Goal: Task Accomplishment & Management: Complete application form

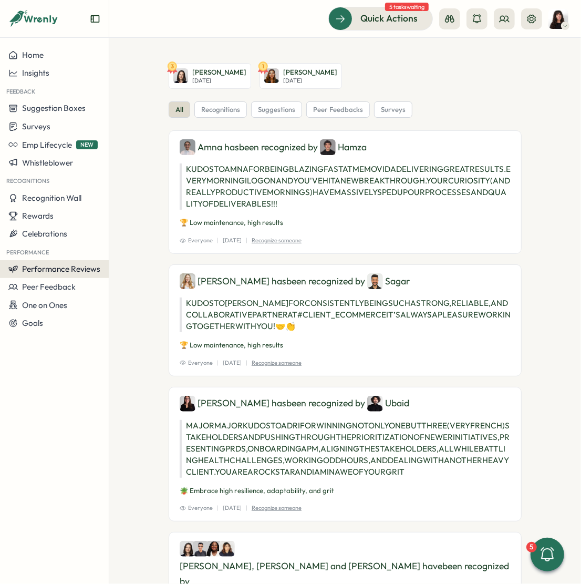
click at [54, 270] on span "Performance Reviews" at bounding box center [61, 269] width 78 height 10
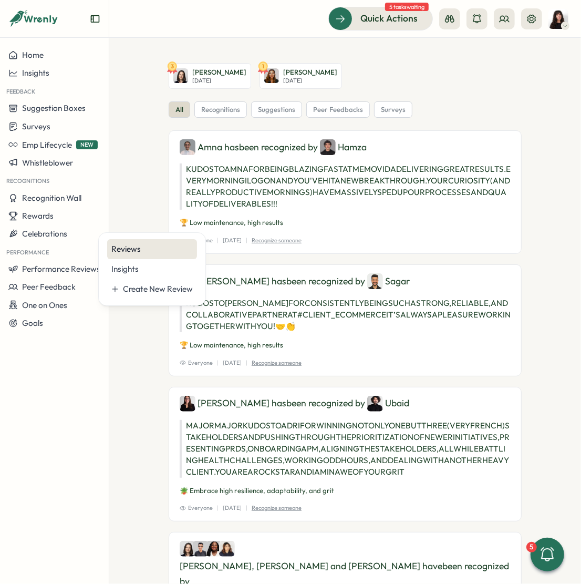
click at [147, 252] on div "Reviews" at bounding box center [151, 249] width 81 height 12
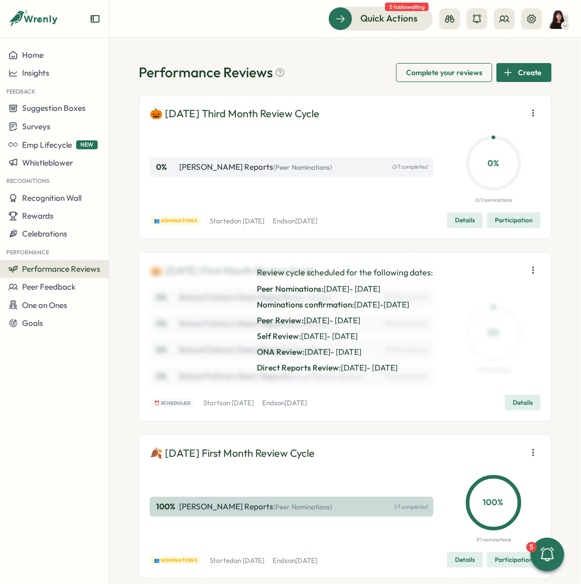
click at [516, 401] on span "Details" at bounding box center [523, 402] width 20 height 15
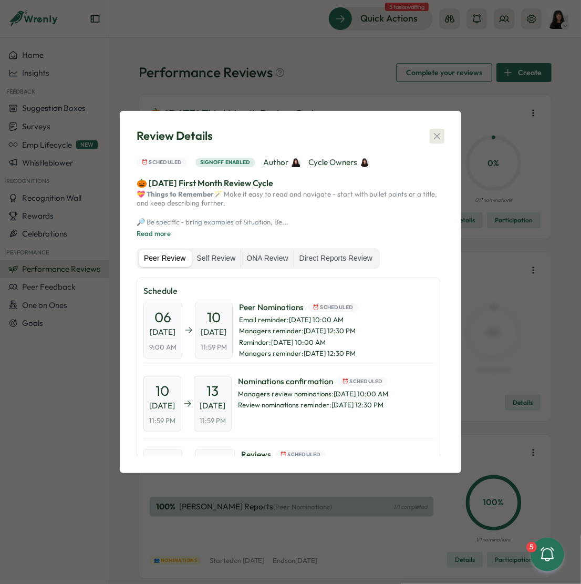
click at [438, 131] on icon "button" at bounding box center [437, 136] width 11 height 11
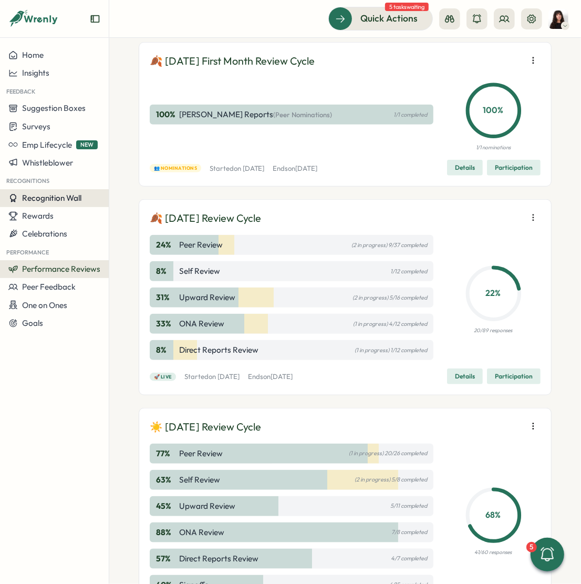
scroll to position [429, 0]
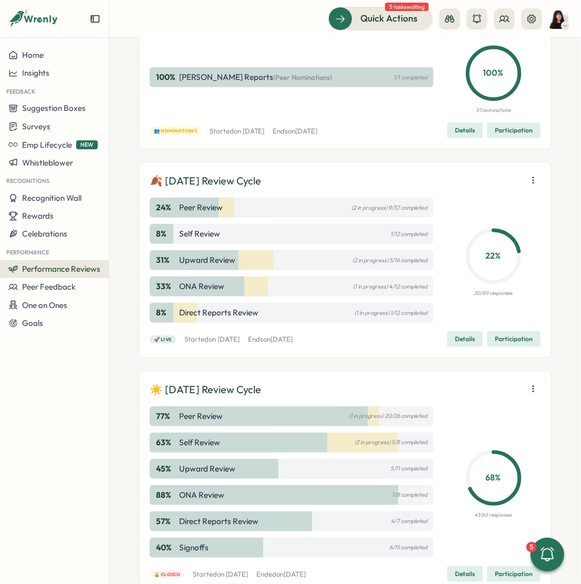
click at [528, 177] on icon "button" at bounding box center [533, 180] width 11 height 11
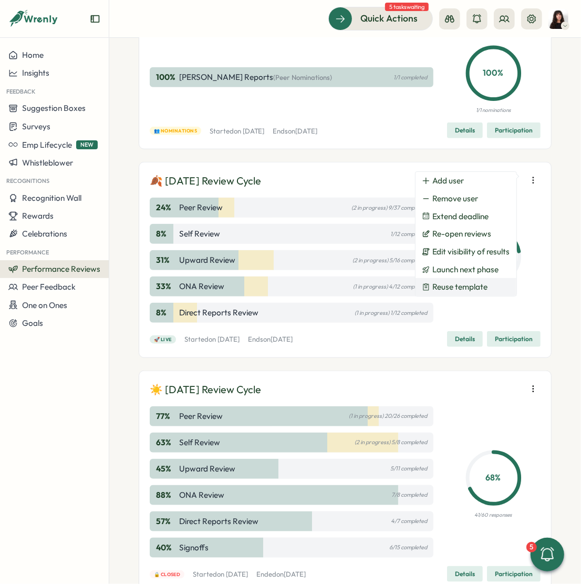
click at [469, 286] on span "Reuse template" at bounding box center [461, 286] width 56 height 9
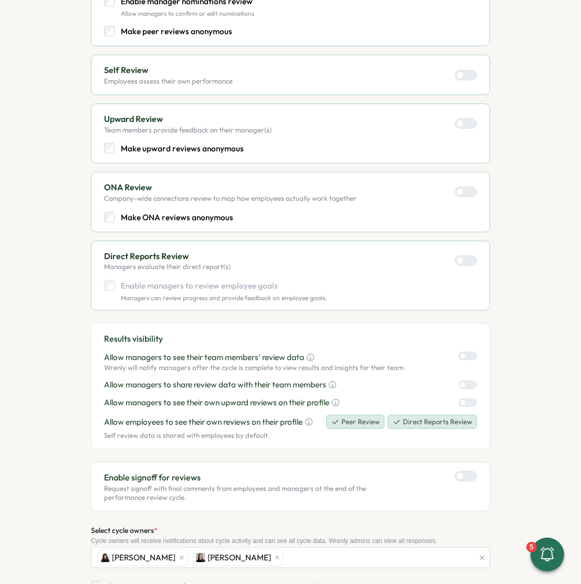
scroll to position [346, 0]
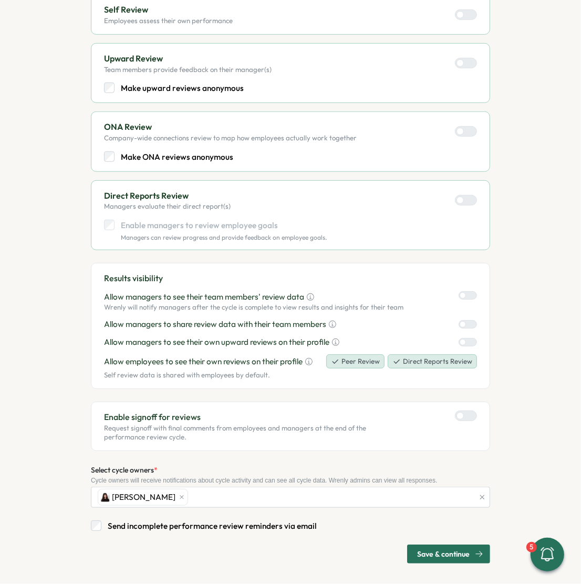
click at [435, 550] on span "Save & continue" at bounding box center [443, 554] width 53 height 18
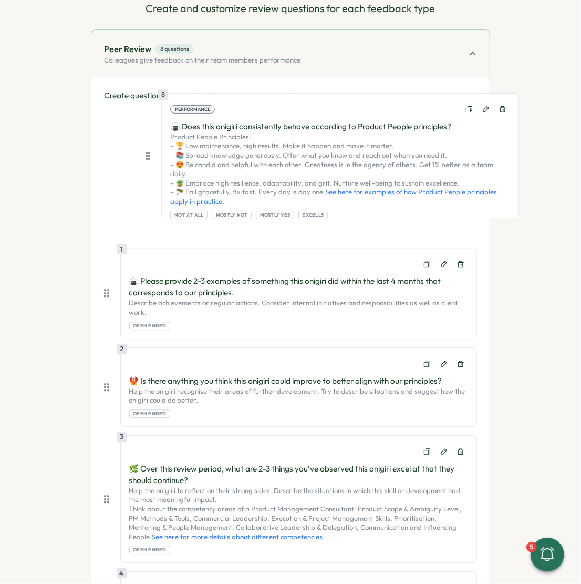
scroll to position [111, 0]
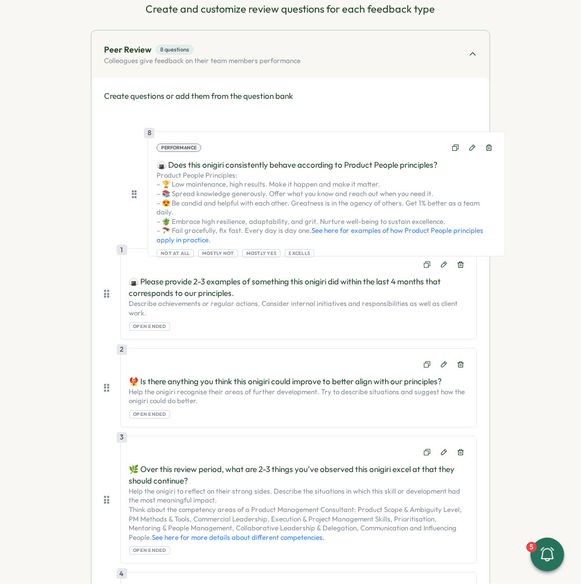
drag, startPoint x: 106, startPoint y: 343, endPoint x: 132, endPoint y: 191, distance: 154.7
click at [132, 191] on div "1 🍙 Please provide 2-3 examples of something this onigiri did within the last 4…" at bounding box center [290, 543] width 373 height 857
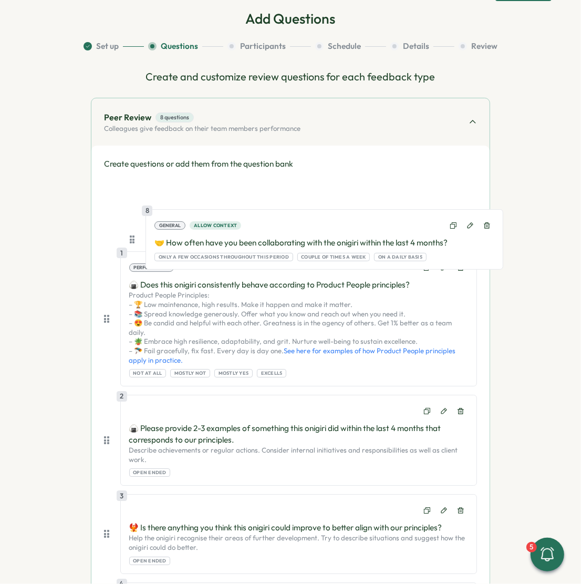
scroll to position [0, 0]
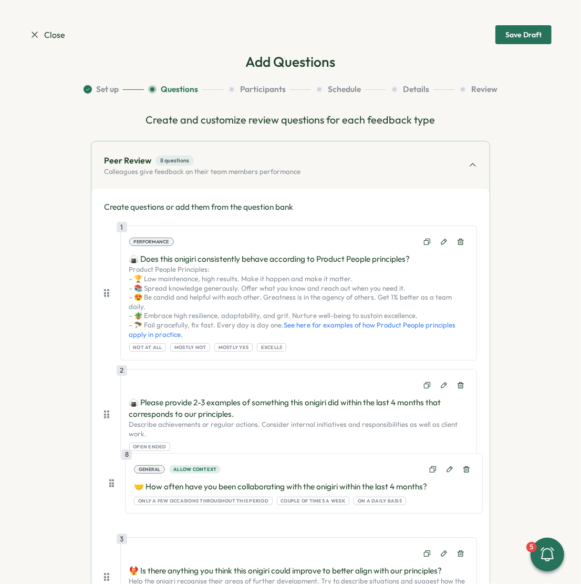
drag, startPoint x: 105, startPoint y: 417, endPoint x: 111, endPoint y: 476, distance: 59.8
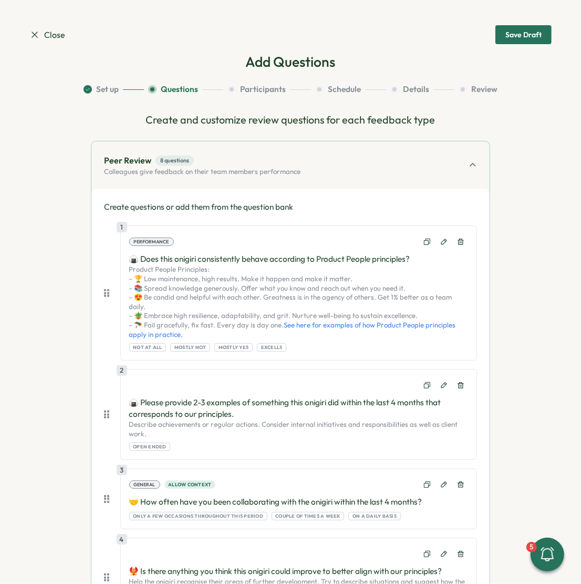
scroll to position [148, 0]
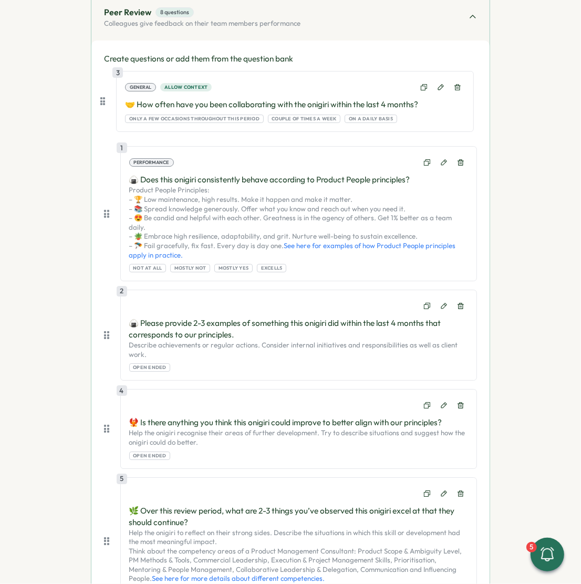
drag, startPoint x: 105, startPoint y: 341, endPoint x: 103, endPoint y: 97, distance: 243.9
click at [104, 97] on div "1 Performance 🍙 Does this onigiri consistently behave according to Product Peop…" at bounding box center [290, 510] width 373 height 867
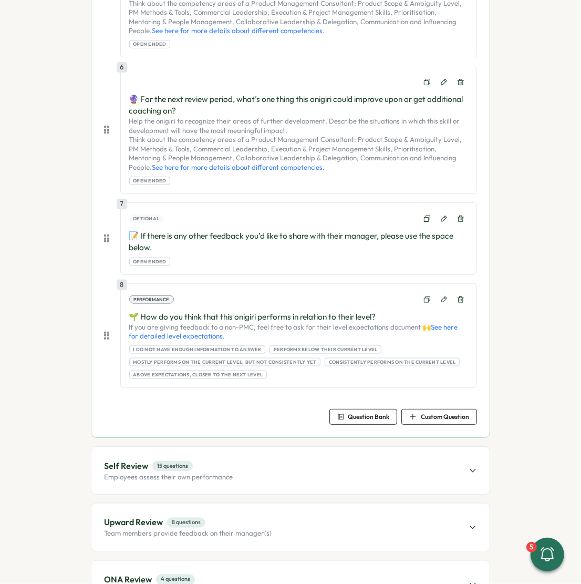
scroll to position [697, 0]
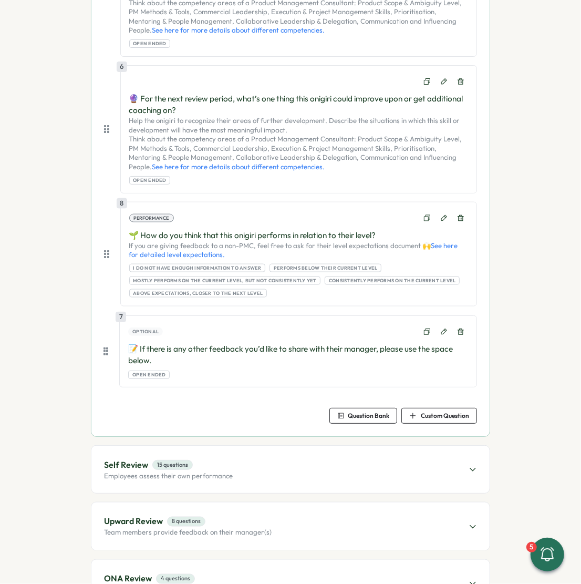
drag, startPoint x: 109, startPoint y: 227, endPoint x: 110, endPoint y: 356, distance: 129.3
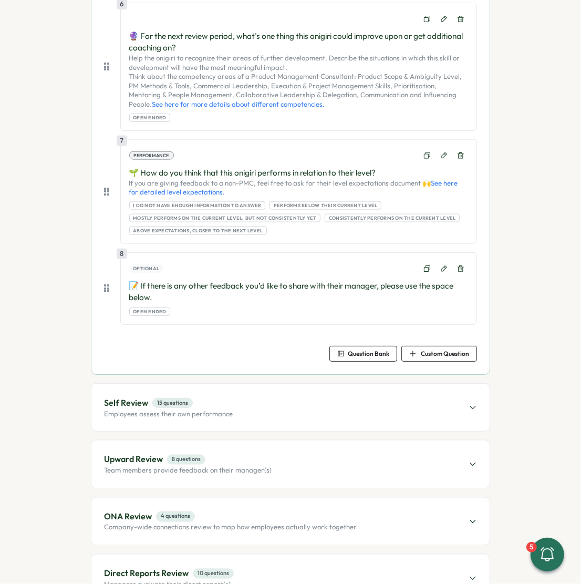
scroll to position [760, 0]
click at [230, 397] on div "Self Review 15 questions Employees assess their own performance" at bounding box center [290, 406] width 398 height 47
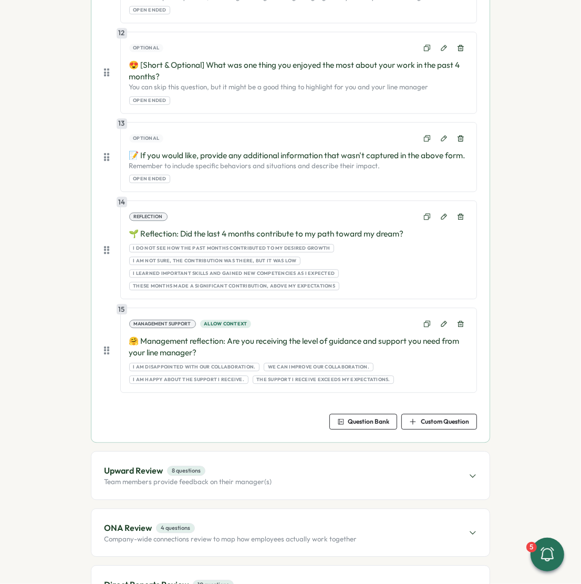
scroll to position [1501, 0]
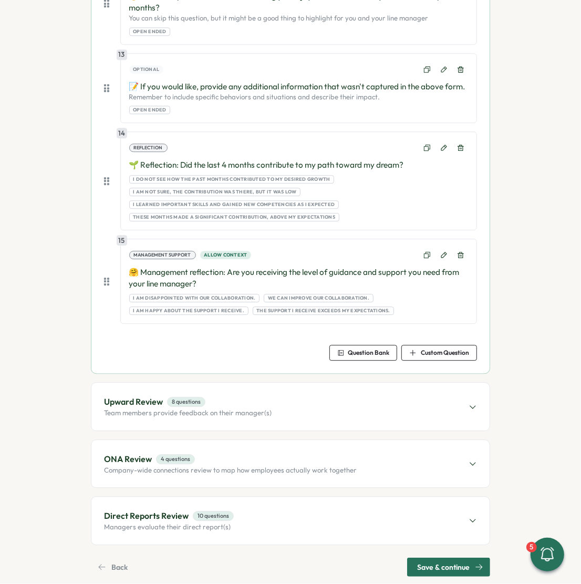
click at [231, 395] on span "Upward Review 8 questions" at bounding box center [188, 401] width 168 height 13
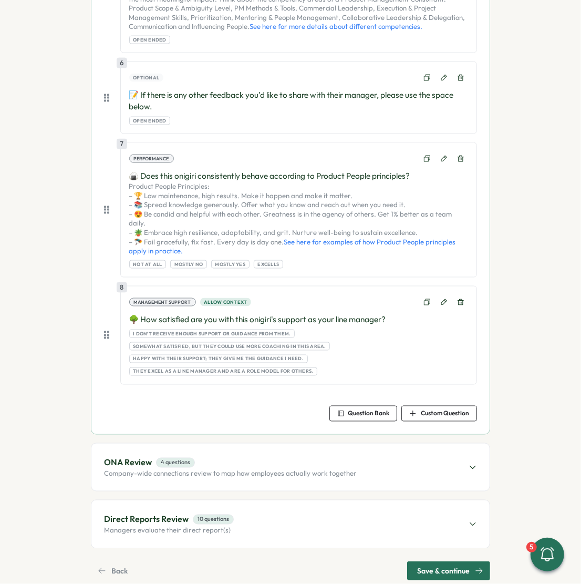
scroll to position [810, 0]
drag, startPoint x: 101, startPoint y: 211, endPoint x: 122, endPoint y: 168, distance: 48.4
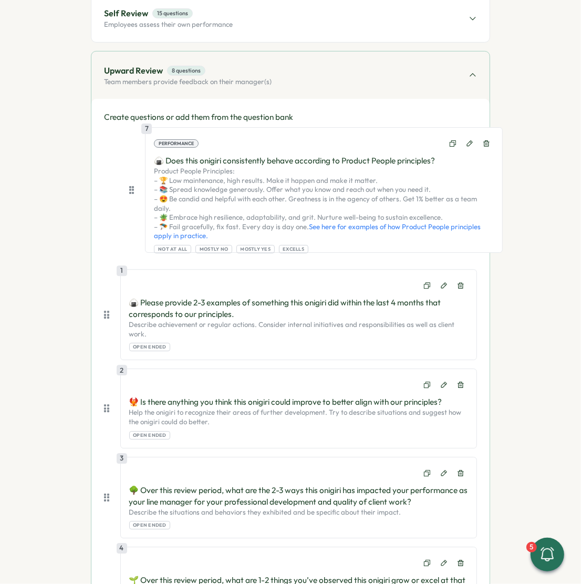
scroll to position [174, 0]
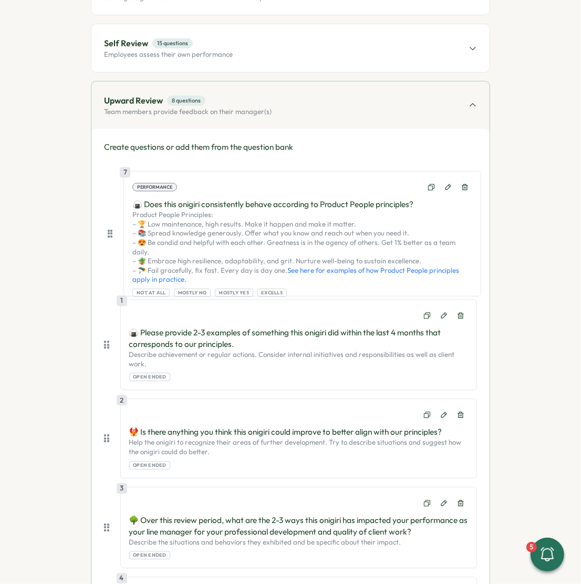
drag, startPoint x: 107, startPoint y: 216, endPoint x: 113, endPoint y: 233, distance: 18.5
click at [113, 233] on div "1 🍙 Please provide 2-3 examples of something this onigiri did within the last 4…" at bounding box center [290, 593] width 373 height 854
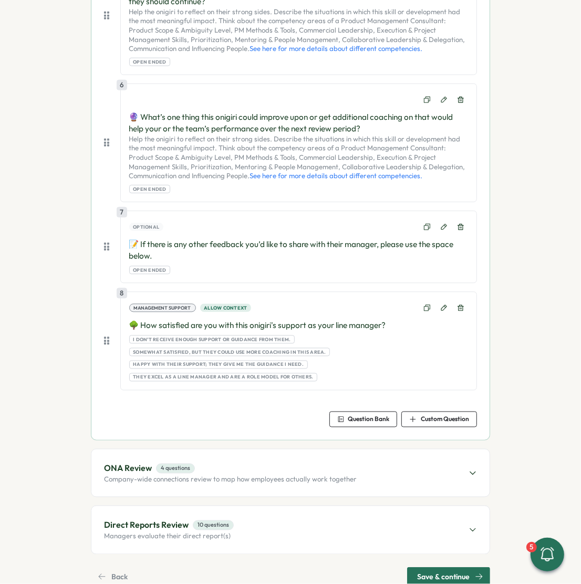
scroll to position [826, 0]
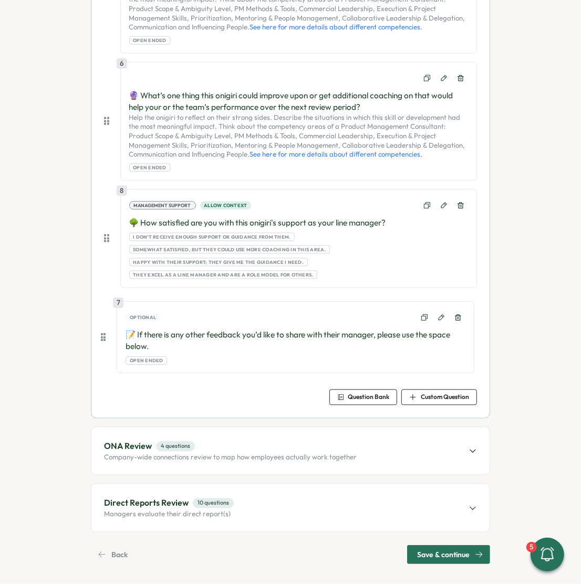
drag, startPoint x: 108, startPoint y: 224, endPoint x: 106, endPoint y: 344, distance: 119.9
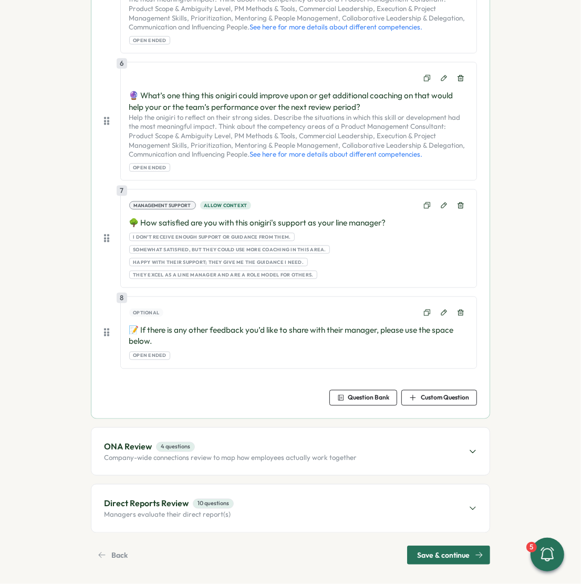
click at [199, 441] on span "ONA Review 4 questions" at bounding box center [230, 447] width 253 height 13
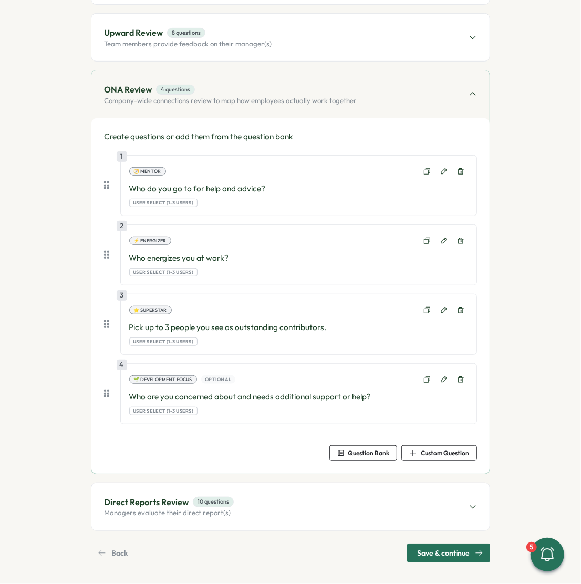
click at [188, 496] on span "Direct Reports Review 10 questions" at bounding box center [169, 502] width 130 height 13
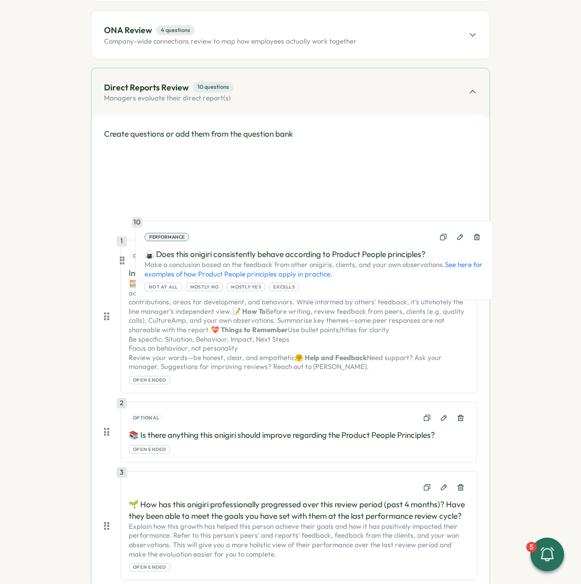
scroll to position [301, 0]
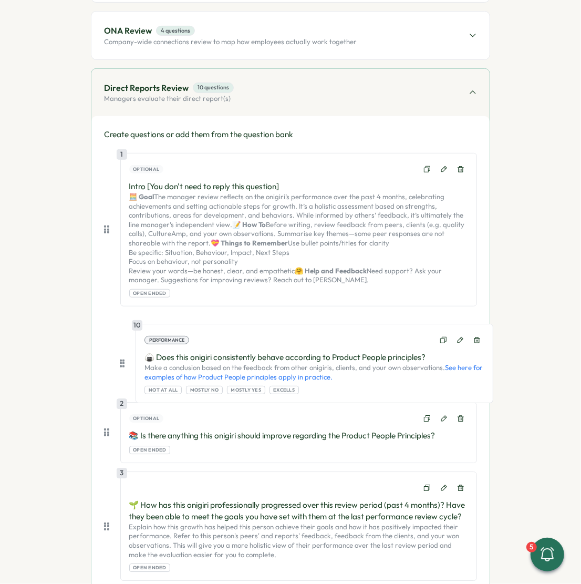
drag, startPoint x: 105, startPoint y: 441, endPoint x: 122, endPoint y: 362, distance: 80.2
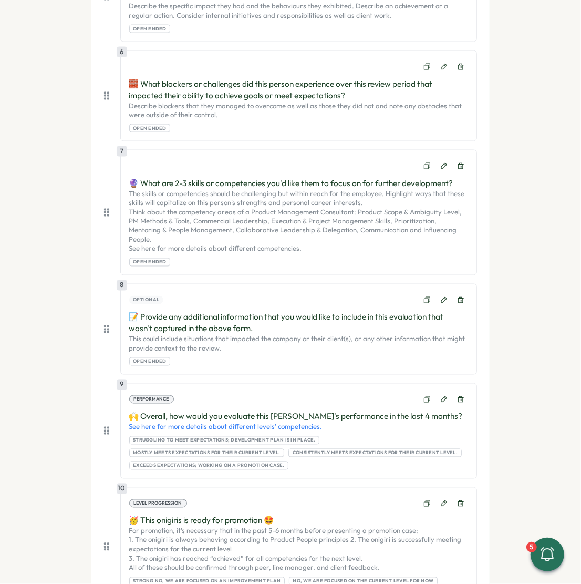
scroll to position [1076, 0]
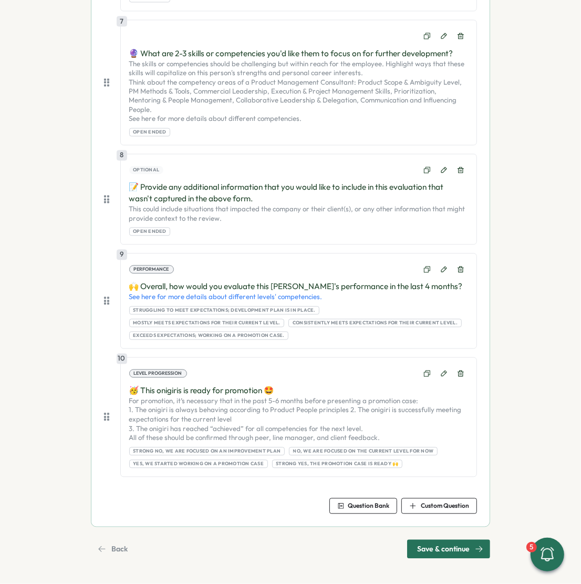
click at [439, 549] on span "Save & continue" at bounding box center [443, 549] width 53 height 18
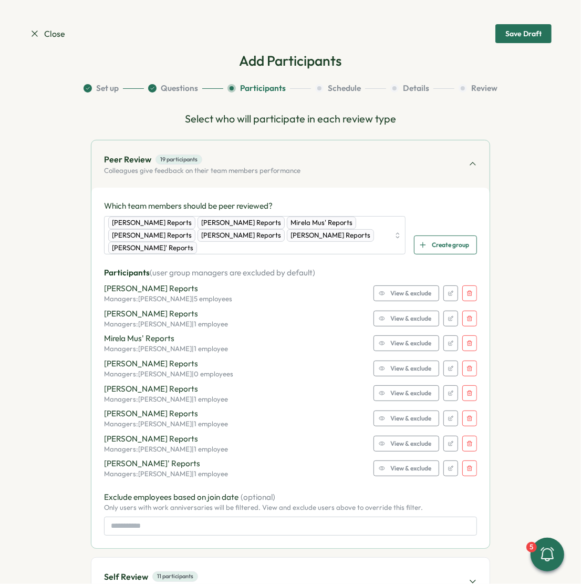
scroll to position [0, 0]
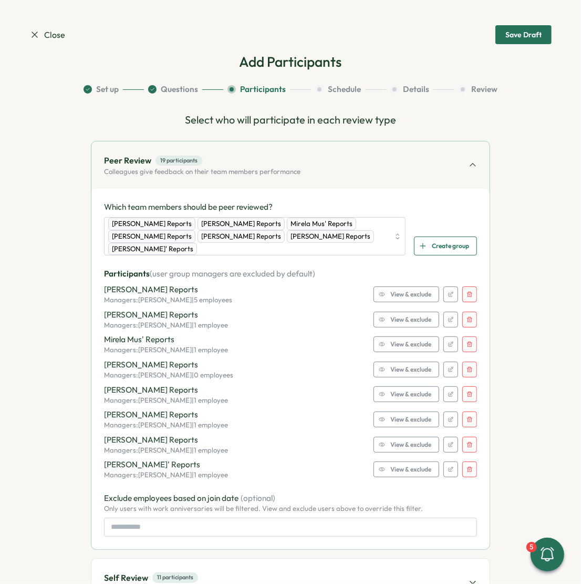
click at [463, 291] on button "button" at bounding box center [470, 294] width 15 height 16
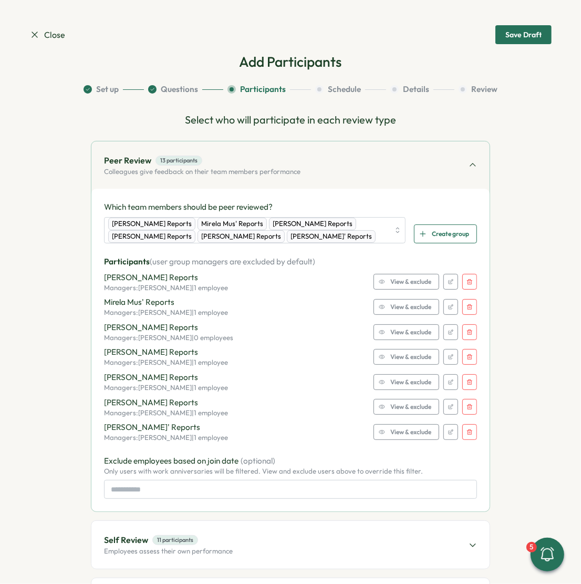
click at [467, 288] on button "button" at bounding box center [470, 282] width 15 height 16
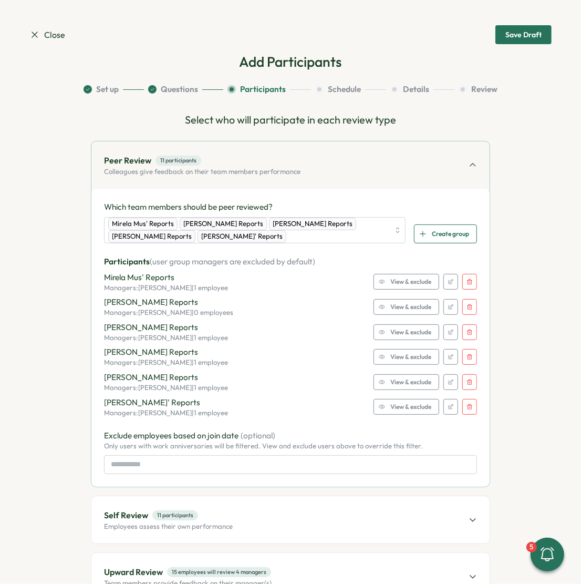
click at [467, 280] on icon "button" at bounding box center [470, 282] width 6 height 6
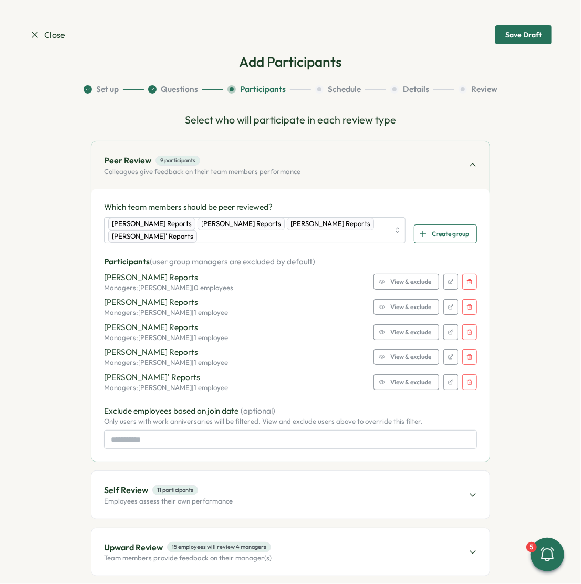
click at [467, 280] on icon "button" at bounding box center [470, 282] width 6 height 6
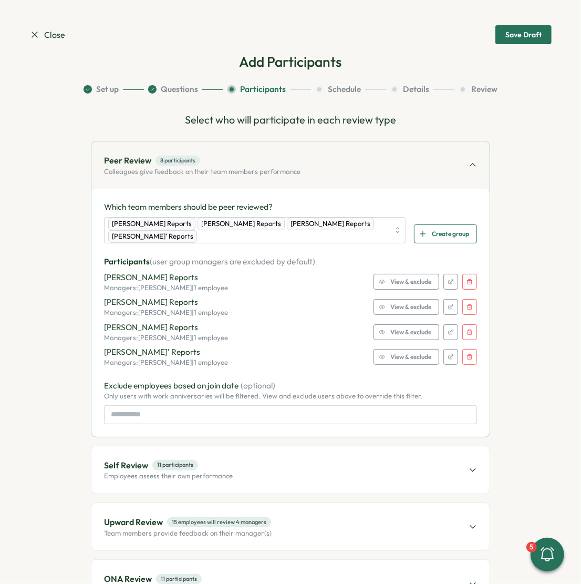
click at [467, 280] on icon "button" at bounding box center [470, 282] width 6 height 6
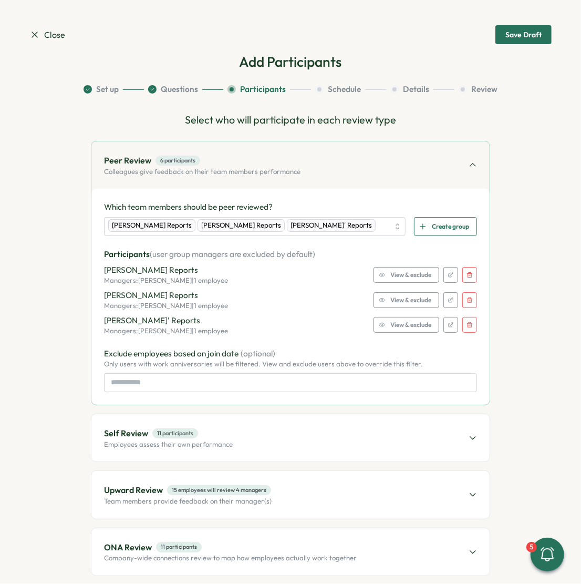
click at [467, 280] on button "button" at bounding box center [470, 275] width 15 height 16
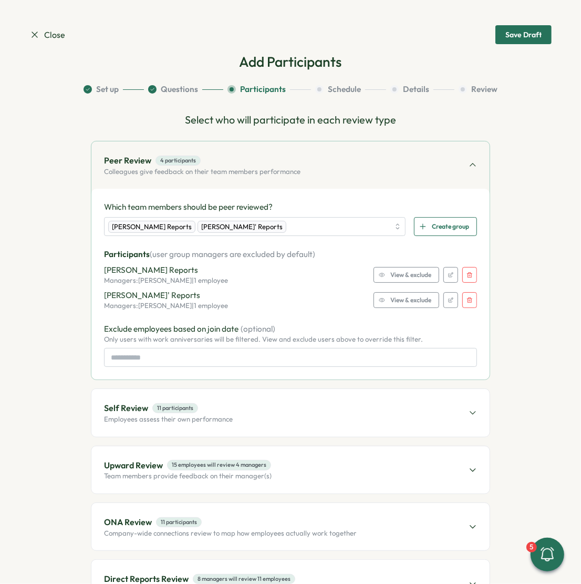
click at [467, 280] on button "button" at bounding box center [470, 275] width 15 height 16
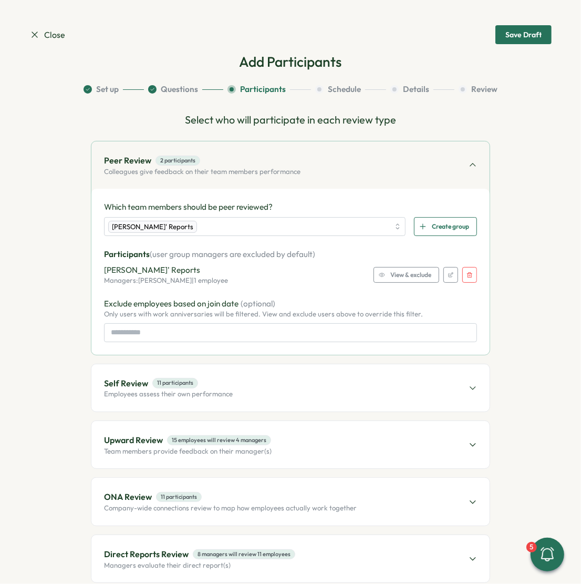
click at [467, 280] on button "button" at bounding box center [470, 275] width 15 height 16
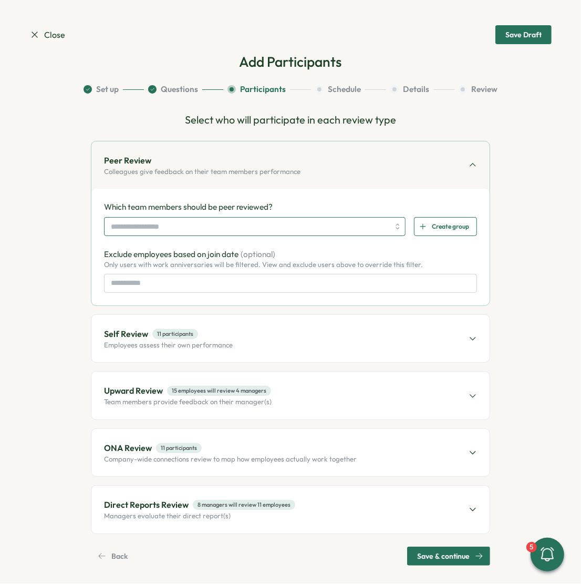
click at [151, 230] on input "search" at bounding box center [250, 227] width 279 height 18
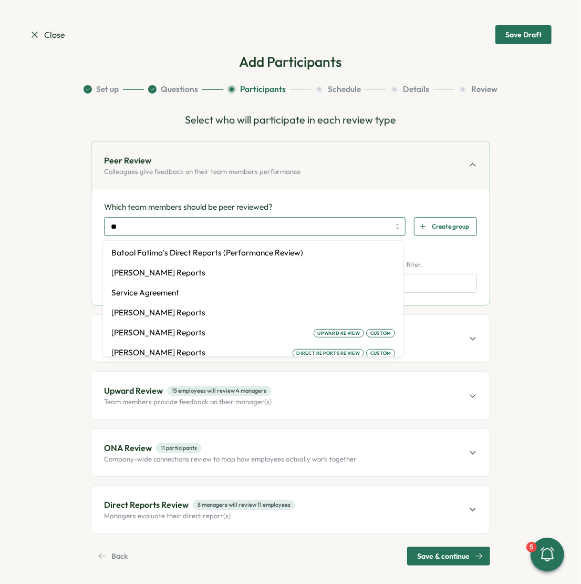
type input "***"
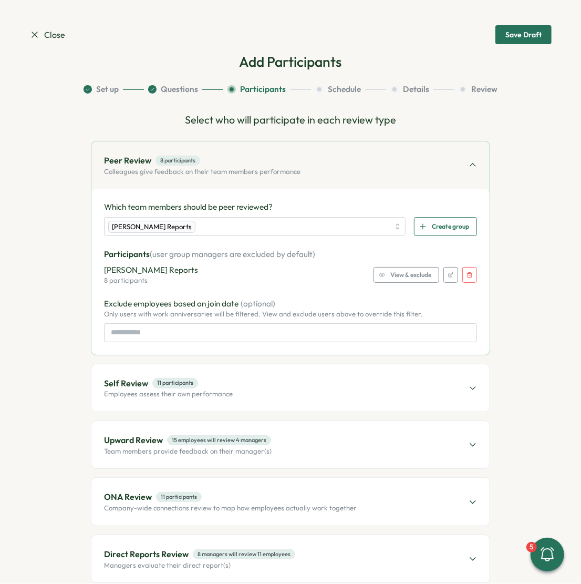
click at [424, 276] on span "View & exclude" at bounding box center [411, 275] width 41 height 15
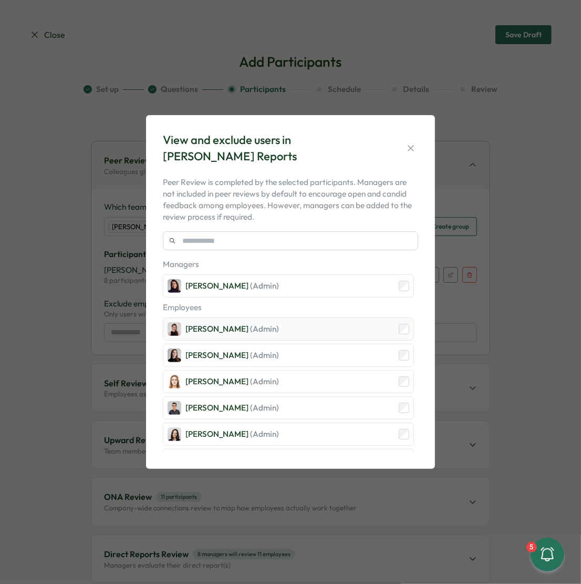
click at [315, 331] on div "Axi Molnar (Admin)" at bounding box center [288, 329] width 251 height 23
click at [309, 351] on div "Elena Ladushyna (Admin)" at bounding box center [288, 355] width 251 height 23
click at [309, 375] on div "Friederike Giese (Admin)" at bounding box center [288, 381] width 251 height 23
click at [309, 402] on div "Hasan Naqvi (Admin)" at bounding box center [288, 407] width 251 height 23
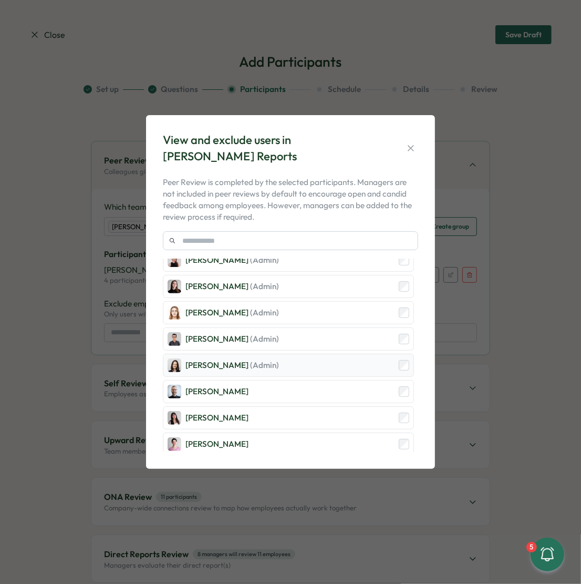
click at [295, 372] on div "Elisabetta ​Casagrande (Admin)" at bounding box center [288, 365] width 251 height 23
click at [281, 408] on div "Andrea Lopez" at bounding box center [288, 417] width 251 height 23
click at [281, 436] on div "Ketevan Dzukaevi" at bounding box center [288, 444] width 251 height 23
click at [214, 360] on div "Elisabetta ​Casagrande (Admin)" at bounding box center [233, 366] width 94 height 12
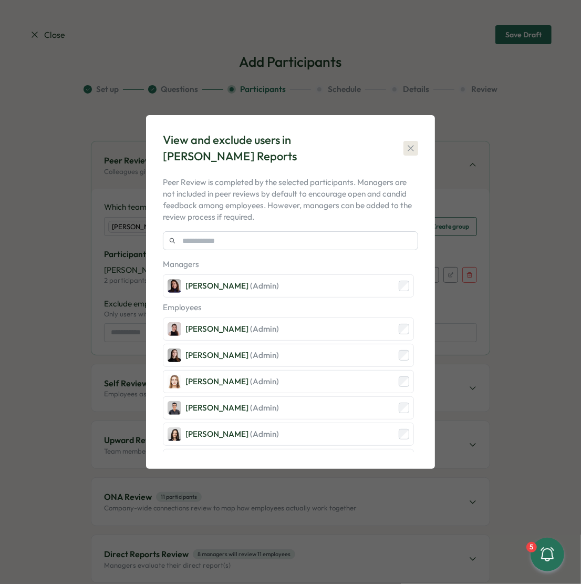
click at [409, 144] on icon "button" at bounding box center [411, 148] width 11 height 11
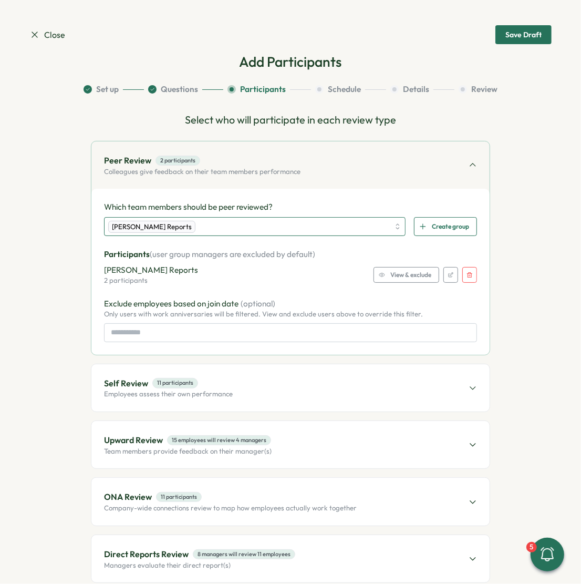
click at [237, 228] on div "Viktoria Korzhova's Reports" at bounding box center [248, 227] width 281 height 18
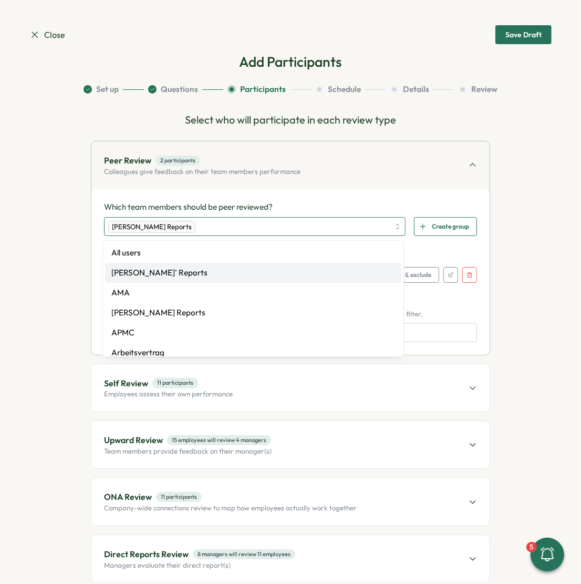
type input "*"
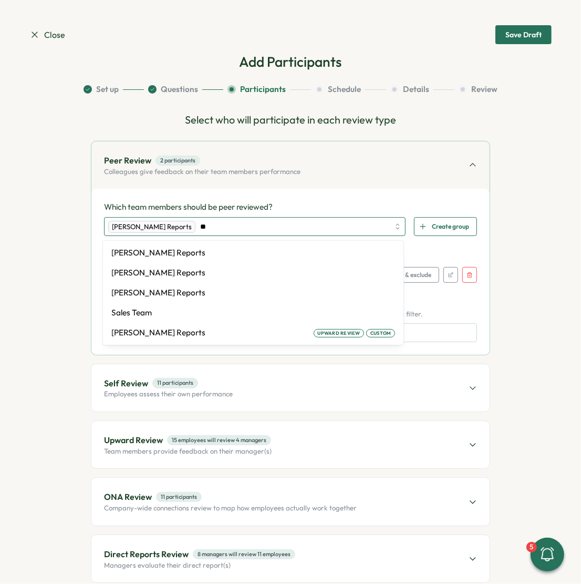
type input "***"
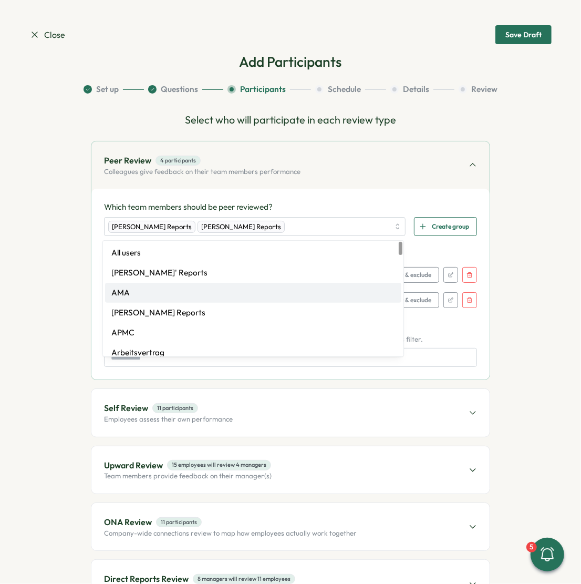
click at [429, 311] on div "Which team members should be peer reviewed? Viktoria Korzhova's Reports Sagar V…" at bounding box center [290, 284] width 373 height 166
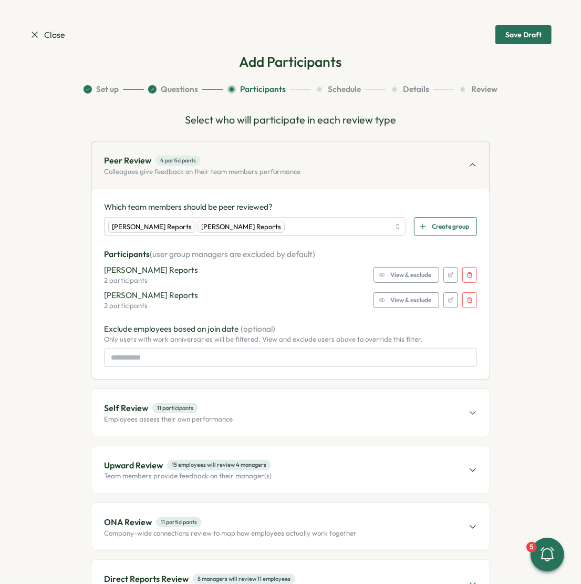
click at [413, 299] on span "View & exclude" at bounding box center [411, 300] width 41 height 15
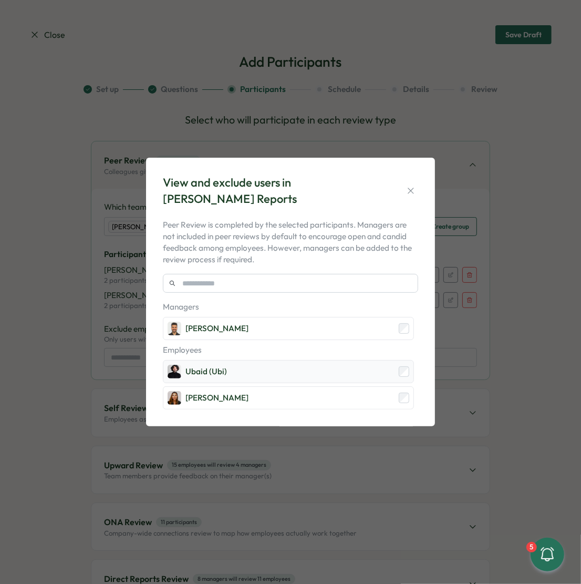
click at [240, 375] on div "Ubaid (Ubi)" at bounding box center [288, 371] width 251 height 23
click at [413, 188] on icon "button" at bounding box center [411, 191] width 11 height 11
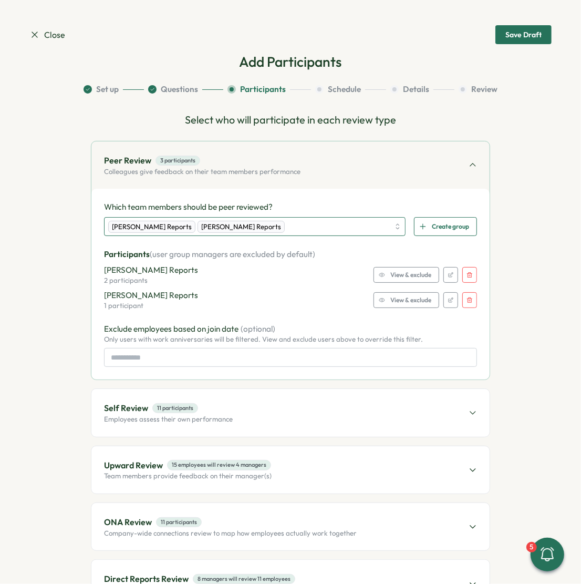
click at [318, 225] on div "Viktoria Korzhova's Reports Sagar Verma's Reports" at bounding box center [248, 227] width 281 height 18
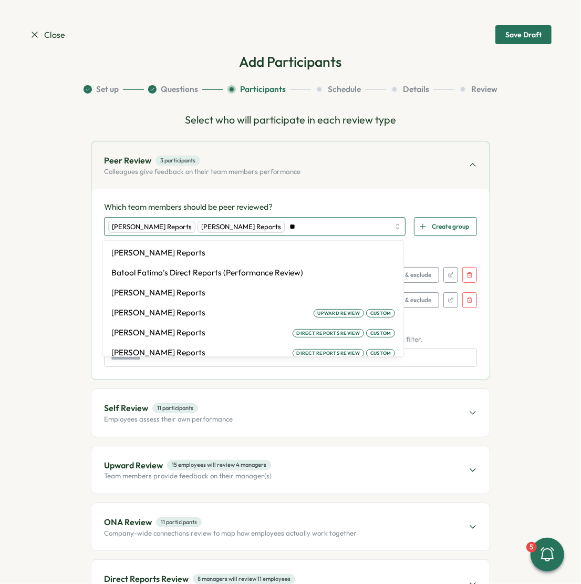
type input "***"
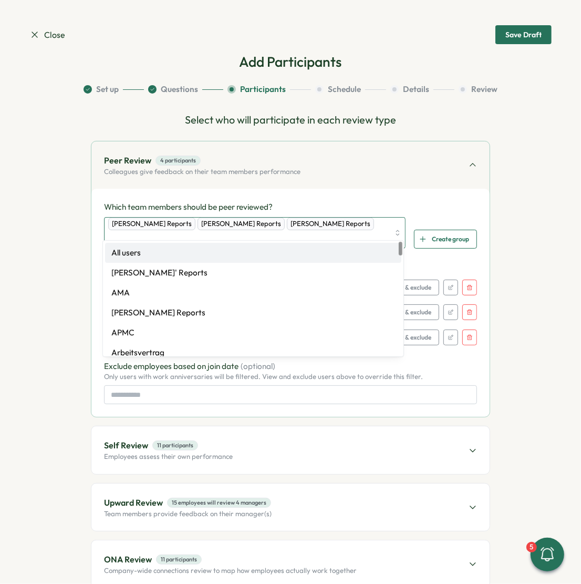
drag, startPoint x: 234, startPoint y: 265, endPoint x: 234, endPoint y: 259, distance: 6.8
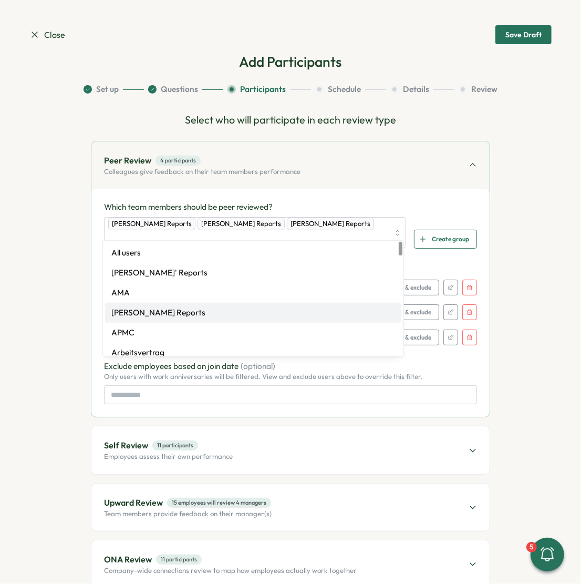
click at [425, 372] on p "Only users with work anniversaries will be filtered. View and exclude users abo…" at bounding box center [290, 376] width 373 height 9
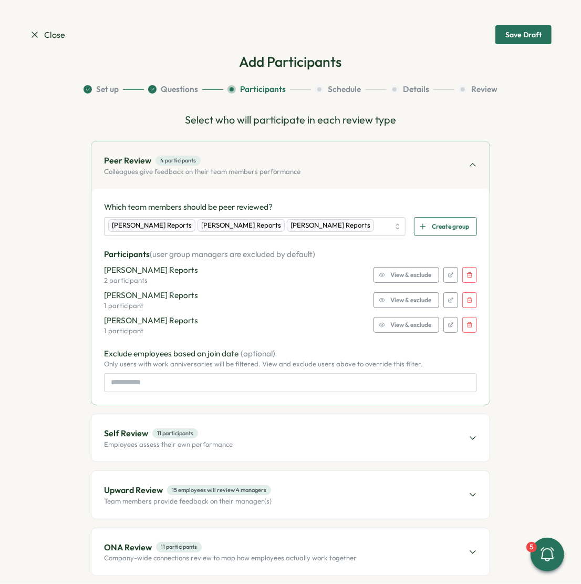
click at [417, 326] on span "View & exclude" at bounding box center [411, 325] width 41 height 15
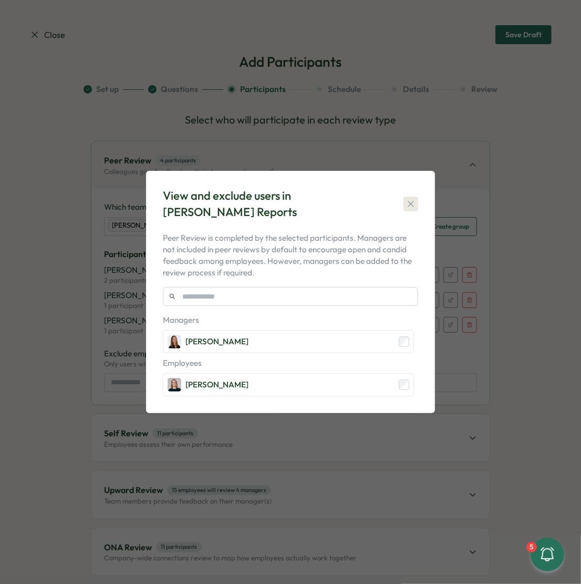
click at [411, 197] on button "button" at bounding box center [411, 204] width 15 height 15
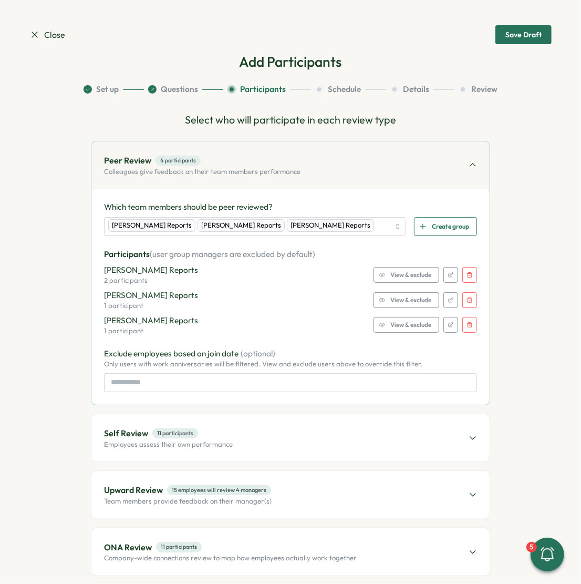
click at [469, 328] on button "button" at bounding box center [470, 325] width 15 height 16
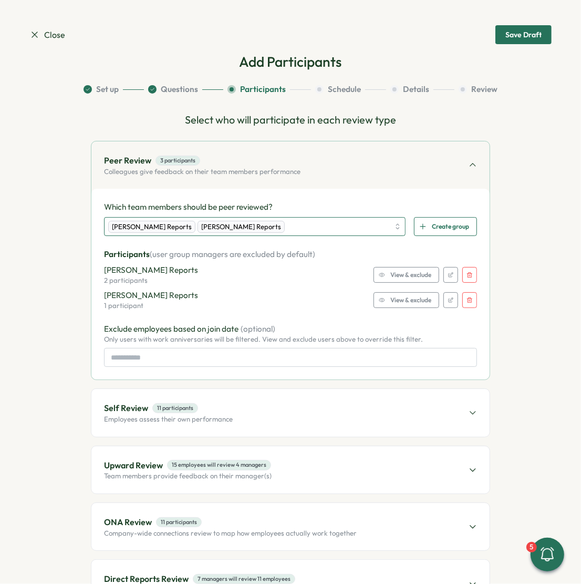
click at [346, 227] on div "Viktoria Korzhova's Reports Sagar Verma's Reports" at bounding box center [248, 227] width 281 height 18
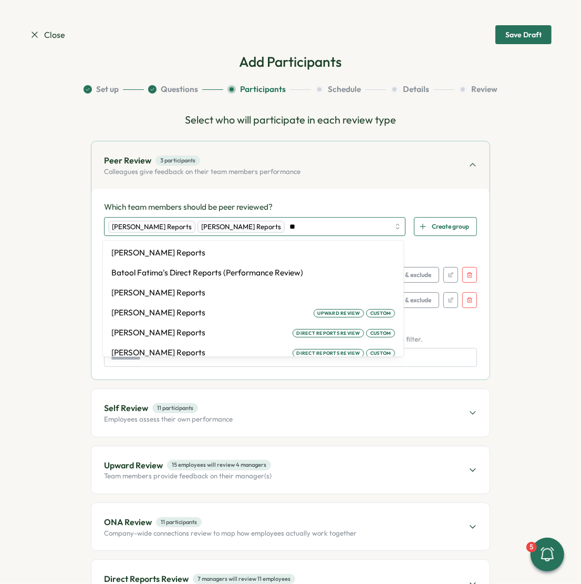
type input "***"
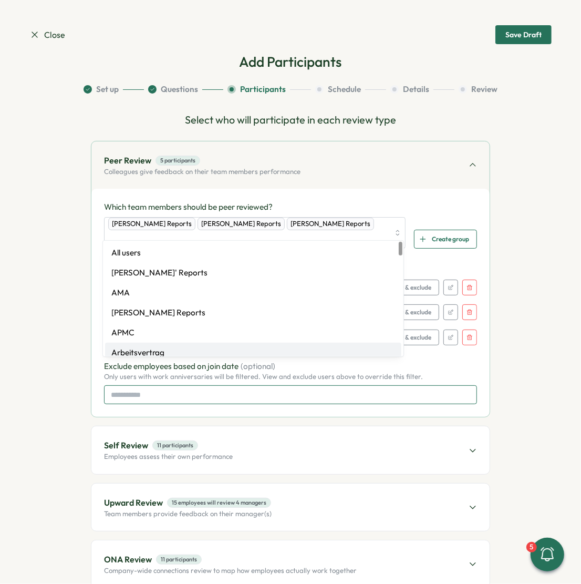
click at [395, 385] on input at bounding box center [290, 394] width 373 height 19
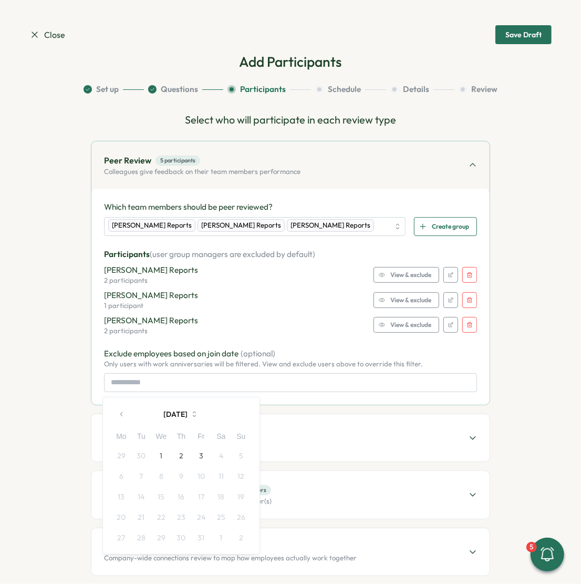
click at [397, 322] on span "View & exclude" at bounding box center [411, 325] width 41 height 15
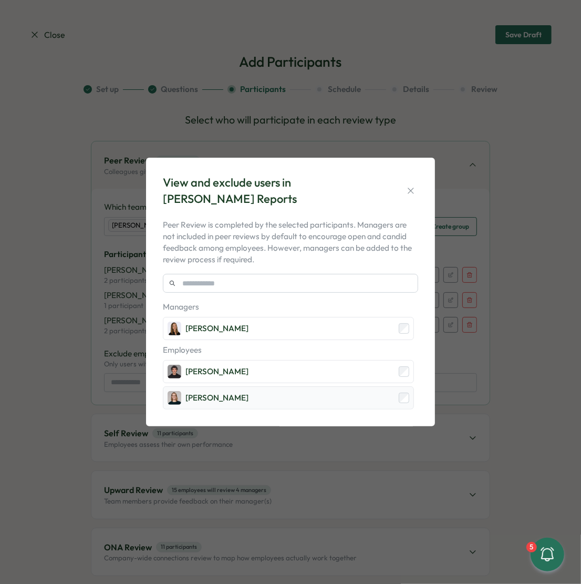
click at [287, 401] on div "[PERSON_NAME]" at bounding box center [288, 397] width 251 height 23
click at [415, 192] on icon "button" at bounding box center [411, 191] width 11 height 11
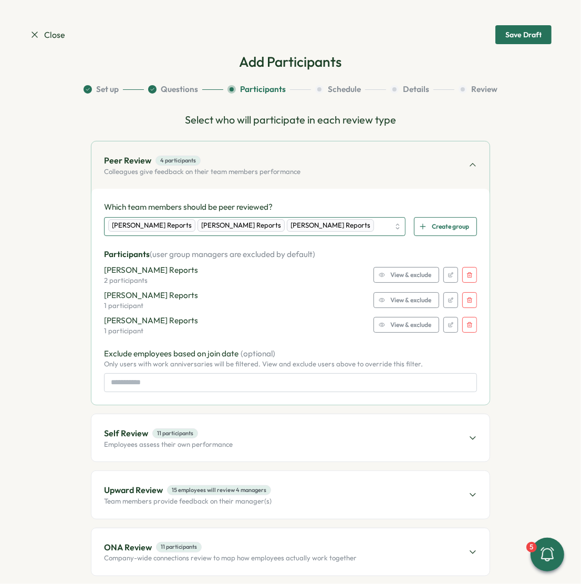
click at [374, 222] on div "Viktoria Korzhova's Reports Sagar Verma's Reports Ola Bak's Reports" at bounding box center [248, 227] width 281 height 18
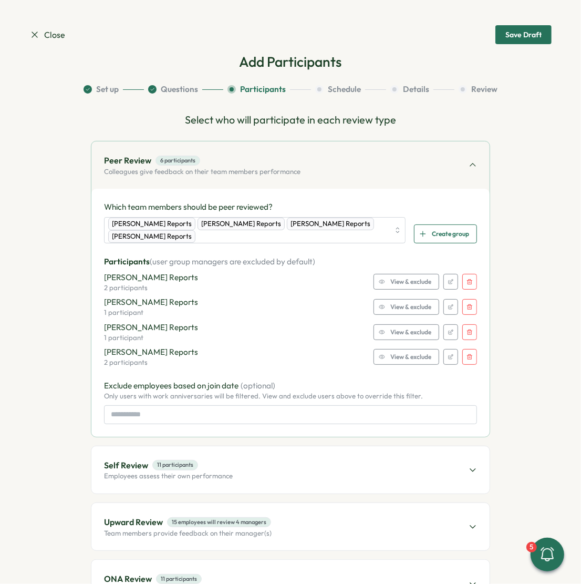
click at [403, 355] on span "View & exclude" at bounding box center [411, 357] width 41 height 15
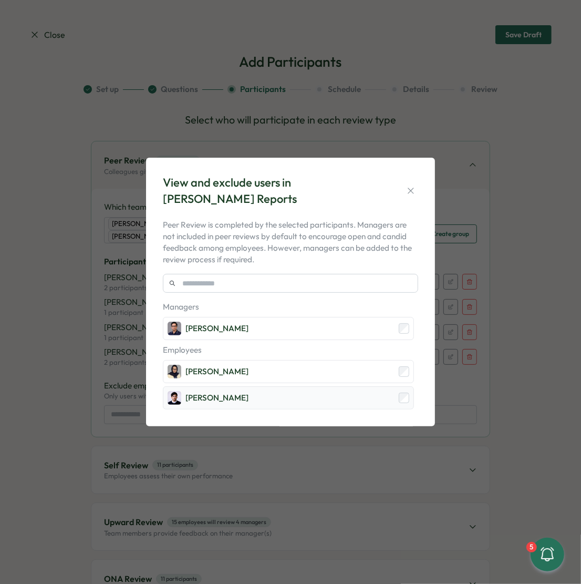
click at [238, 394] on div "[PERSON_NAME]" at bounding box center [217, 398] width 63 height 12
click at [413, 191] on icon "button" at bounding box center [411, 191] width 11 height 11
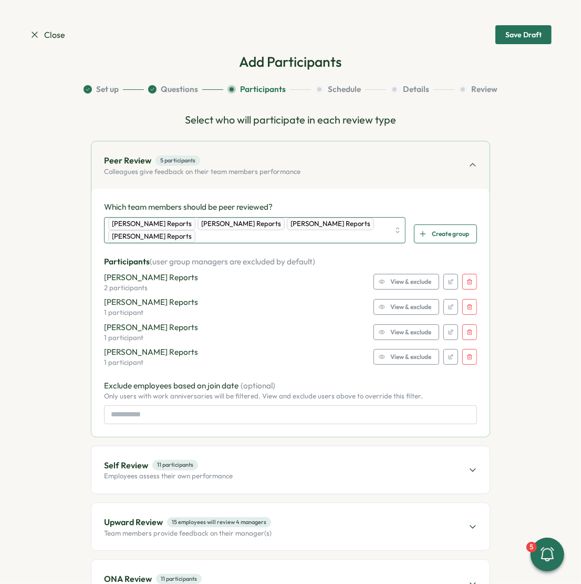
click at [294, 236] on div "Viktoria Korzhova's Reports Sagar Verma's Reports Ola Bak's Reports Furqan Tari…" at bounding box center [248, 230] width 281 height 25
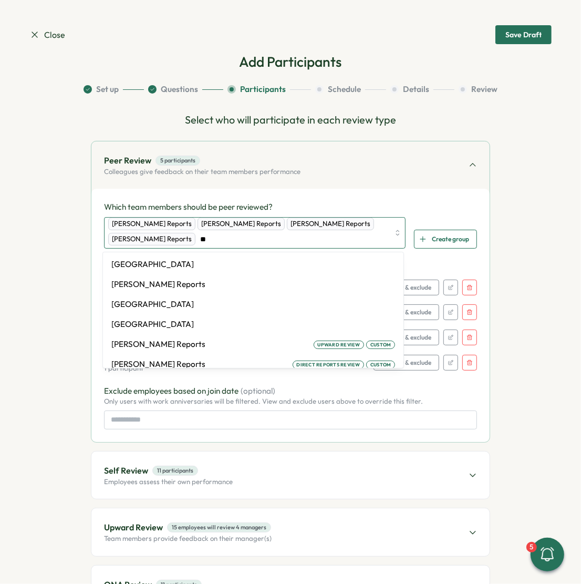
type input "***"
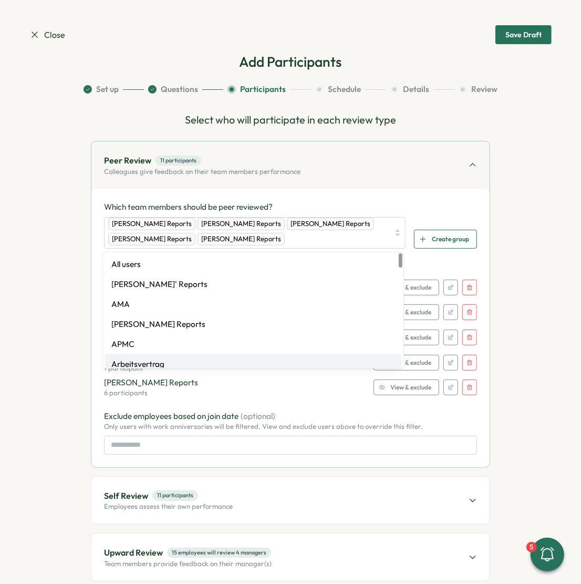
click at [398, 390] on div "Rike Giese's Reports 6 participants View & exclude" at bounding box center [290, 387] width 373 height 21
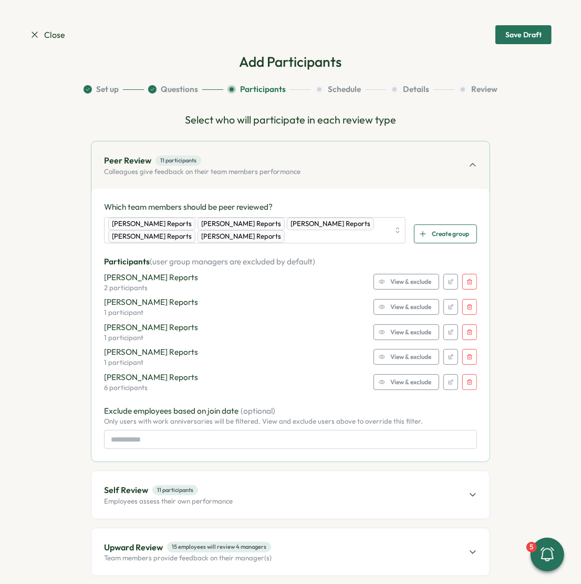
click at [393, 384] on span "View & exclude" at bounding box center [411, 382] width 41 height 15
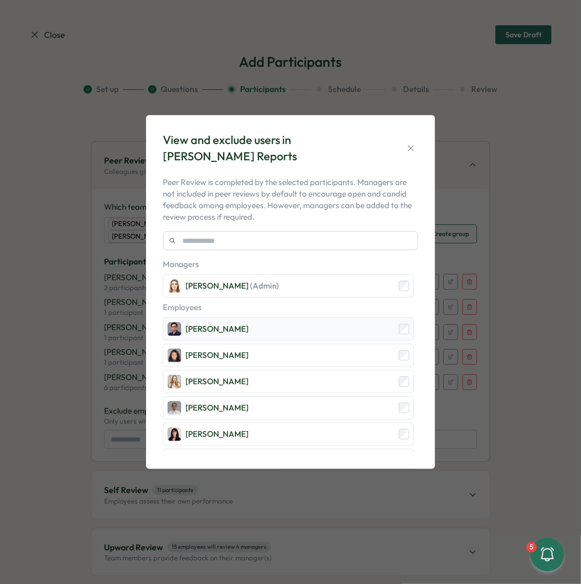
click at [268, 332] on div "[PERSON_NAME]" at bounding box center [288, 329] width 251 height 23
click at [268, 374] on div "[PERSON_NAME]" at bounding box center [288, 381] width 251 height 23
click at [268, 398] on div "[PERSON_NAME]" at bounding box center [288, 407] width 251 height 23
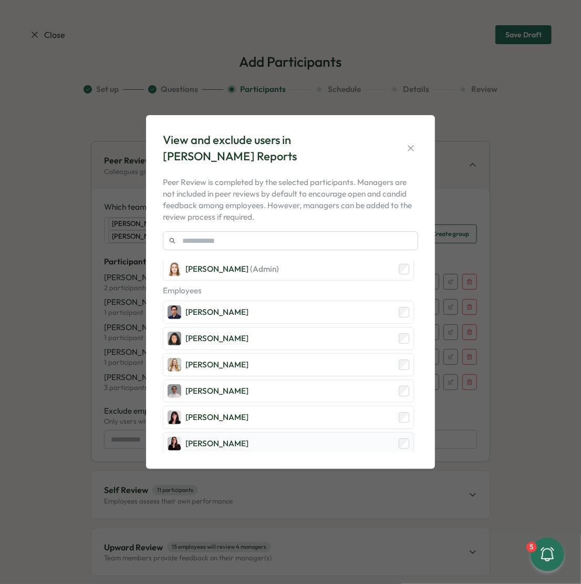
click at [267, 436] on div "[PERSON_NAME]" at bounding box center [288, 443] width 251 height 23
click at [408, 147] on icon "button" at bounding box center [411, 148] width 11 height 11
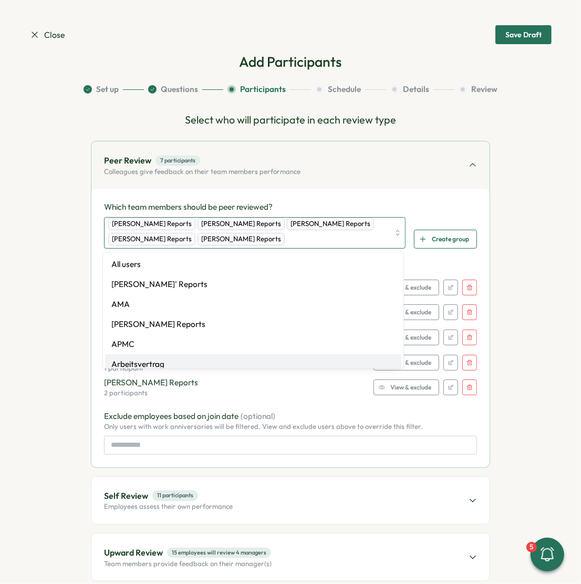
click at [327, 240] on div "Viktoria Korzhova's Reports Sagar Verma's Reports Ola Bak's Reports Furqan Tari…" at bounding box center [248, 233] width 281 height 30
type input "**"
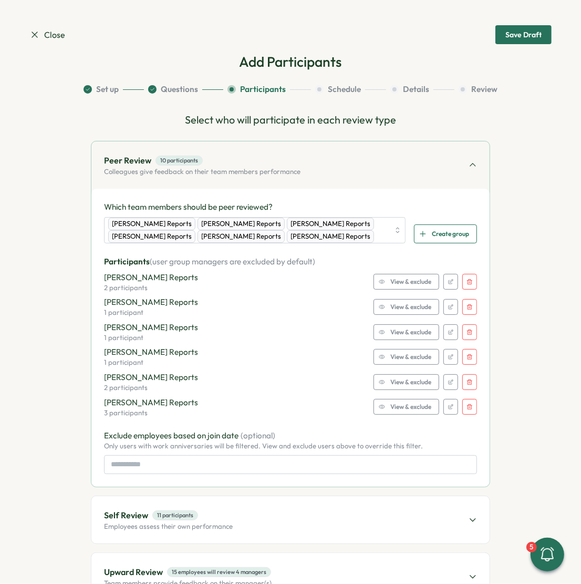
click at [389, 433] on div "Which team members should be peer reviewed? Viktoria Korzhova's Reports Sagar V…" at bounding box center [290, 337] width 373 height 272
click at [392, 412] on span "View & exclude" at bounding box center [411, 407] width 41 height 15
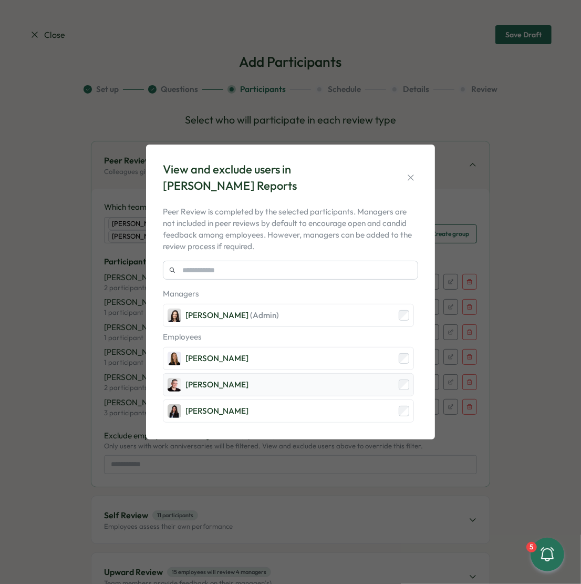
click at [277, 385] on div "[PERSON_NAME]" at bounding box center [288, 384] width 251 height 23
click at [277, 408] on div "[PERSON_NAME]" at bounding box center [288, 411] width 251 height 23
click at [415, 178] on icon "button" at bounding box center [411, 177] width 11 height 11
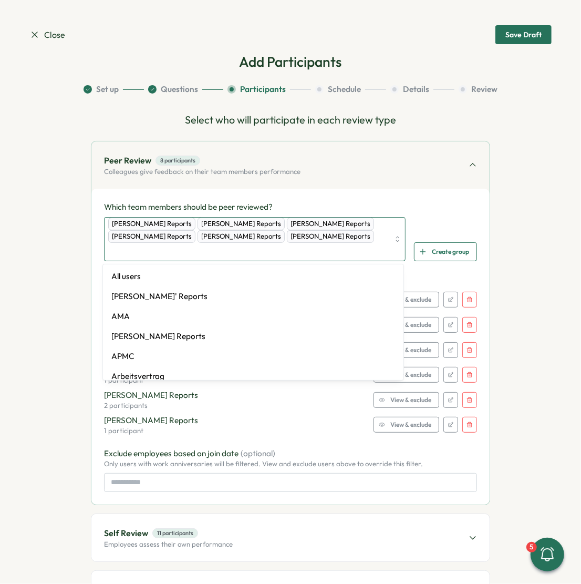
click at [387, 237] on div "Viktoria Korzhova's Reports Sagar Verma's Reports Ola Bak's Reports Furqan Tari…" at bounding box center [248, 239] width 281 height 43
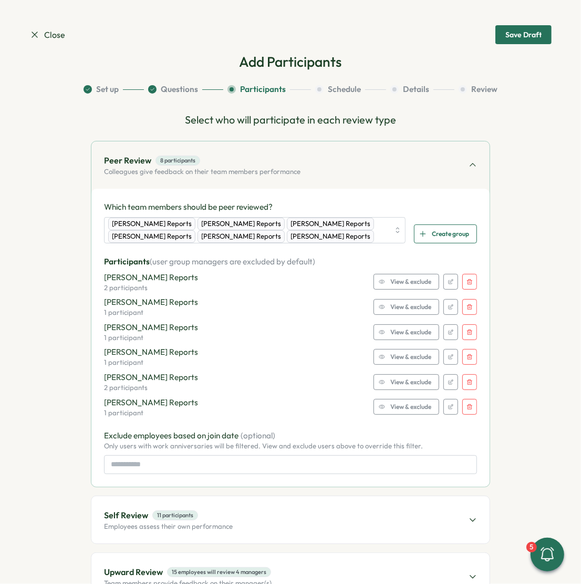
click at [417, 199] on div "Which team members should be peer reviewed? Viktoria Korzhova's Reports Sagar V…" at bounding box center [290, 338] width 398 height 298
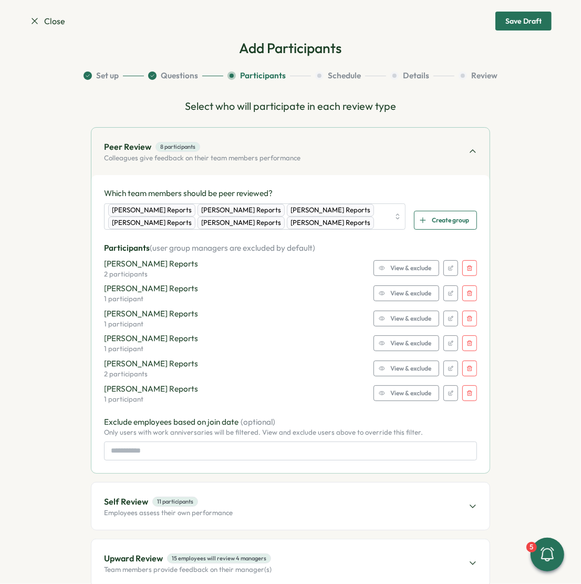
scroll to position [15, 0]
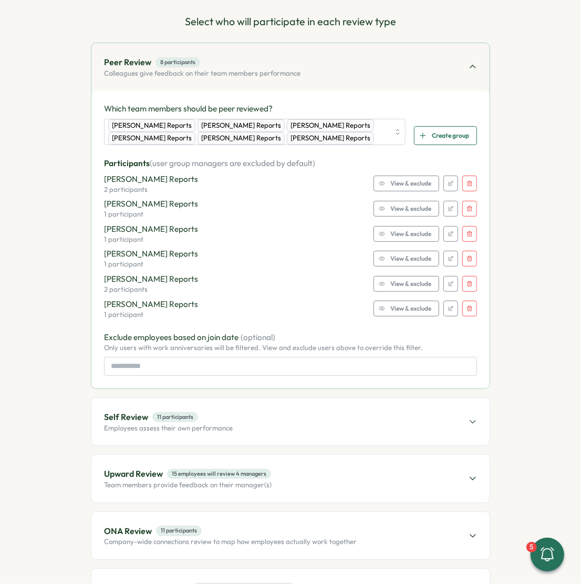
click at [257, 423] on div "Self Review 11 participants Employees assess their own performance" at bounding box center [290, 421] width 398 height 47
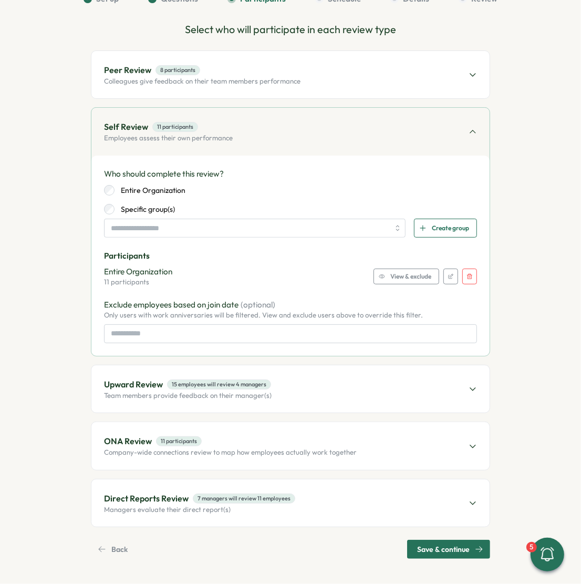
scroll to position [88, 0]
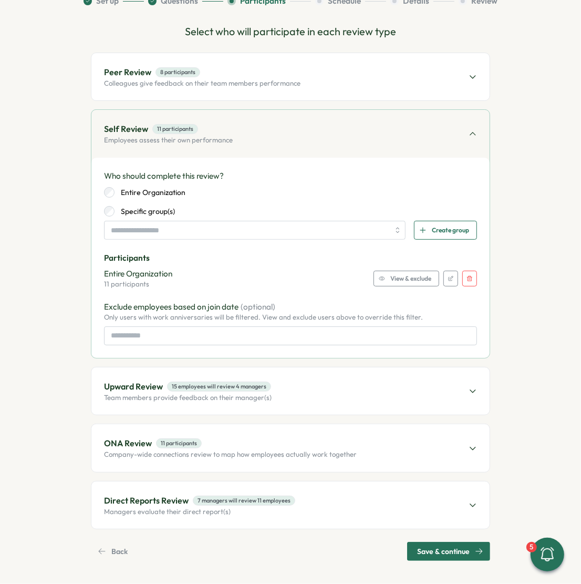
click at [408, 281] on span "View & exclude" at bounding box center [411, 278] width 41 height 15
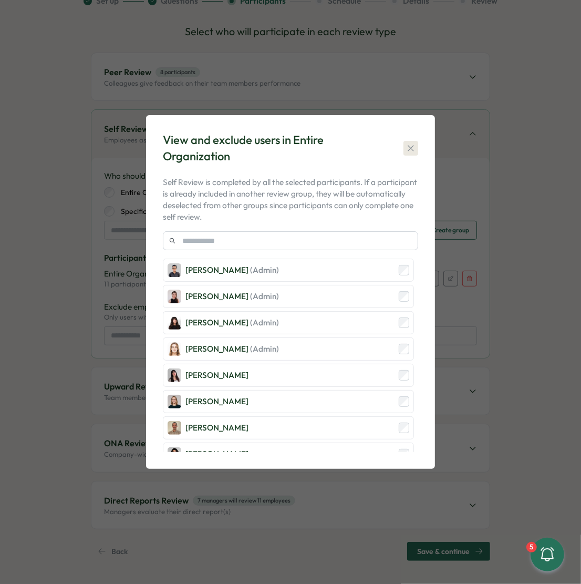
click at [409, 144] on icon "button" at bounding box center [411, 148] width 11 height 11
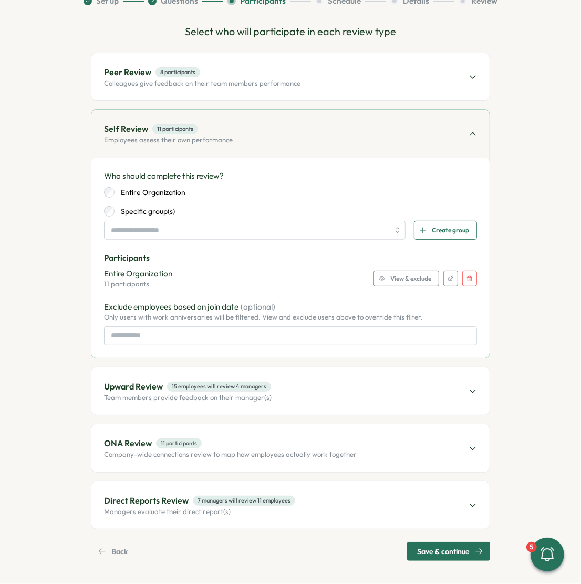
click at [465, 278] on button "button" at bounding box center [470, 279] width 15 height 16
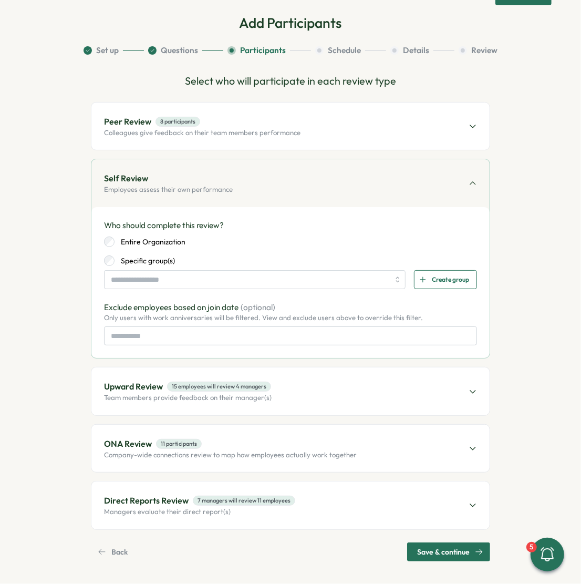
click at [235, 138] on div "Peer Review 8 participants Colleagues give feedback on their team members perfo…" at bounding box center [290, 126] width 398 height 47
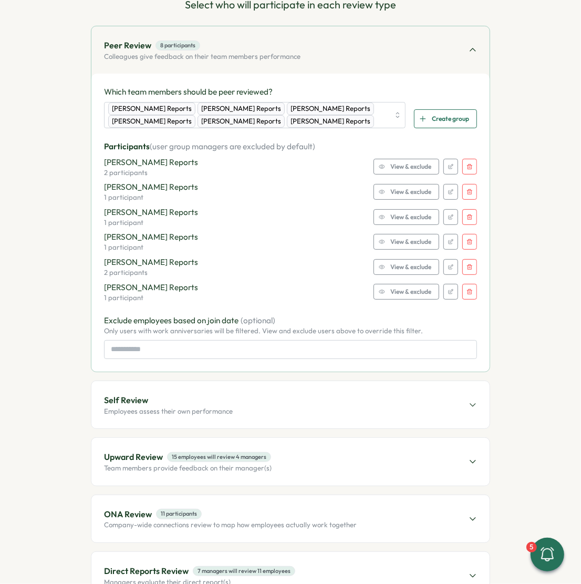
scroll to position [129, 0]
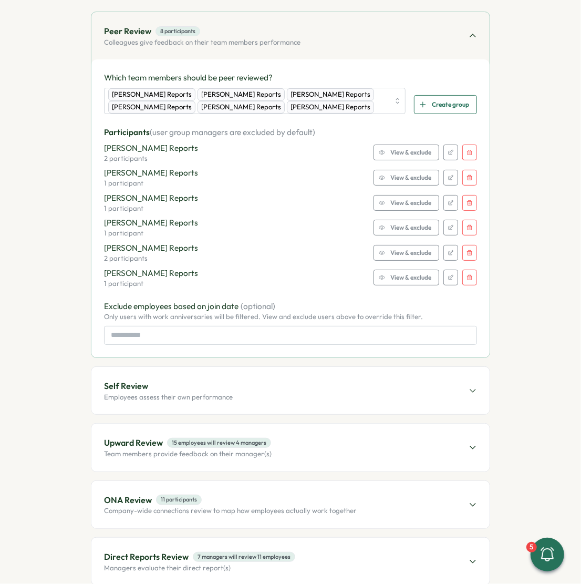
click at [188, 388] on span "Self Review" at bounding box center [168, 386] width 129 height 13
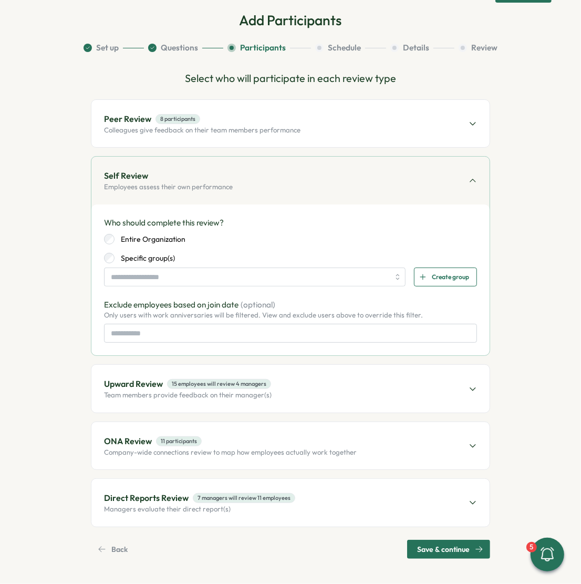
scroll to position [39, 0]
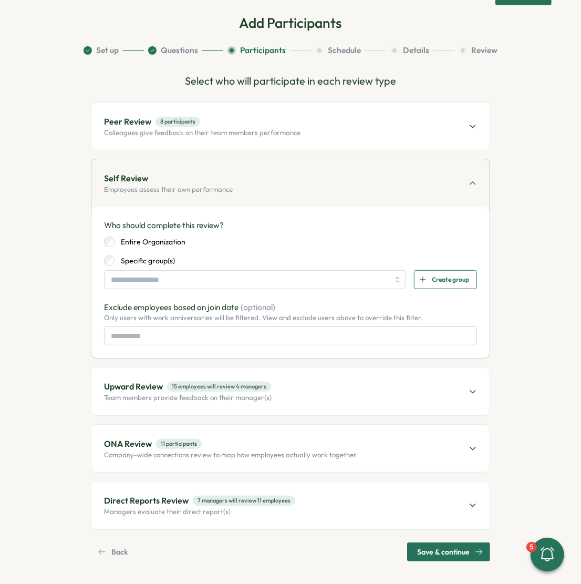
click at [142, 240] on label "Entire Organization" at bounding box center [150, 242] width 71 height 11
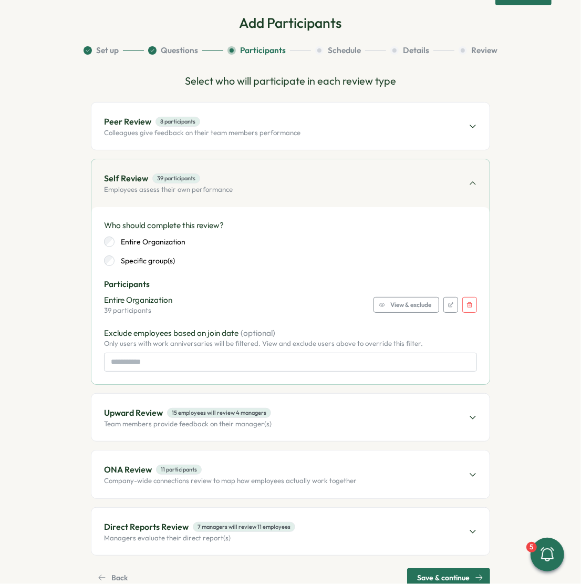
click at [395, 302] on span "View & exclude" at bounding box center [411, 305] width 41 height 15
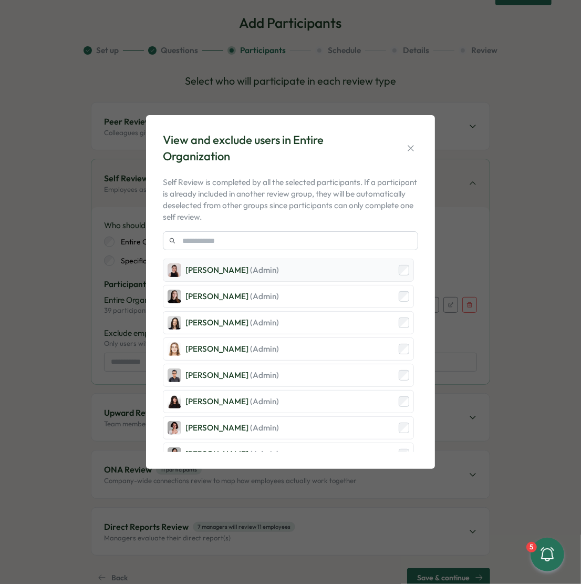
click at [331, 275] on div "Axi Molnar (Admin)" at bounding box center [288, 270] width 251 height 23
click at [309, 311] on div "Elisabetta ​Casagrande (Admin)" at bounding box center [288, 322] width 251 height 23
click at [296, 303] on div "Elena Ladushyna (Admin)" at bounding box center [288, 296] width 251 height 23
click at [271, 350] on span "(Admin)" at bounding box center [264, 349] width 29 height 10
click at [271, 374] on div "Hasan Naqvi (Admin)" at bounding box center [288, 375] width 251 height 23
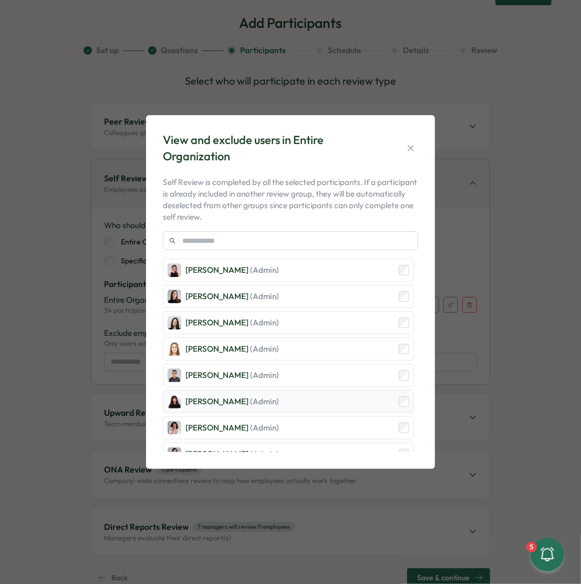
click at [269, 397] on div "Kelly Rosa (Admin)" at bounding box center [288, 401] width 251 height 23
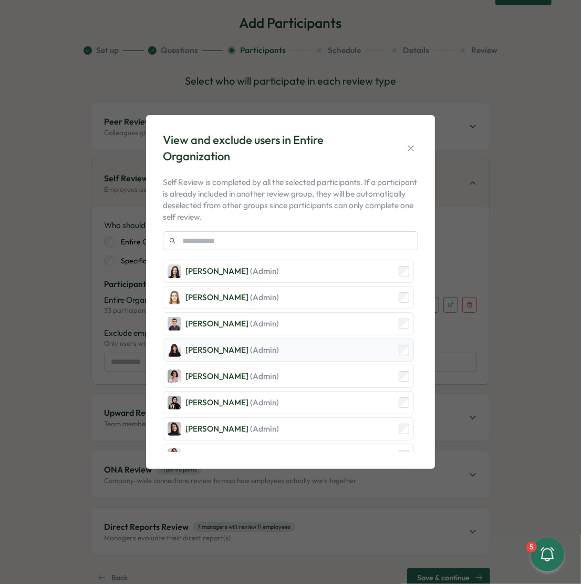
scroll to position [75, 0]
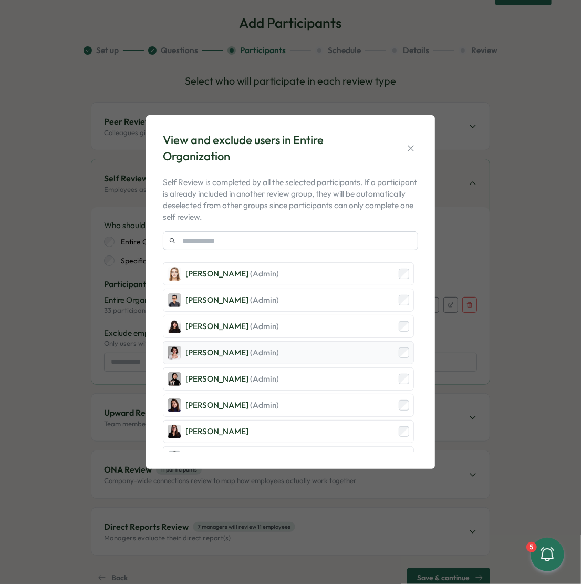
click at [250, 352] on span "(Admin)" at bounding box center [264, 352] width 29 height 10
click at [250, 385] on div "Sana Naqvi (Admin)" at bounding box center [288, 378] width 251 height 23
click at [249, 405] on div "Viktoria Korzhova (Admin)" at bounding box center [233, 406] width 94 height 12
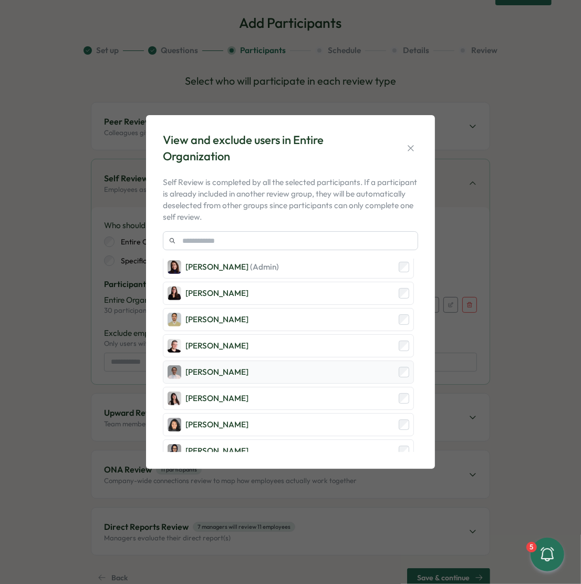
scroll to position [226, 0]
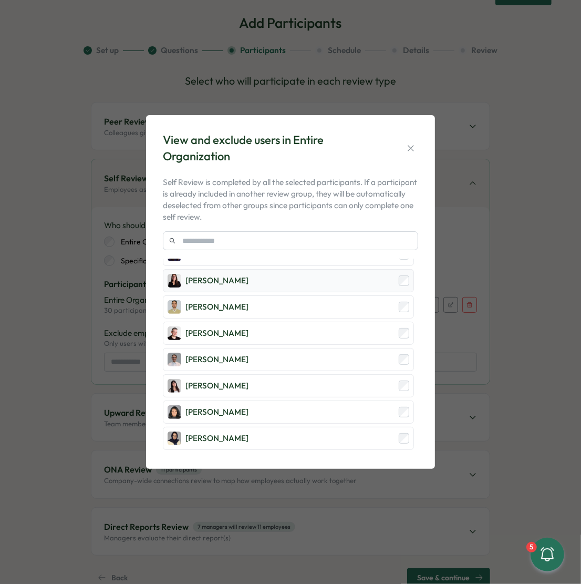
click at [222, 287] on div "[PERSON_NAME]" at bounding box center [288, 280] width 251 height 23
click at [222, 301] on div "[PERSON_NAME]" at bounding box center [217, 307] width 63 height 12
click at [222, 327] on div "[PERSON_NAME]" at bounding box center [217, 333] width 63 height 12
click at [222, 359] on div "[PERSON_NAME]" at bounding box center [217, 360] width 63 height 12
click at [222, 381] on div "[PERSON_NAME]" at bounding box center [217, 386] width 63 height 12
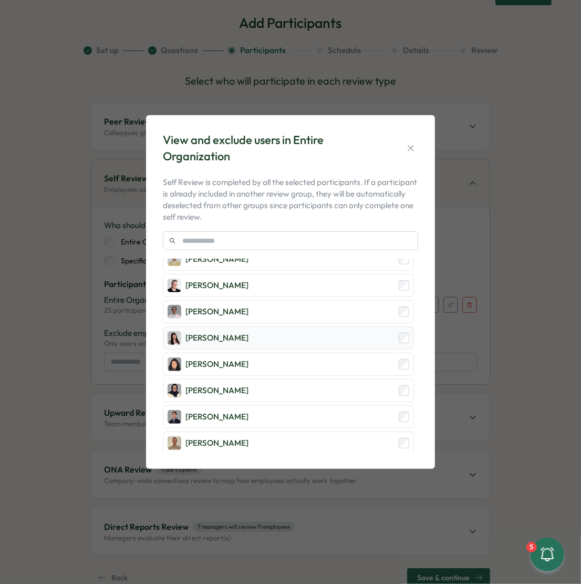
scroll to position [277, 0]
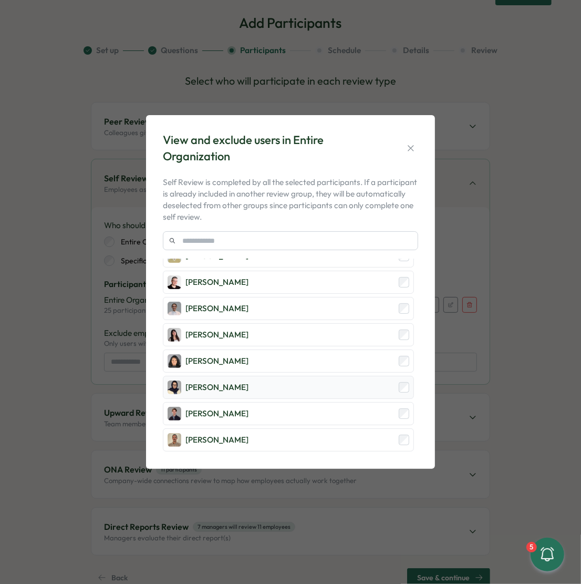
click at [222, 382] on div "[PERSON_NAME]" at bounding box center [217, 388] width 63 height 12
click at [219, 408] on div "[PERSON_NAME]" at bounding box center [217, 414] width 63 height 12
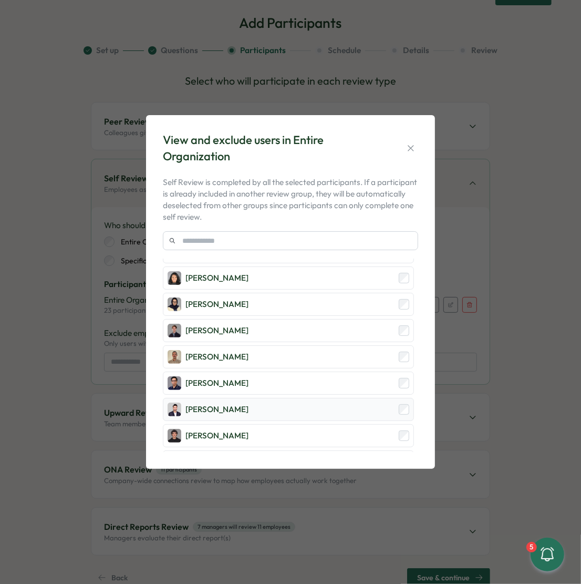
scroll to position [394, 0]
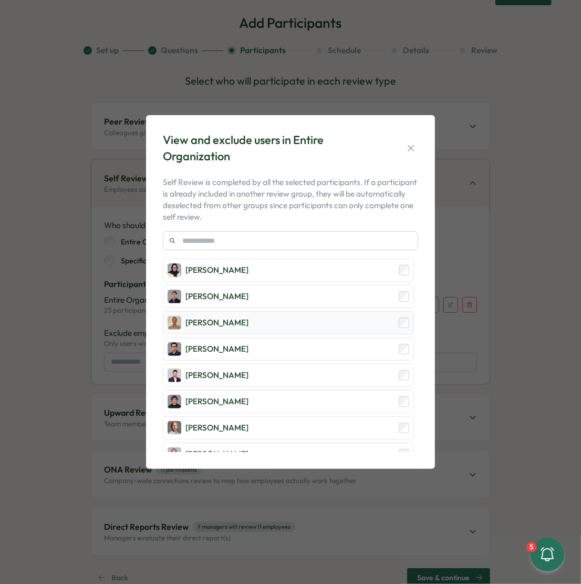
click at [217, 318] on div "[PERSON_NAME]" at bounding box center [217, 323] width 63 height 12
click at [217, 343] on div "[PERSON_NAME]" at bounding box center [217, 349] width 63 height 12
click at [221, 371] on div "[PERSON_NAME]" at bounding box center [217, 376] width 63 height 12
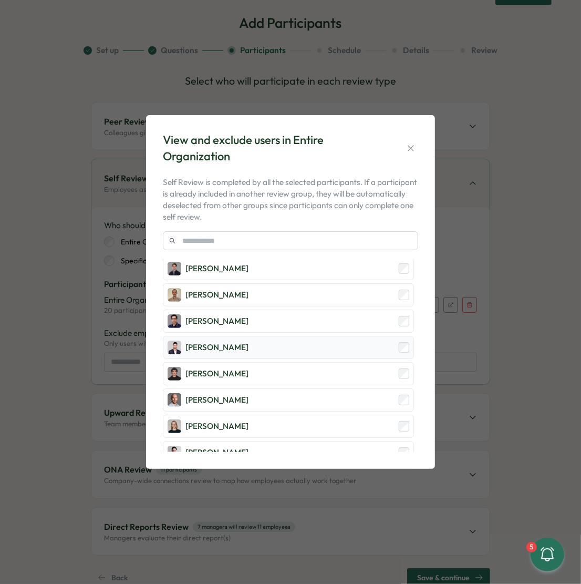
scroll to position [439, 0]
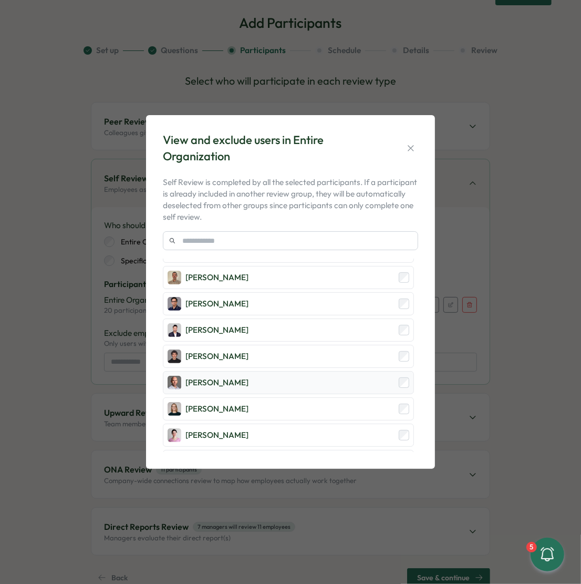
click at [227, 382] on div "[PERSON_NAME]" at bounding box center [288, 382] width 251 height 23
click at [227, 404] on div "[PERSON_NAME]" at bounding box center [217, 409] width 63 height 12
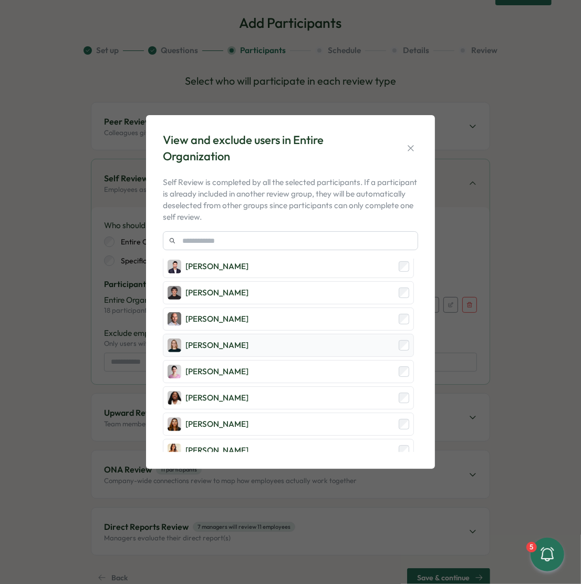
scroll to position [534, 0]
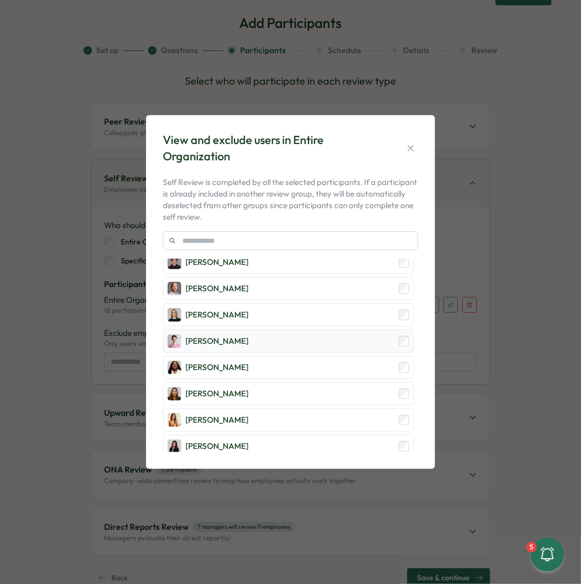
click at [212, 335] on div "[PERSON_NAME]" at bounding box center [217, 341] width 63 height 12
click at [212, 344] on div "Axi Molnar (Admin) Elena Ladushyna (Admin) Elisabetta ​Casagrande (Admin) Fried…" at bounding box center [288, 236] width 251 height 1022
click at [212, 370] on div "Axi Molnar (Admin) Elena Ladushyna (Admin) Elisabetta ​Casagrande (Admin) Fried…" at bounding box center [288, 236] width 251 height 1022
click at [212, 362] on div "Laissa Duclos" at bounding box center [217, 368] width 63 height 12
click at [217, 414] on div "Mariana Silva" at bounding box center [217, 420] width 63 height 12
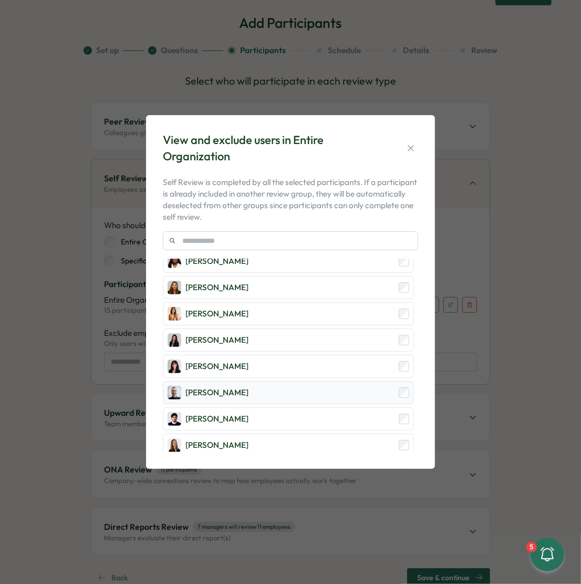
scroll to position [657, 0]
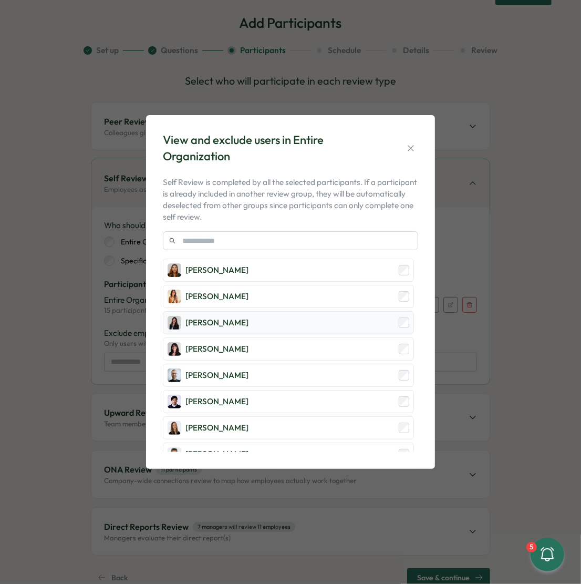
click at [206, 317] on div "Marina Moric" at bounding box center [217, 323] width 63 height 12
click at [205, 396] on div "Mirza Shayan Baig" at bounding box center [217, 402] width 63 height 12
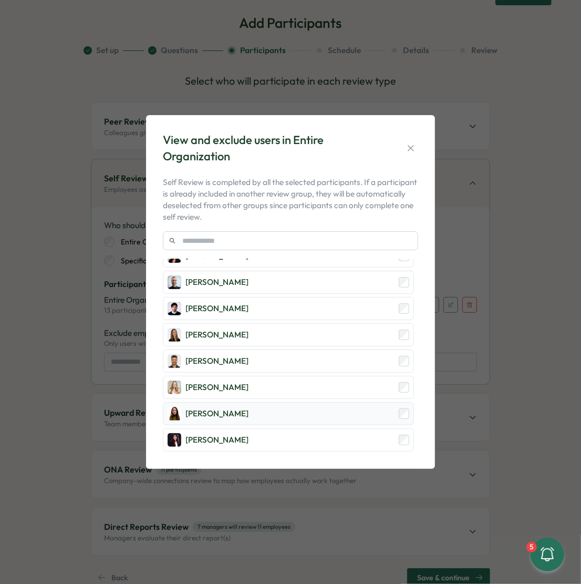
scroll to position [756, 0]
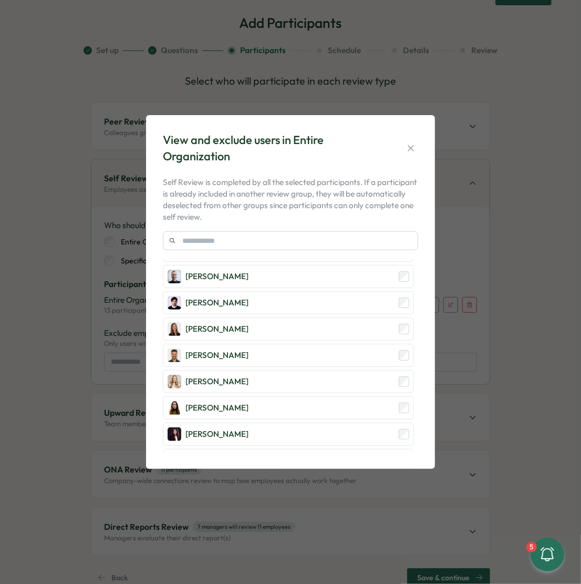
click at [210, 354] on div "Axi Molnar (Admin) Elena Ladushyna (Admin) Elisabetta ​Casagrande (Admin) Fried…" at bounding box center [288, 14] width 251 height 1022
click at [209, 351] on div "Sagar Verma" at bounding box center [288, 355] width 251 height 23
click at [207, 375] on div "Sarah McEwan" at bounding box center [288, 381] width 251 height 23
click at [207, 404] on div "Sofia Mayor" at bounding box center [288, 407] width 251 height 23
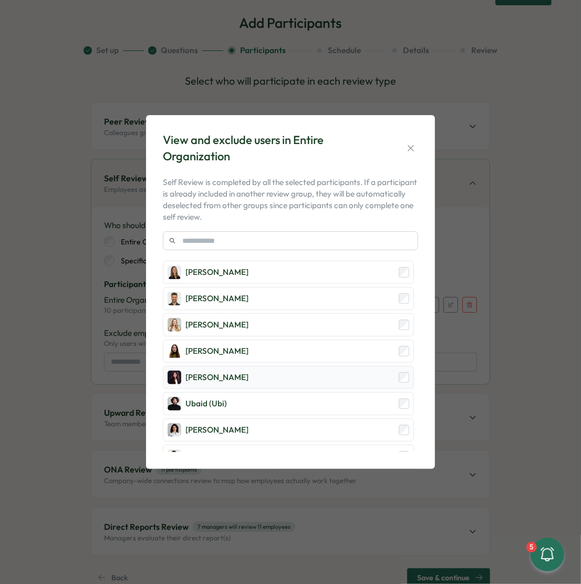
click at [208, 372] on div "Stella Maliatsos" at bounding box center [217, 378] width 63 height 12
click at [208, 392] on div "Ubaid (Ubi)" at bounding box center [288, 403] width 251 height 23
click at [208, 424] on div "Valentina Gonzalez" at bounding box center [217, 430] width 63 height 12
click at [202, 450] on div "[PERSON_NAME]" at bounding box center [217, 456] width 63 height 12
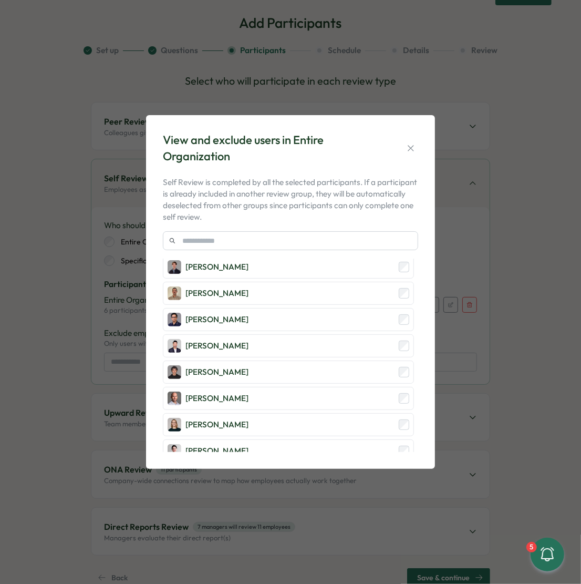
scroll to position [0, 0]
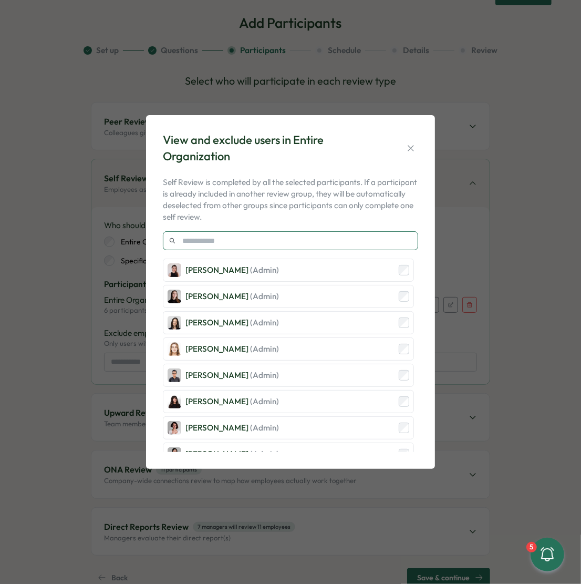
click at [224, 238] on input "text" at bounding box center [290, 240] width 255 height 19
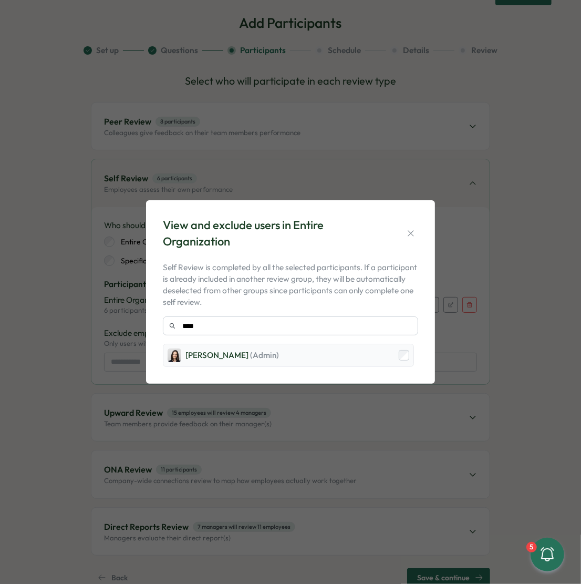
click at [197, 350] on div "Elisabetta ​Casagrande (Admin)" at bounding box center [233, 356] width 94 height 12
click at [217, 327] on input "****" at bounding box center [290, 325] width 255 height 19
type input "*"
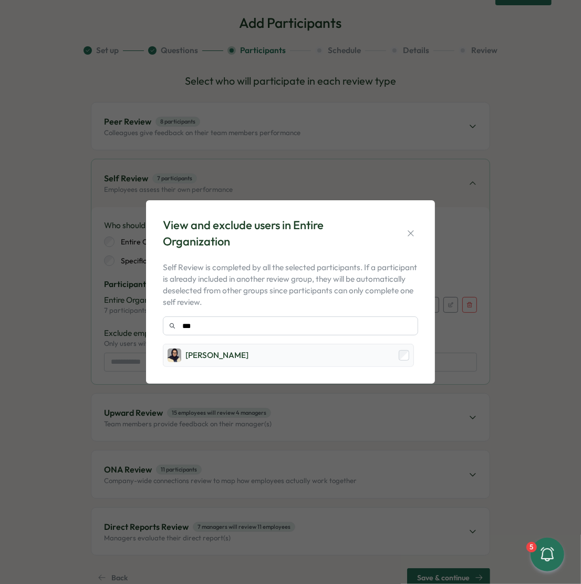
click at [233, 350] on div "Batool Fatima" at bounding box center [217, 356] width 63 height 12
click at [226, 329] on input "***" at bounding box center [290, 325] width 255 height 19
type input "*"
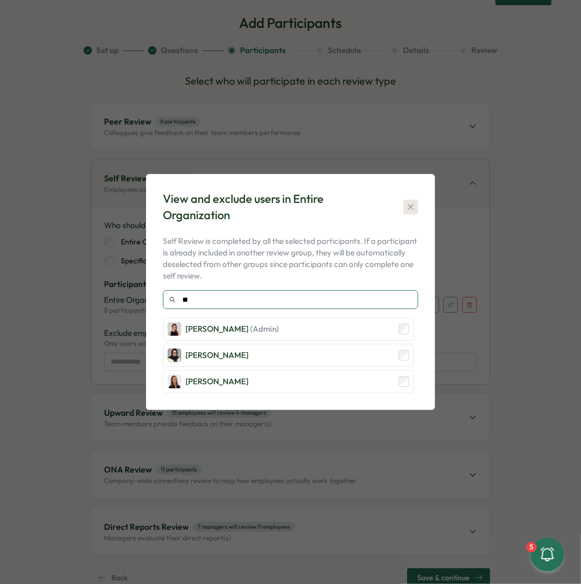
type input "**"
click at [414, 205] on icon "button" at bounding box center [411, 207] width 11 height 11
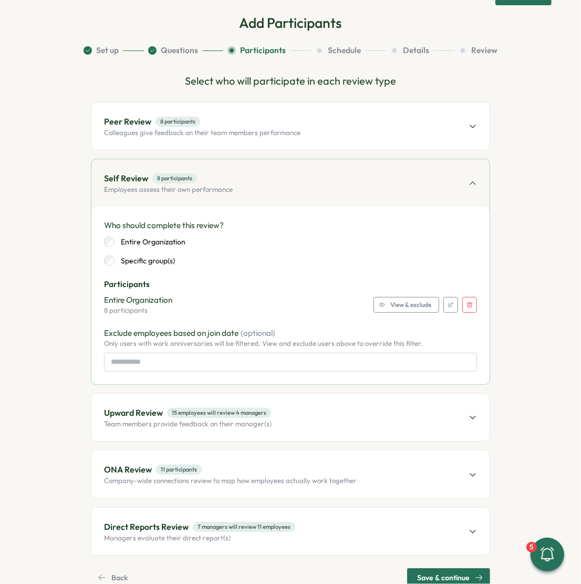
click at [313, 140] on div "Peer Review 8 participants Colleagues give feedback on their team members perfo…" at bounding box center [290, 126] width 398 height 47
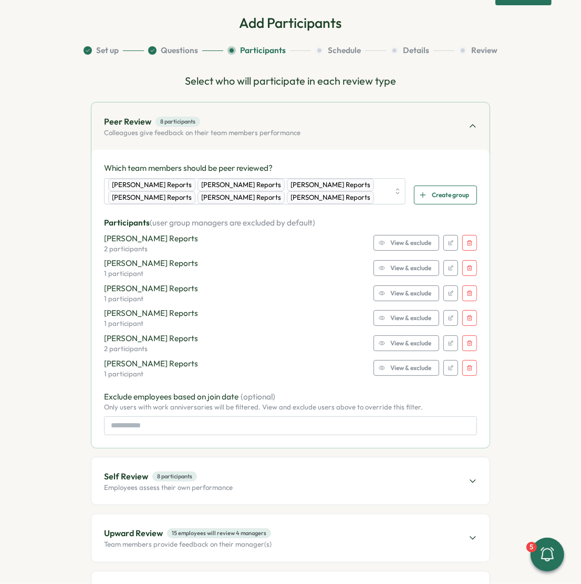
click at [402, 319] on span "View & exclude" at bounding box center [411, 318] width 41 height 15
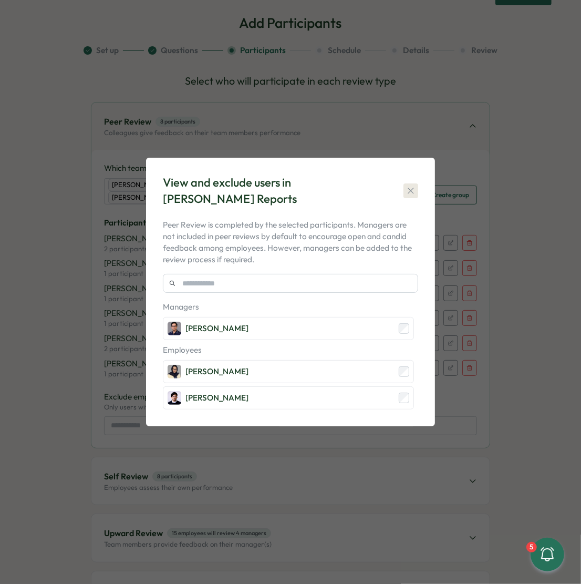
click at [417, 188] on button "button" at bounding box center [411, 190] width 15 height 15
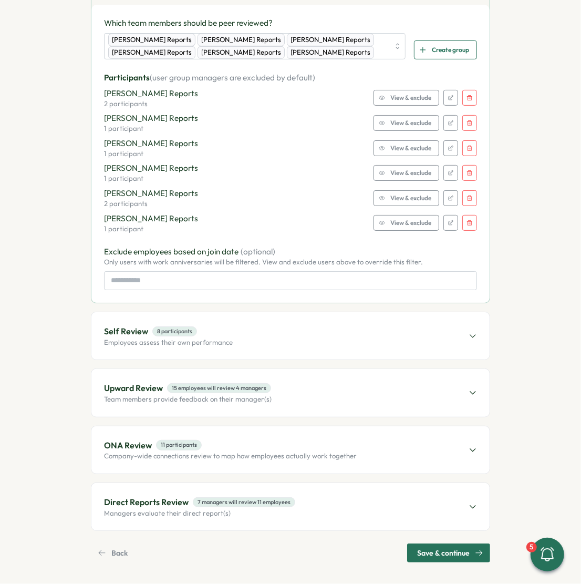
scroll to position [116, 0]
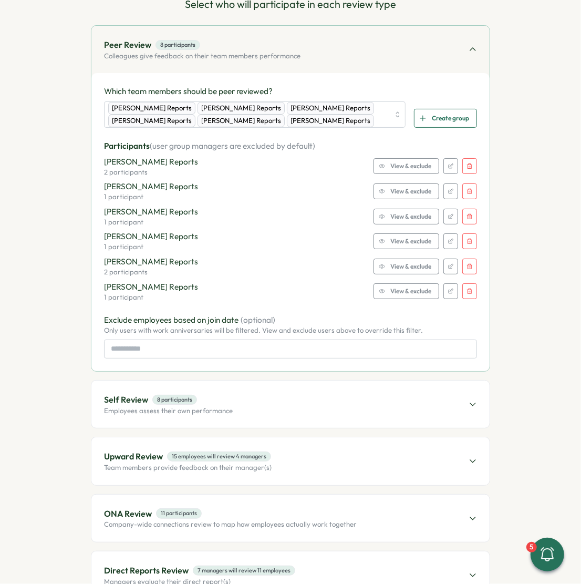
click at [368, 55] on div "Peer Review 8 participants Colleagues give feedback on their team members perfo…" at bounding box center [290, 49] width 398 height 47
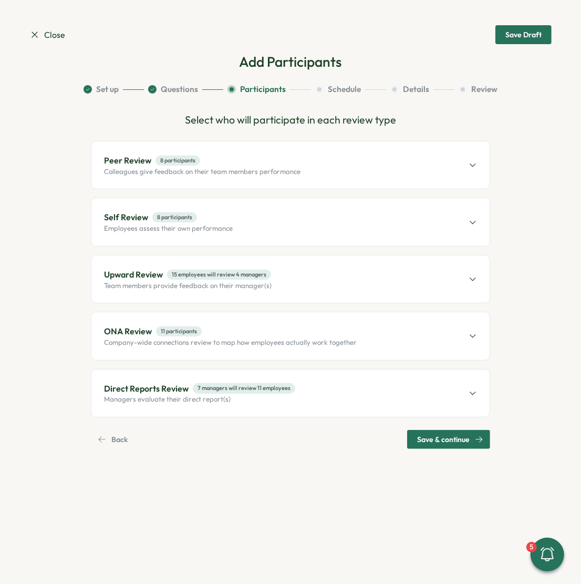
scroll to position [0, 0]
click at [224, 273] on span "15 employees will review 4 managers" at bounding box center [219, 275] width 104 height 10
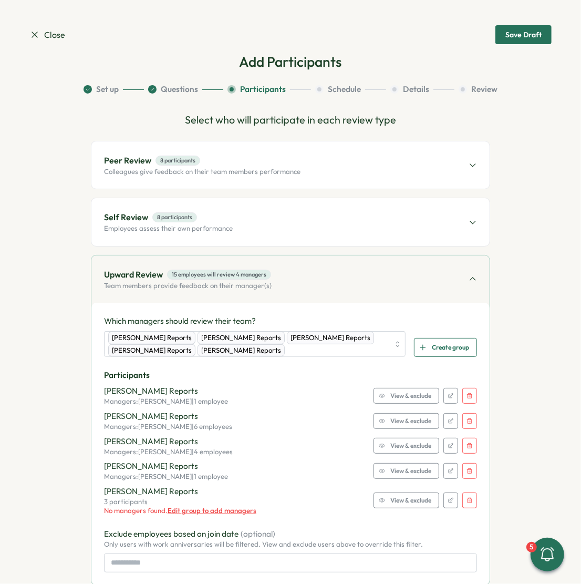
click at [473, 388] on button "button" at bounding box center [470, 396] width 15 height 16
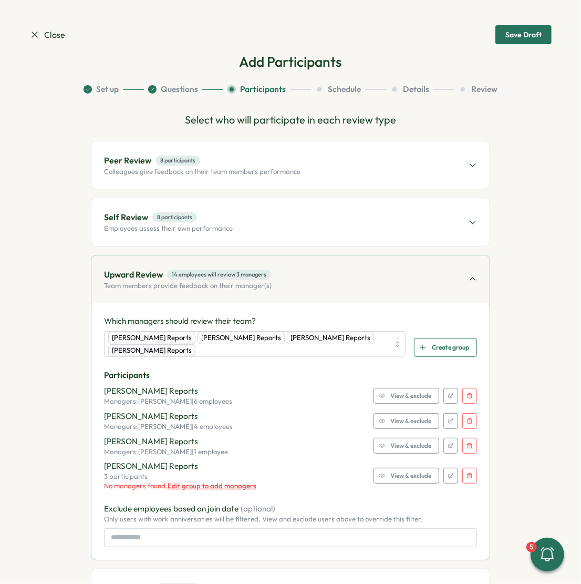
click at [471, 393] on icon "button" at bounding box center [470, 396] width 6 height 6
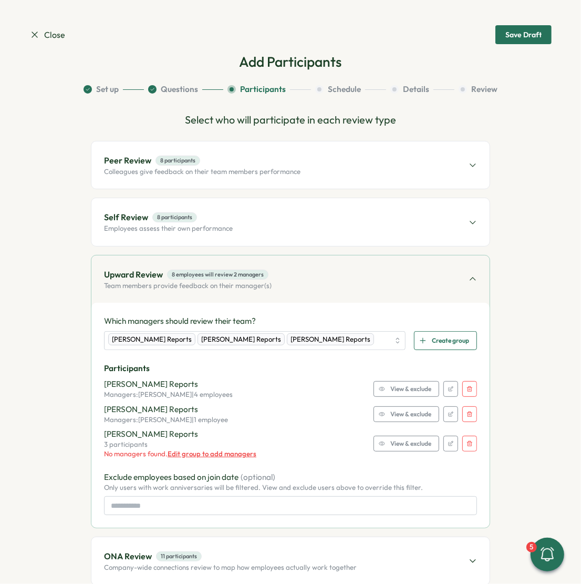
click at [471, 391] on button "button" at bounding box center [470, 389] width 15 height 16
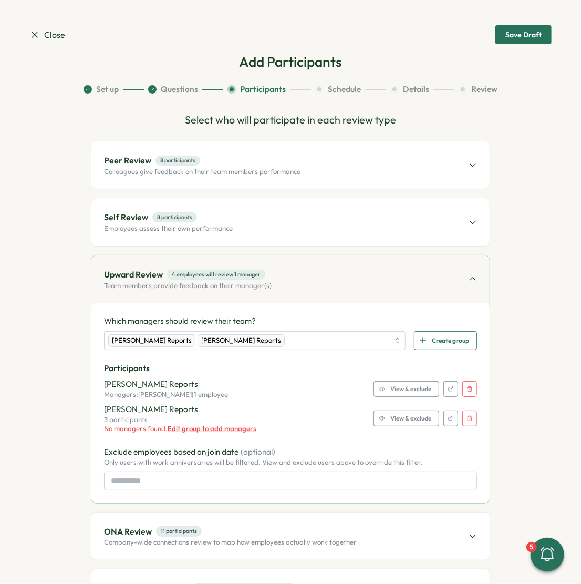
click at [471, 391] on button "button" at bounding box center [470, 389] width 15 height 16
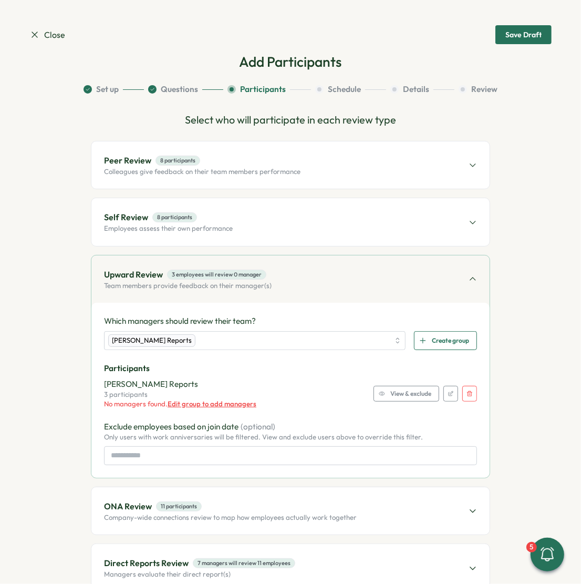
click at [471, 391] on icon "button" at bounding box center [470, 394] width 6 height 6
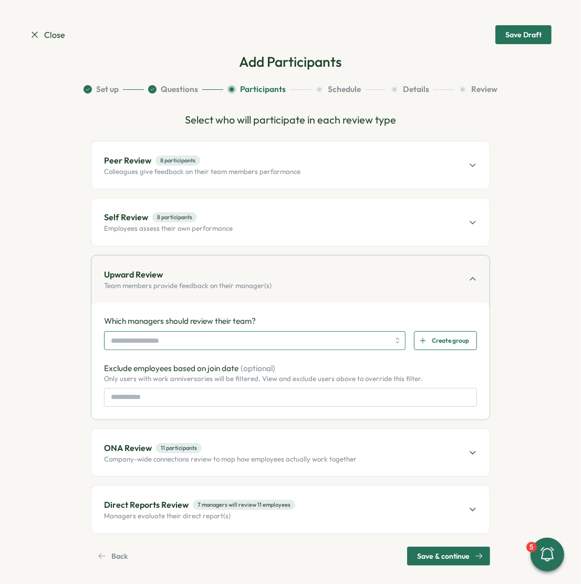
click at [143, 340] on input "search" at bounding box center [250, 341] width 279 height 18
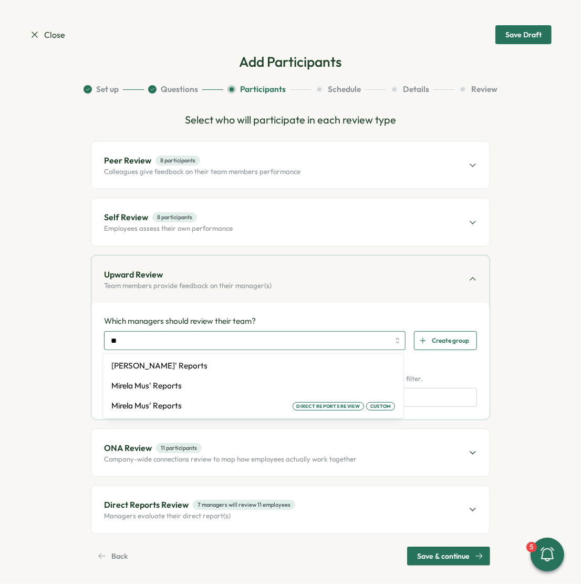
type input "*"
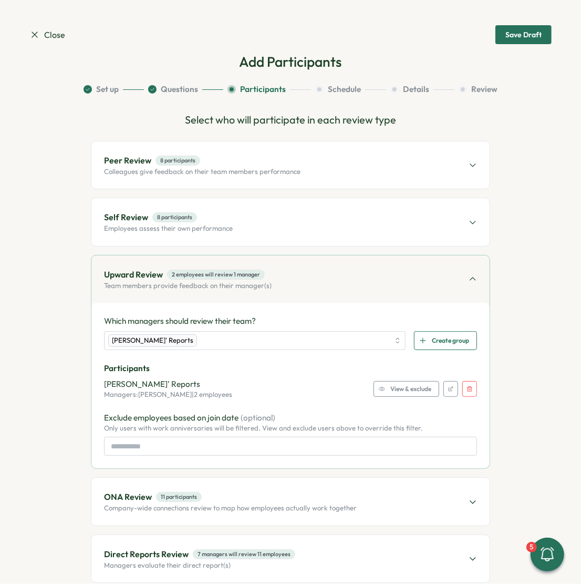
click at [383, 390] on icon "button" at bounding box center [382, 389] width 6 height 6
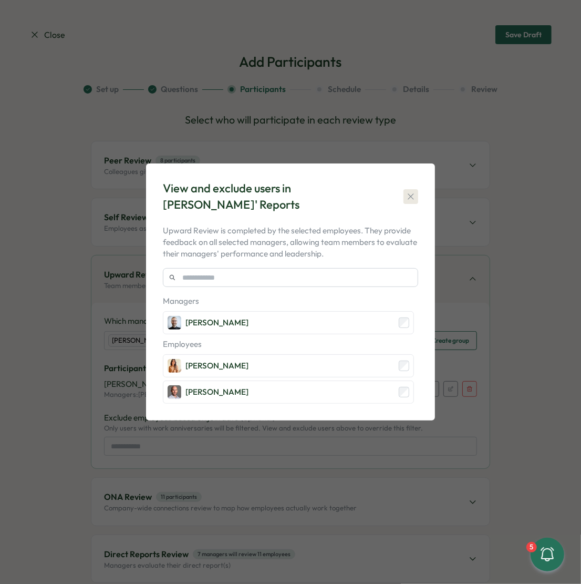
click at [407, 196] on icon "button" at bounding box center [411, 196] width 11 height 11
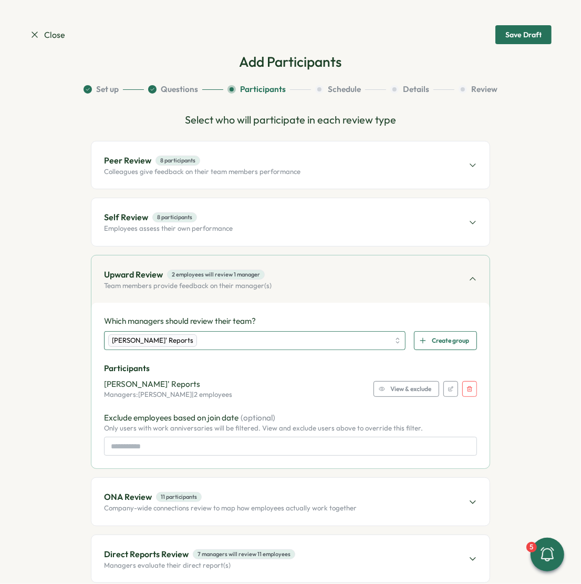
click at [234, 339] on div "Michael Johannes' Reports" at bounding box center [248, 341] width 281 height 18
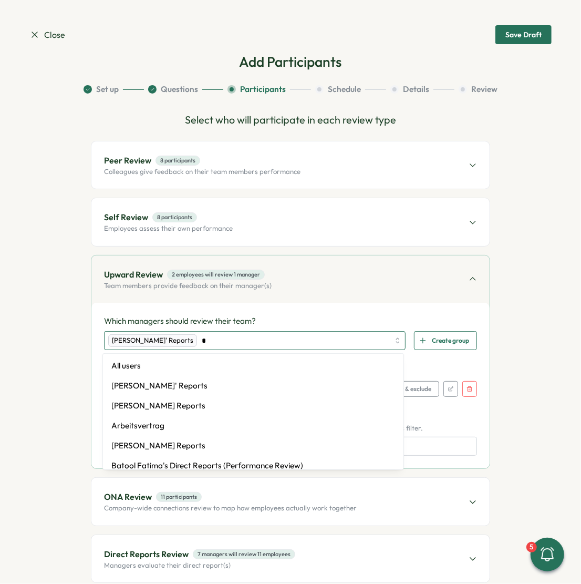
type input "**"
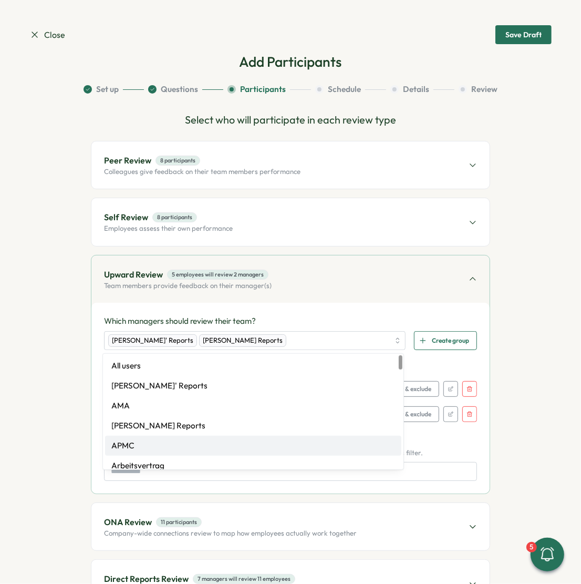
click at [419, 446] on p "Exclude employees based on join date (optional)" at bounding box center [290, 443] width 373 height 12
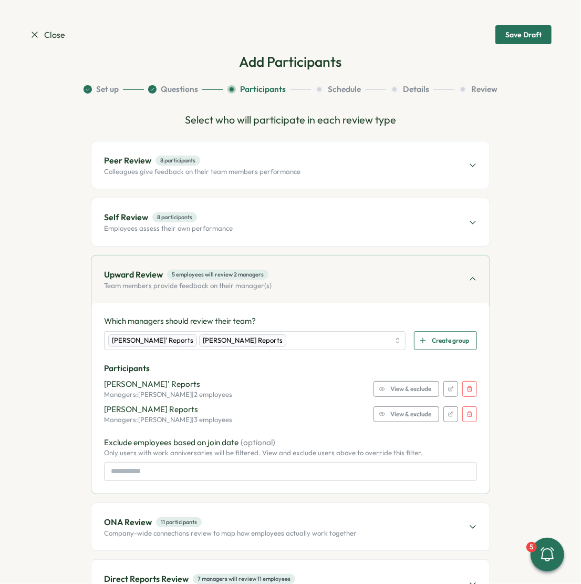
click at [411, 417] on span "View & exclude" at bounding box center [411, 414] width 41 height 15
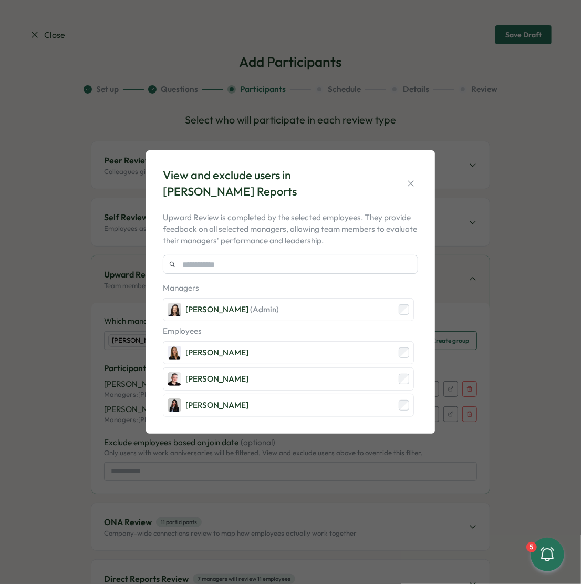
click at [407, 175] on div "View and exclude users in Elisabetta Casagrande's Reports" at bounding box center [290, 183] width 255 height 33
click at [409, 177] on button "button" at bounding box center [411, 183] width 15 height 15
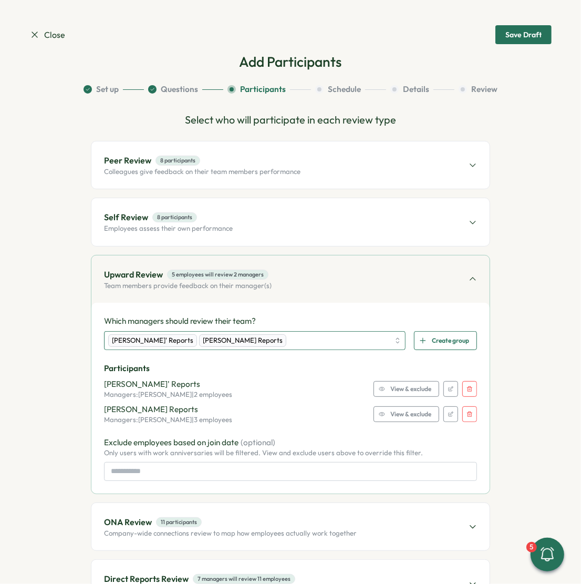
click at [326, 336] on div "Michael Johannes' Reports Elisabetta Casagrande's Reports" at bounding box center [248, 341] width 281 height 18
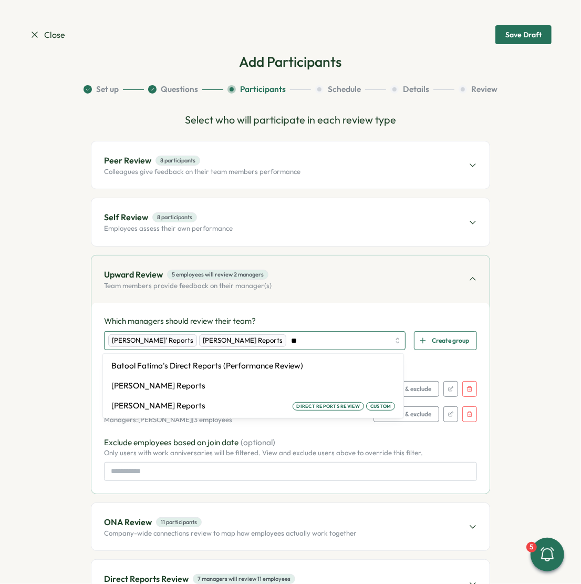
type input "***"
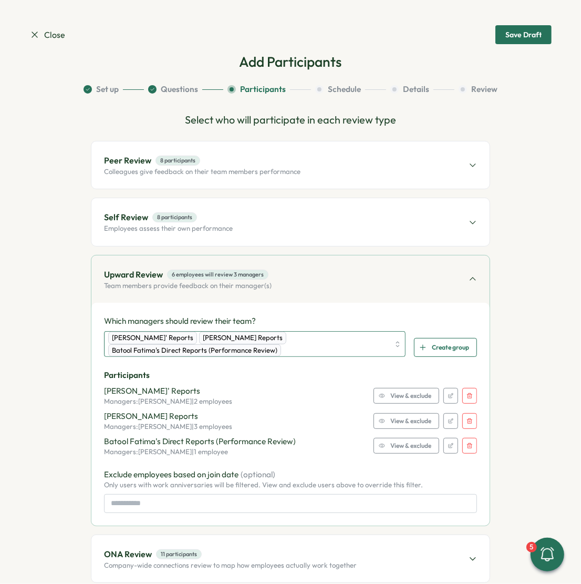
click at [323, 344] on div "Michael Johannes' Reports Elisabetta Casagrande's Reports Batool Fatima's Direc…" at bounding box center [248, 344] width 281 height 25
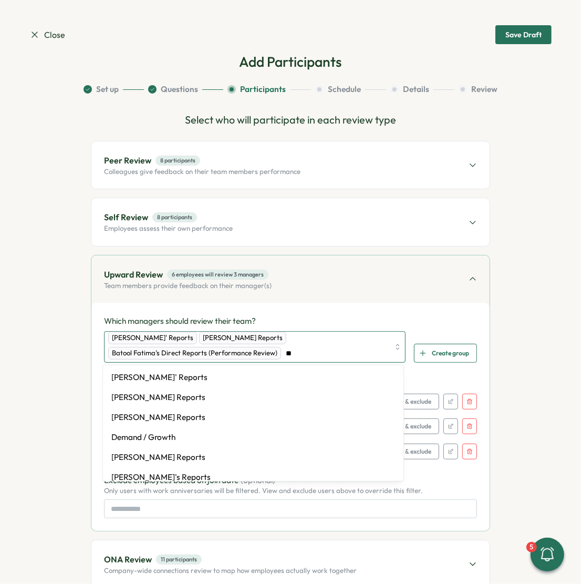
type input "***"
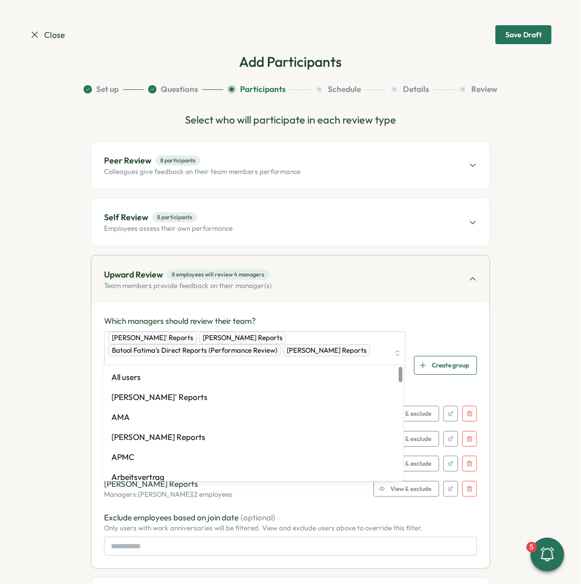
click at [360, 290] on div "Upward Review 8 employees will review 4 managers Team members provide feedback …" at bounding box center [290, 278] width 398 height 47
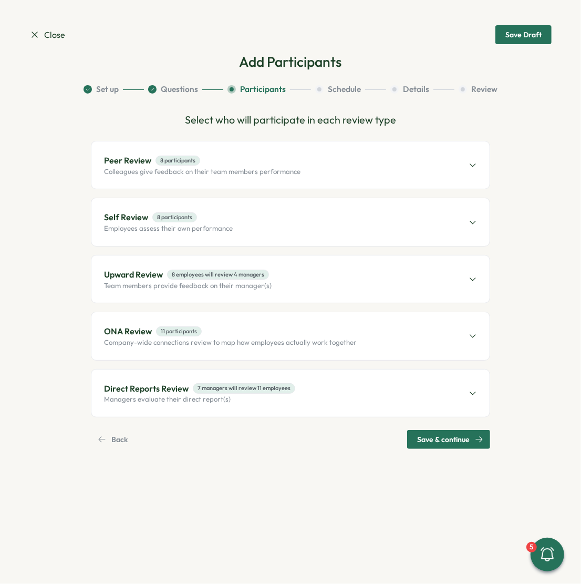
click at [290, 349] on div "ONA Review 11 participants Company-wide connections review to map how employees…" at bounding box center [290, 335] width 398 height 47
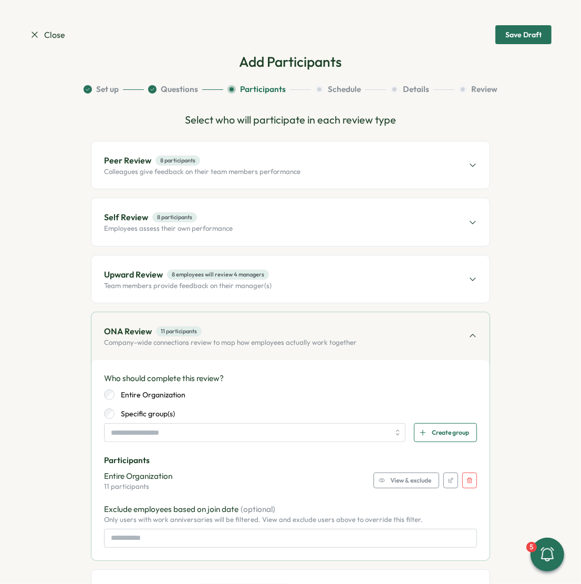
click at [465, 476] on button "button" at bounding box center [470, 481] width 15 height 16
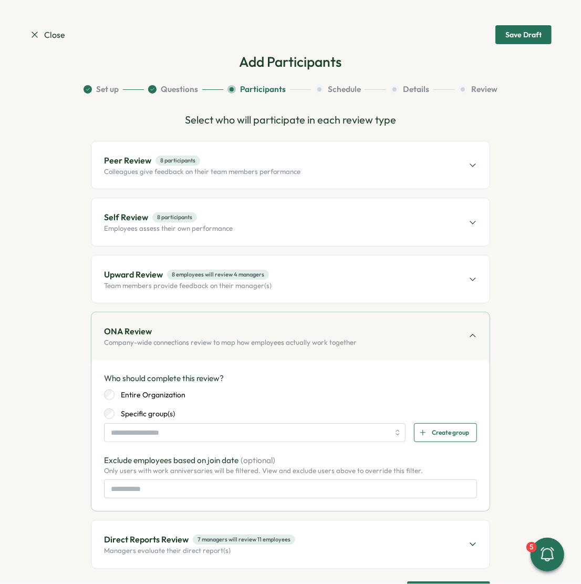
click at [163, 395] on label "Entire Organization" at bounding box center [150, 395] width 71 height 11
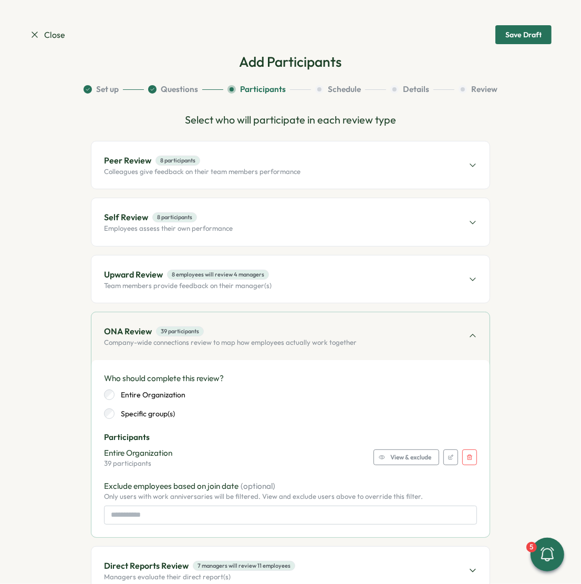
click at [406, 453] on span "View & exclude" at bounding box center [411, 457] width 41 height 15
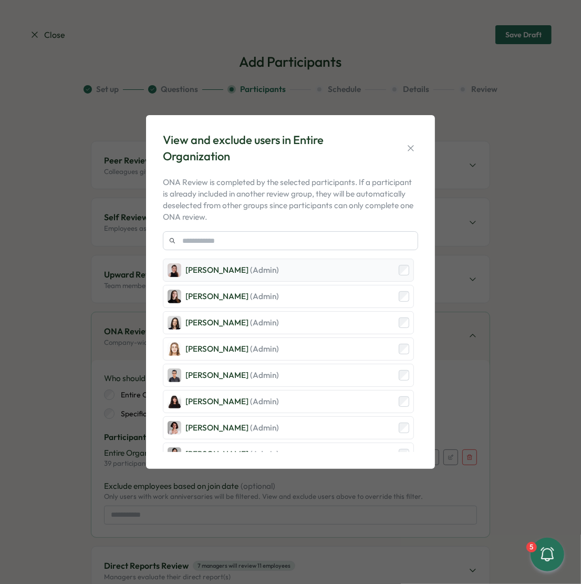
click at [299, 267] on div "Axi Molnar (Admin)" at bounding box center [288, 270] width 251 height 23
click at [299, 286] on div "Elena Ladushyna (Admin)" at bounding box center [288, 296] width 251 height 23
click at [292, 340] on div "Friederike Giese (Admin)" at bounding box center [288, 348] width 251 height 23
click at [292, 359] on div "Friederike Giese (Admin)" at bounding box center [288, 348] width 251 height 23
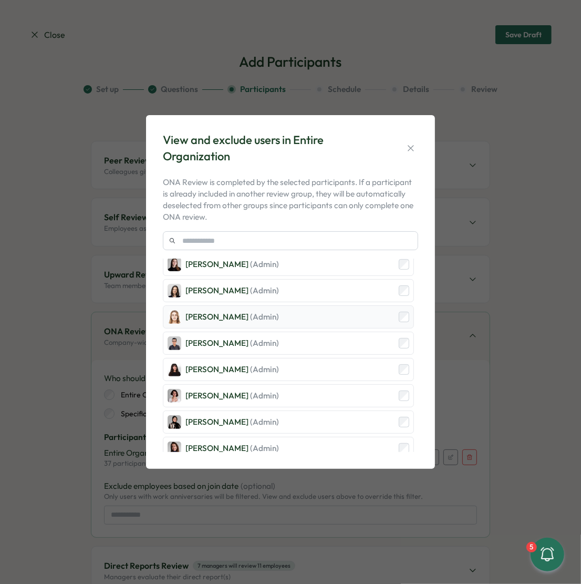
scroll to position [33, 0]
click at [284, 316] on div "Friederike Giese (Admin)" at bounding box center [288, 316] width 251 height 23
click at [284, 336] on div "Hasan Naqvi (Admin)" at bounding box center [288, 342] width 251 height 23
click at [274, 367] on div "Kelly Rosa (Admin)" at bounding box center [288, 368] width 251 height 23
click at [274, 394] on div "Mirela Mus (Admin)" at bounding box center [288, 395] width 251 height 23
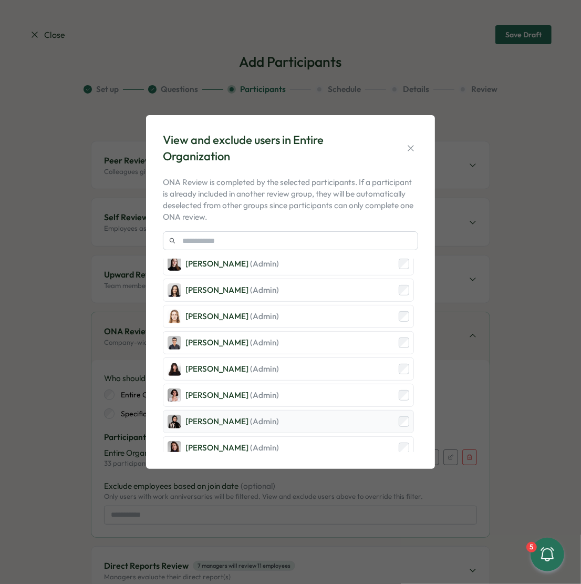
click at [274, 414] on div "Sana Naqvi (Admin)" at bounding box center [288, 421] width 251 height 23
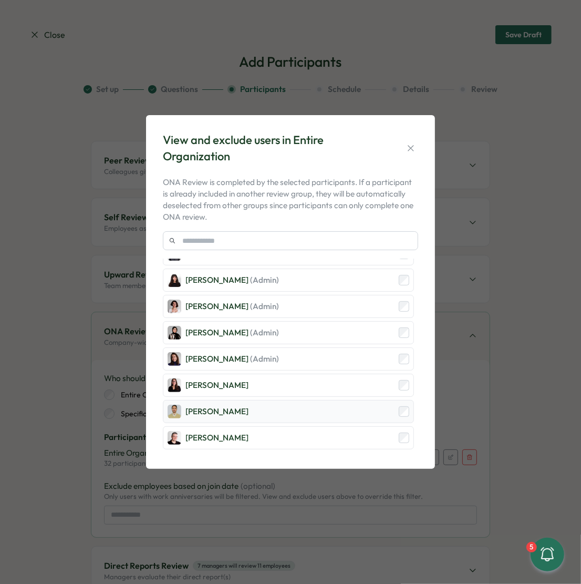
scroll to position [125, 0]
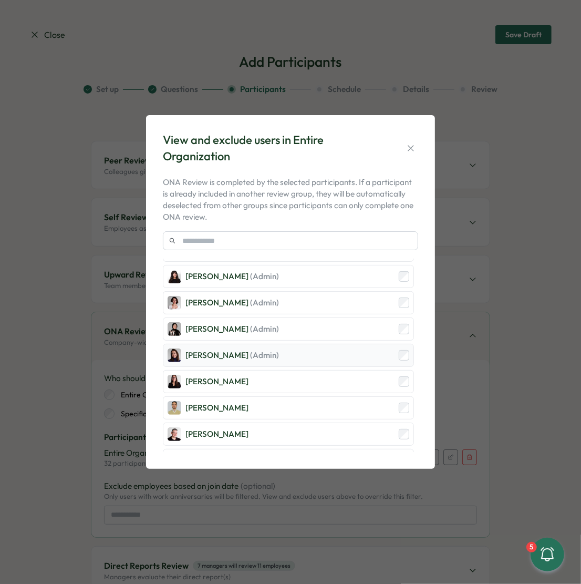
click at [271, 351] on span "(Admin)" at bounding box center [264, 355] width 29 height 10
click at [270, 372] on div "[PERSON_NAME]" at bounding box center [288, 381] width 251 height 23
click at [267, 406] on div "Ahmet Karakus" at bounding box center [288, 407] width 251 height 23
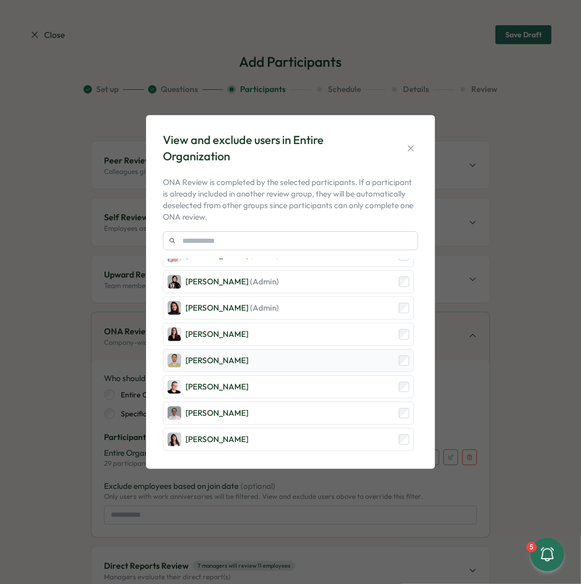
scroll to position [211, 0]
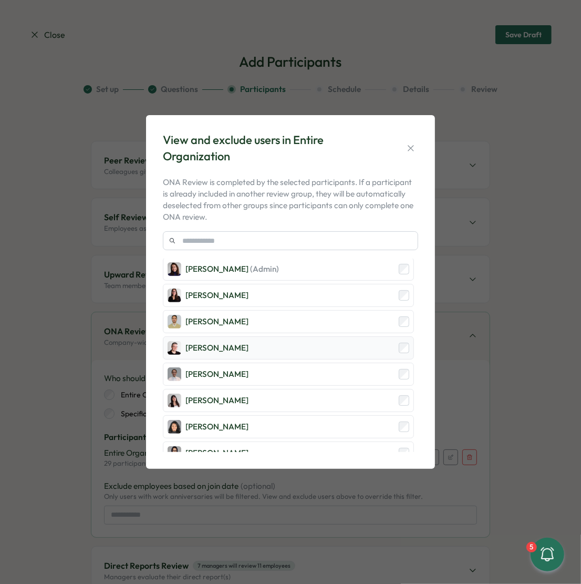
click at [254, 352] on div "[PERSON_NAME]" at bounding box center [288, 347] width 251 height 23
click at [252, 365] on div "[PERSON_NAME]" at bounding box center [288, 374] width 251 height 23
click at [252, 398] on div "Andrea Lopez" at bounding box center [288, 400] width 251 height 23
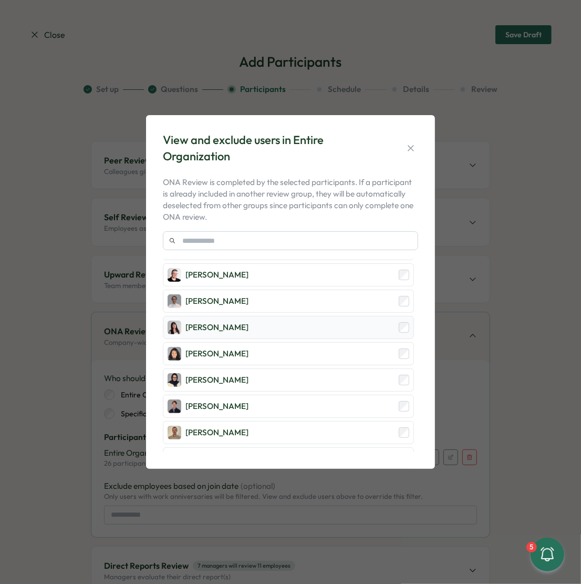
scroll to position [289, 0]
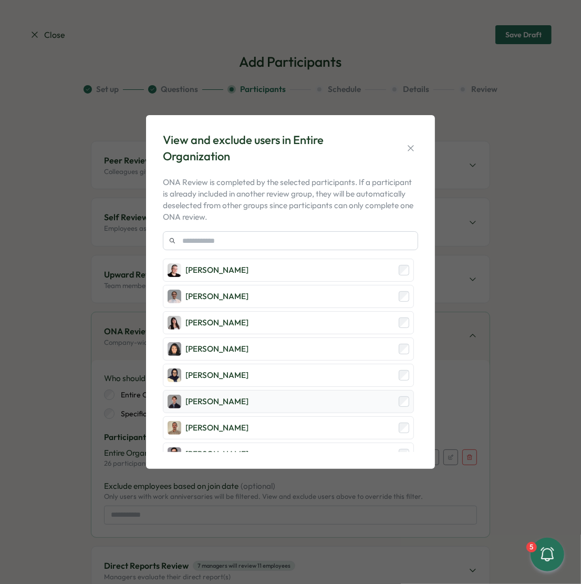
click at [235, 399] on div "Dionisio Arredondo" at bounding box center [217, 402] width 63 height 12
click at [235, 422] on div "Francisco Afonso" at bounding box center [217, 428] width 63 height 12
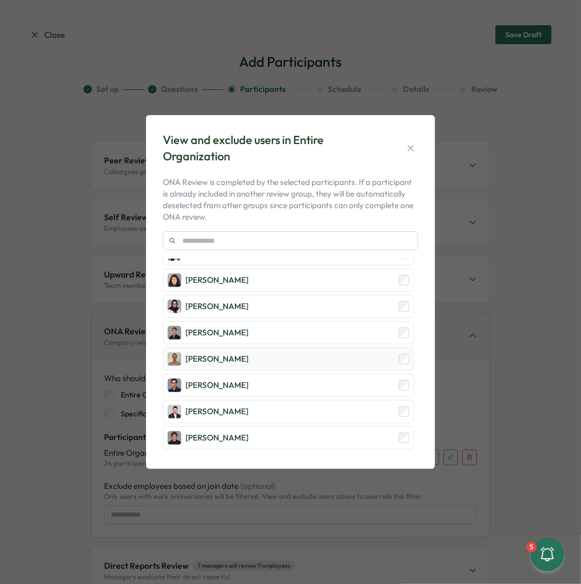
scroll to position [384, 0]
click at [229, 354] on div "Furqan Tariq" at bounding box center [217, 360] width 63 height 12
click at [229, 363] on div "Furqan Tariq" at bounding box center [288, 359] width 251 height 23
click at [230, 380] on div "Ghazmir Mansur" at bounding box center [217, 386] width 63 height 12
click at [230, 354] on div "Furqan Tariq" at bounding box center [217, 360] width 63 height 12
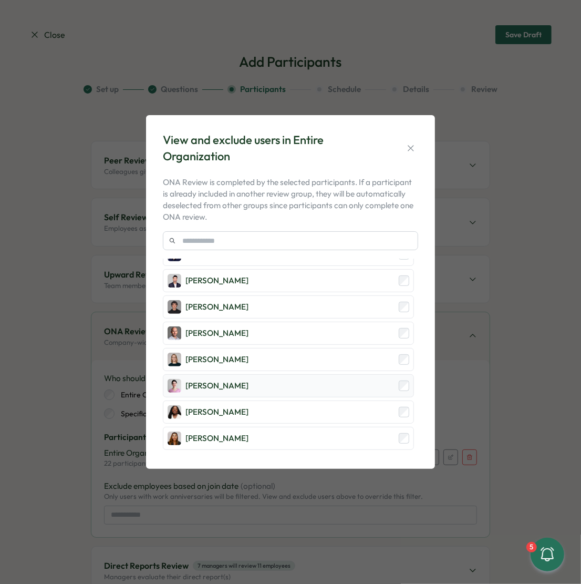
scroll to position [489, 0]
click at [223, 327] on div "Jon Freeman" at bounding box center [217, 333] width 63 height 12
click at [221, 354] on div "Kerstin Manninger" at bounding box center [217, 360] width 63 height 12
click at [221, 380] on div "Ketevan Dzukaevi" at bounding box center [217, 386] width 63 height 12
click at [220, 406] on div "Laissa Duclos" at bounding box center [217, 412] width 63 height 12
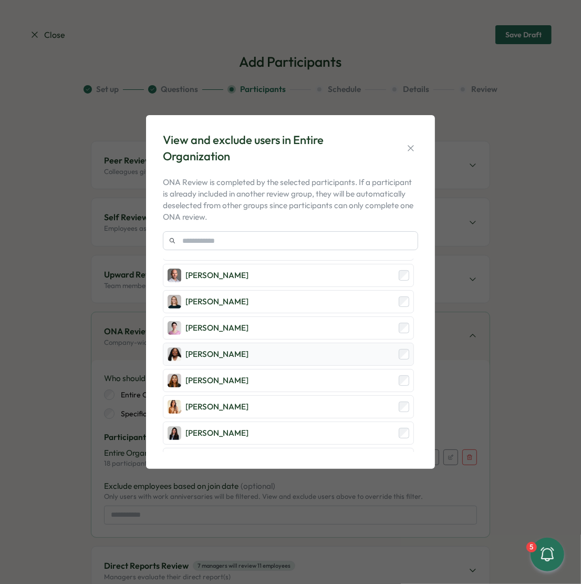
scroll to position [574, 0]
click at [221, 374] on div "Mariana Silva" at bounding box center [217, 380] width 63 height 12
click at [221, 394] on div "Marina Moric" at bounding box center [288, 405] width 251 height 23
click at [221, 426] on div "Marta Ponari" at bounding box center [217, 432] width 63 height 12
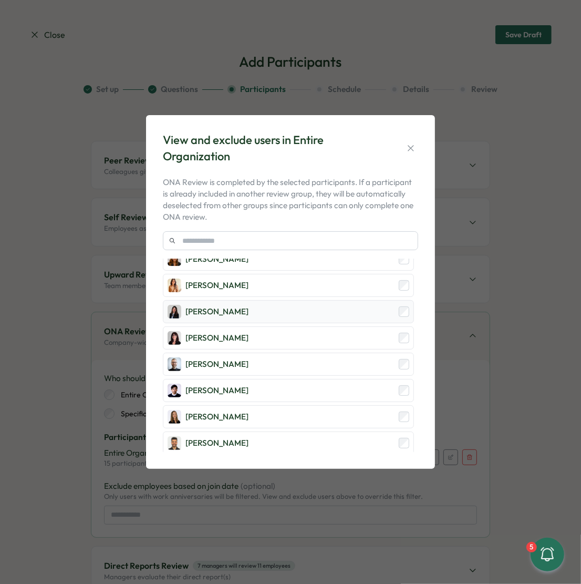
scroll to position [665, 0]
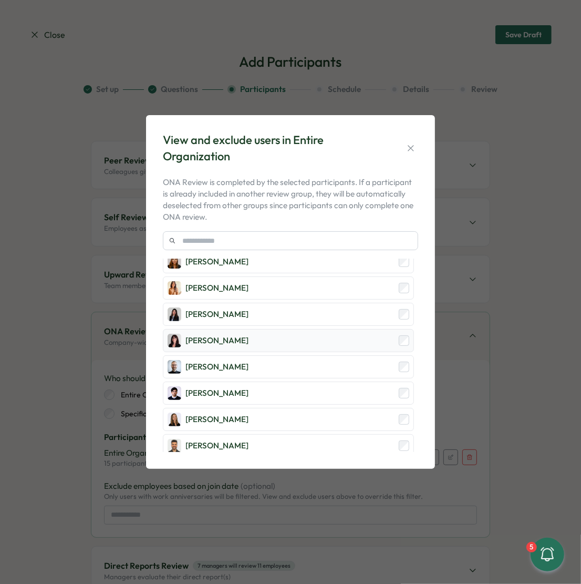
click at [207, 335] on div "Marta Ponari" at bounding box center [217, 341] width 63 height 12
click at [206, 361] on div "Michael Johannes" at bounding box center [217, 367] width 63 height 12
click at [205, 387] on div "Mirza Shayan Baig" at bounding box center [217, 393] width 63 height 12
click at [205, 414] on div "Ola Bak" at bounding box center [217, 420] width 63 height 12
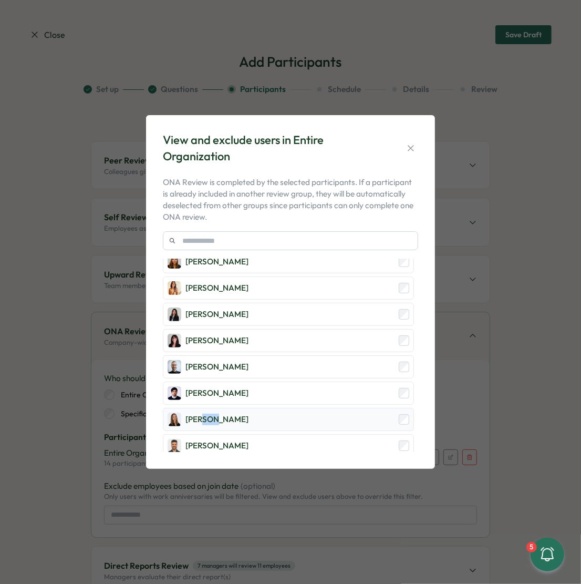
click at [205, 414] on div "Ola Bak" at bounding box center [217, 420] width 63 height 12
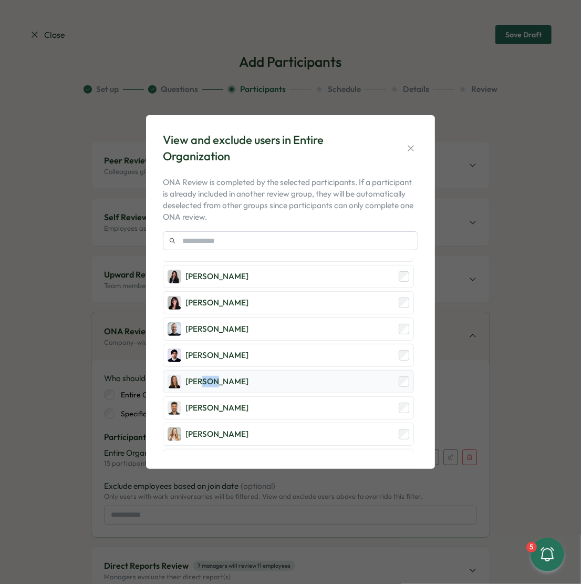
scroll to position [763, 0]
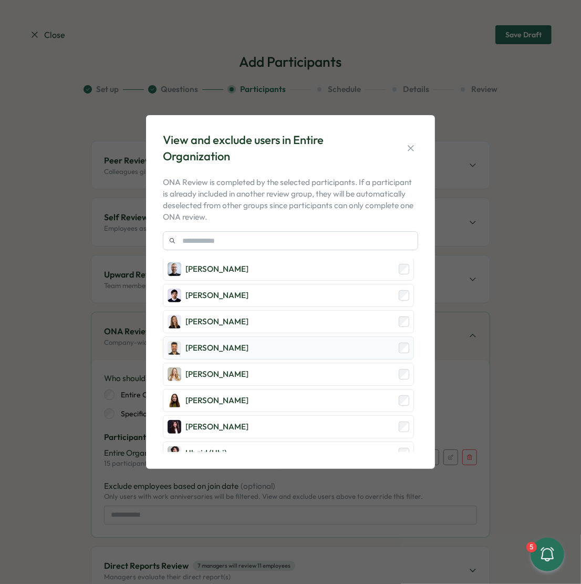
click at [214, 342] on div "Sagar Verma" at bounding box center [217, 348] width 63 height 12
click at [214, 363] on div "Sarah McEwan" at bounding box center [288, 374] width 251 height 23
click at [214, 395] on div "Sofia Mayor" at bounding box center [217, 401] width 63 height 12
click at [212, 420] on div "Stella Maliatsos" at bounding box center [208, 427] width 81 height 14
click at [212, 442] on div "Ubaid (Ubi)" at bounding box center [288, 453] width 251 height 23
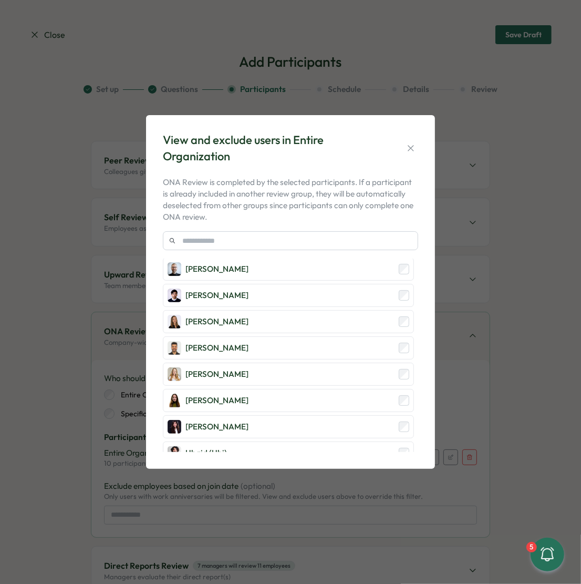
click at [414, 140] on div "View and exclude users in Entire Organization" at bounding box center [290, 148] width 255 height 33
click at [412, 146] on icon "button" at bounding box center [411, 148] width 11 height 11
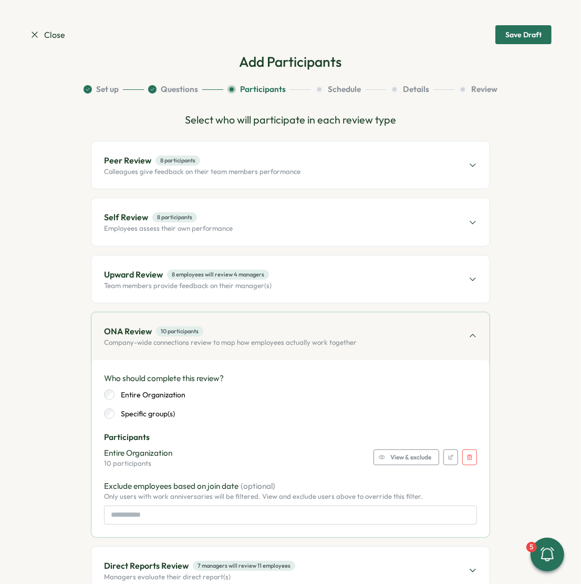
click at [392, 454] on span "View & exclude" at bounding box center [411, 457] width 41 height 15
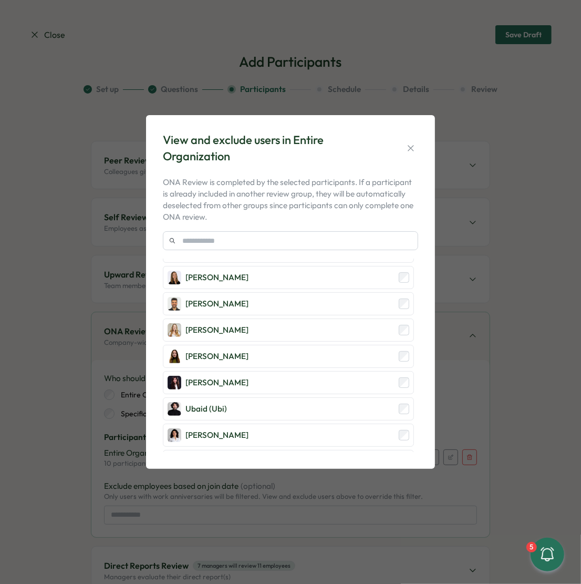
scroll to position [813, 0]
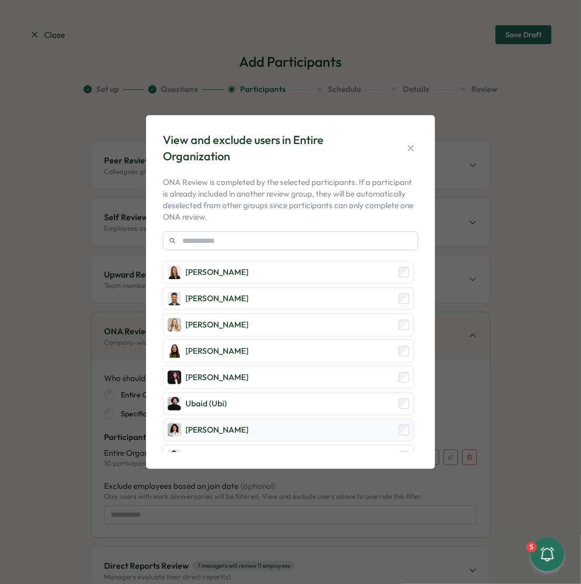
click at [281, 418] on div "Valentina Gonzalez" at bounding box center [288, 429] width 251 height 23
click at [281, 445] on div "Zara Malik" at bounding box center [288, 456] width 251 height 23
click at [413, 158] on div "View and exclude users in Entire Organization" at bounding box center [290, 148] width 255 height 33
click at [413, 153] on button "button" at bounding box center [411, 148] width 15 height 15
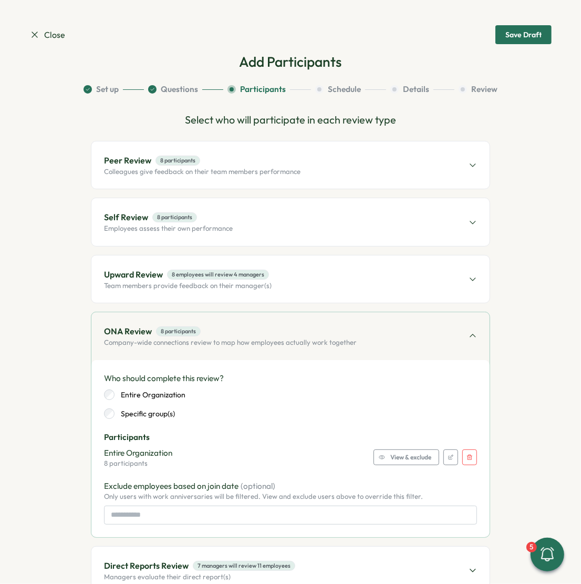
scroll to position [65, 0]
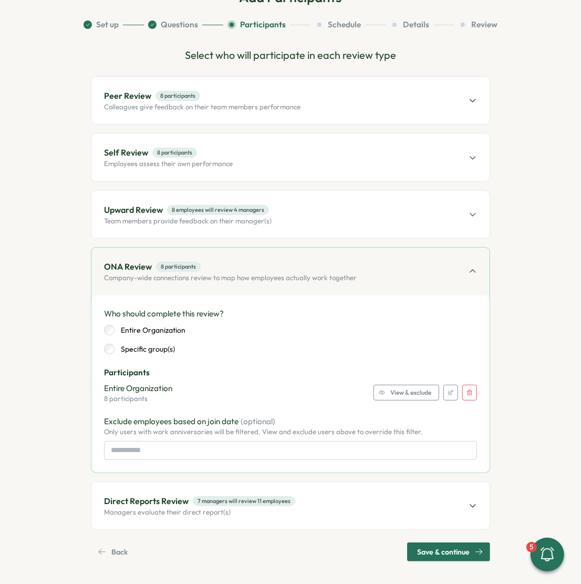
click at [318, 499] on div "Direct Reports Review 7 managers will review 11 employees Managers evaluate the…" at bounding box center [290, 505] width 398 height 47
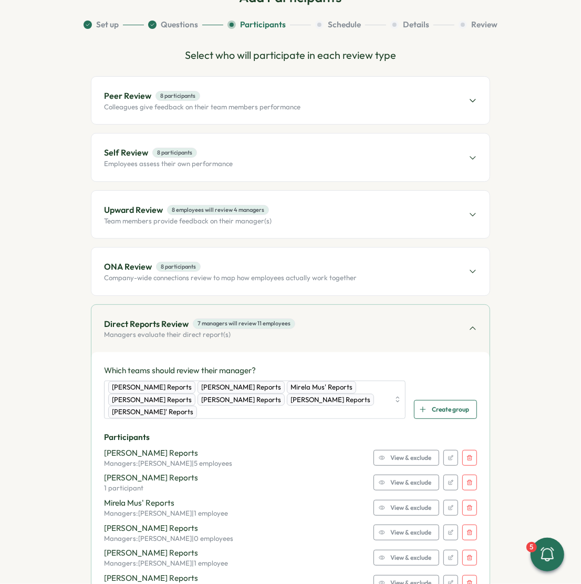
click at [467, 455] on icon "button" at bounding box center [470, 458] width 6 height 6
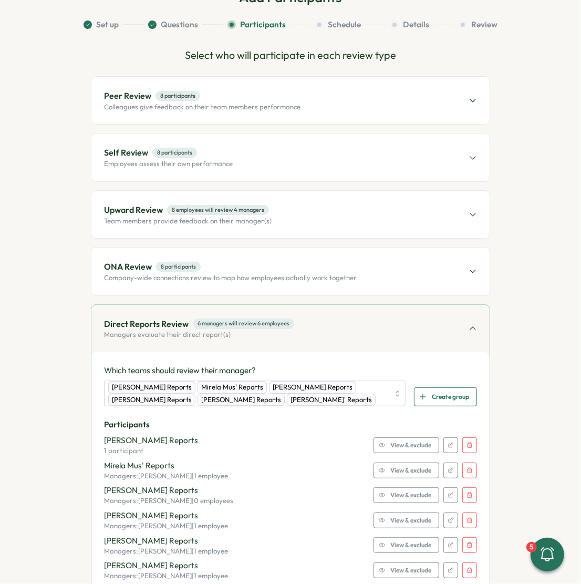
click at [469, 446] on button "button" at bounding box center [470, 445] width 15 height 16
click at [469, 463] on button "button" at bounding box center [470, 471] width 15 height 16
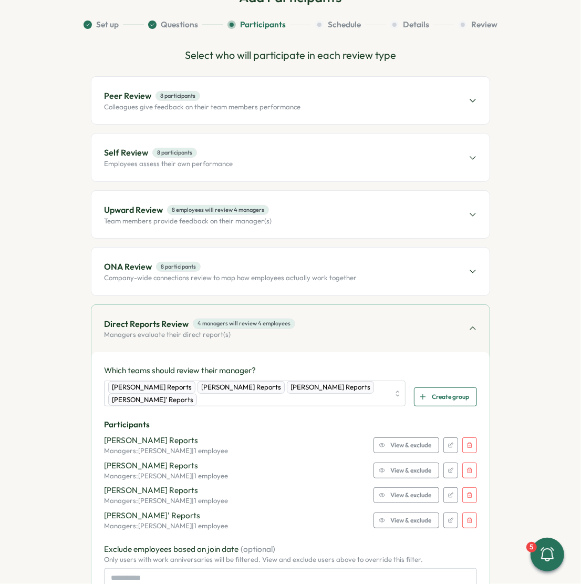
click at [469, 446] on button "button" at bounding box center [470, 445] width 15 height 16
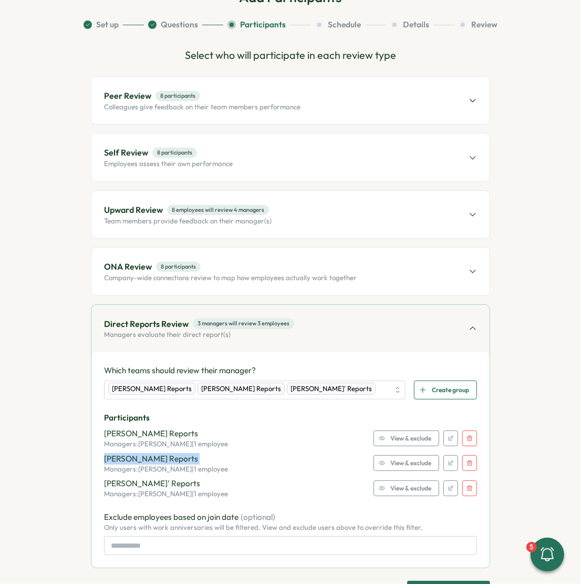
click at [469, 446] on div "Axi Molnar's Reports Managers: Axi Molnar | 1 employee View & exclude" at bounding box center [290, 438] width 373 height 21
click at [469, 439] on button "button" at bounding box center [470, 439] width 15 height 16
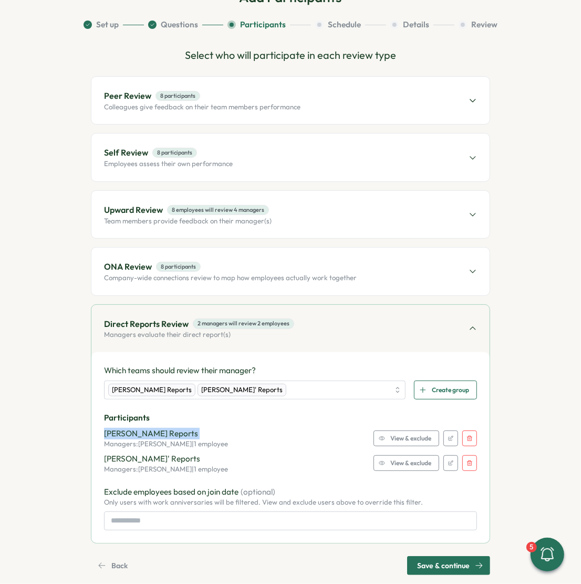
click at [469, 439] on button "button" at bounding box center [470, 439] width 15 height 16
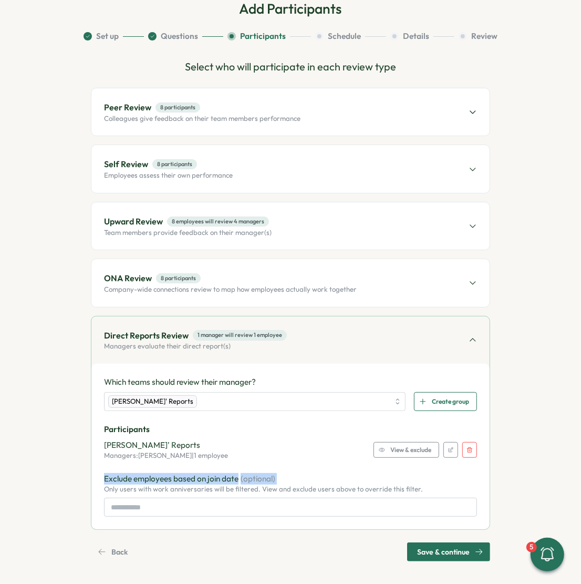
click at [469, 439] on div "Almudena Bernardos' Reports Managers: Almudena Bernardos | 1 employee View & ex…" at bounding box center [290, 449] width 373 height 21
click at [469, 450] on button "button" at bounding box center [470, 450] width 15 height 16
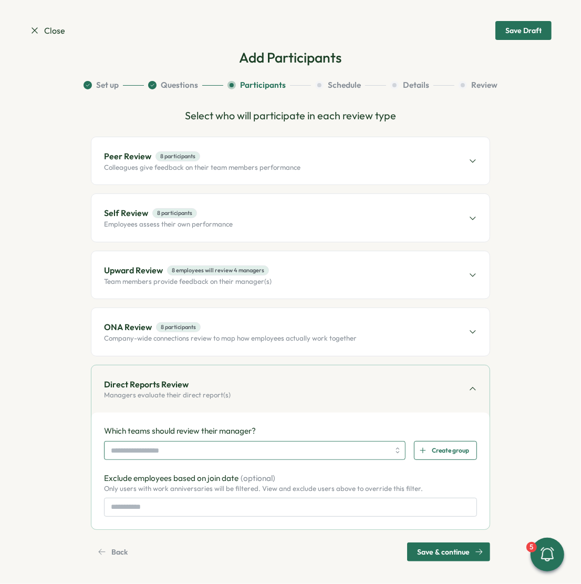
click at [226, 449] on input "search" at bounding box center [250, 451] width 279 height 18
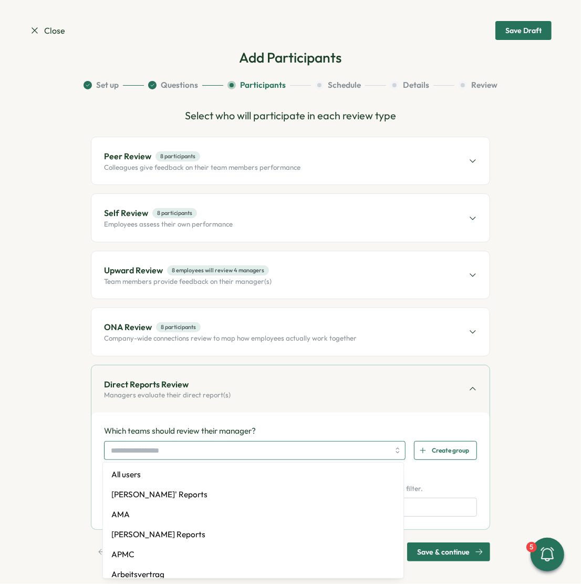
type input "*"
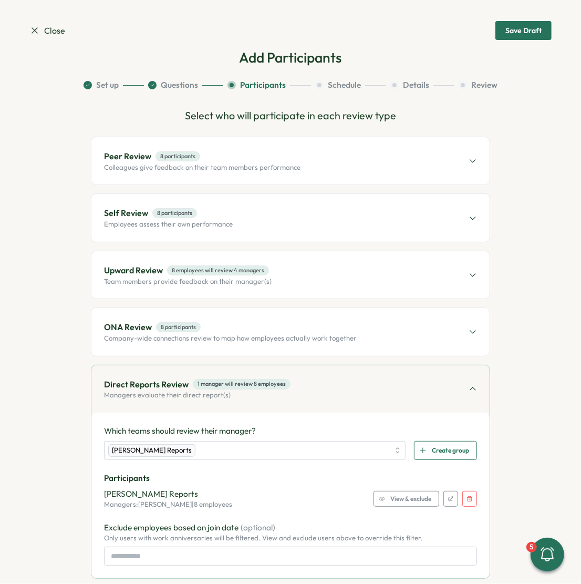
click at [379, 491] on div "View & exclude" at bounding box center [405, 498] width 53 height 15
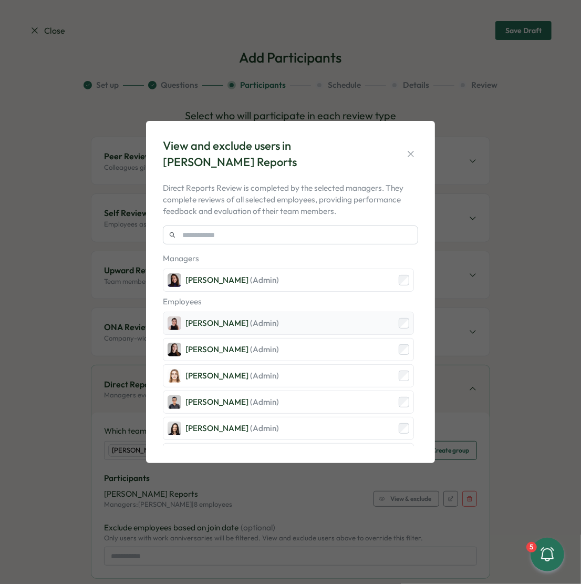
click at [300, 317] on div "Axi Molnar (Admin)" at bounding box center [288, 323] width 251 height 23
click at [291, 344] on div "Elena Ladushyna (Admin)" at bounding box center [288, 349] width 251 height 23
click at [286, 378] on div "Friederike Giese (Admin)" at bounding box center [288, 375] width 251 height 23
click at [286, 398] on div "Hasan Naqvi (Admin)" at bounding box center [288, 402] width 251 height 23
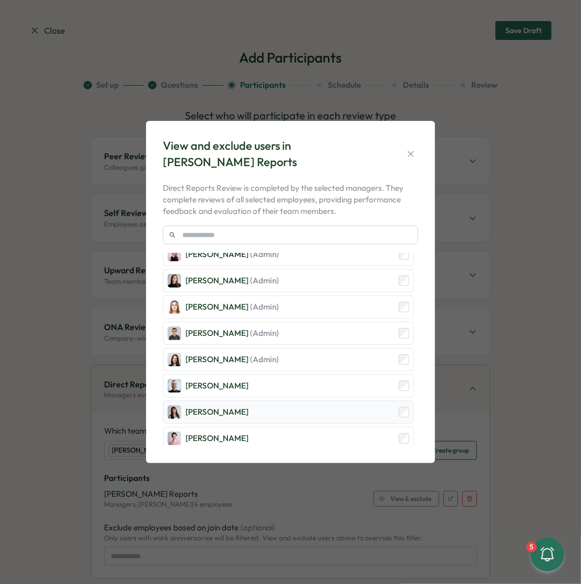
click at [265, 409] on div "Andrea Lopez" at bounding box center [288, 412] width 251 height 23
click at [265, 433] on div "Ketevan Dzukaevi" at bounding box center [288, 438] width 251 height 23
click at [408, 155] on icon "button" at bounding box center [411, 154] width 11 height 11
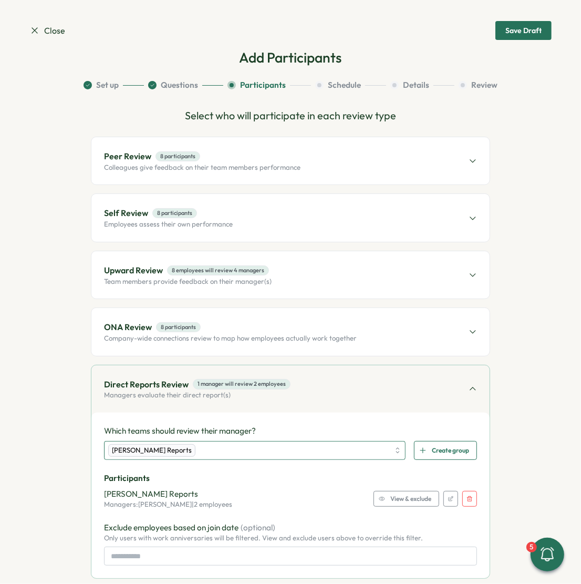
click at [371, 450] on div "Viktoria Korzhova's Reports" at bounding box center [248, 451] width 281 height 18
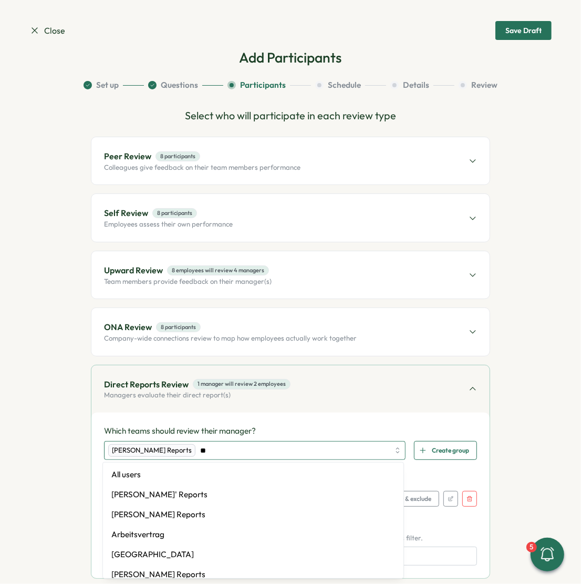
type input "***"
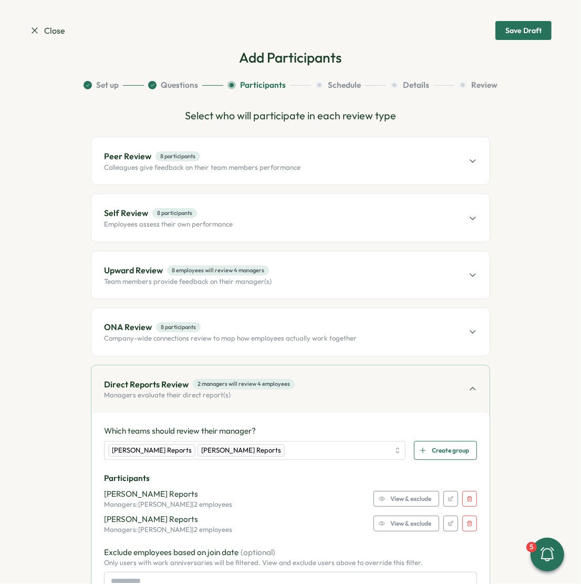
click at [383, 425] on p "Which teams should review their manager?" at bounding box center [290, 431] width 373 height 12
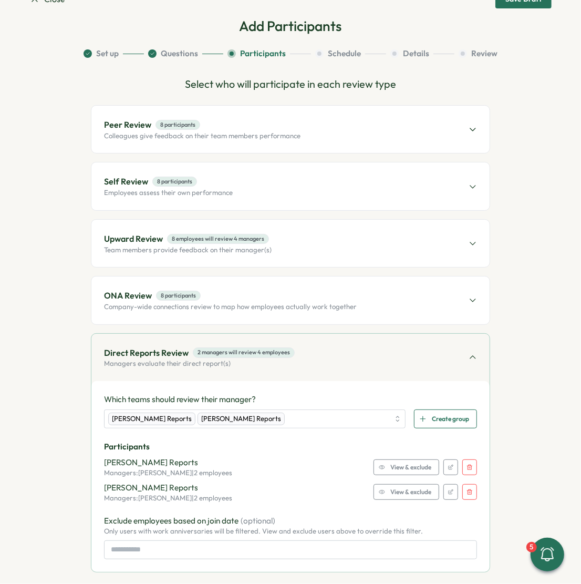
scroll to position [78, 0]
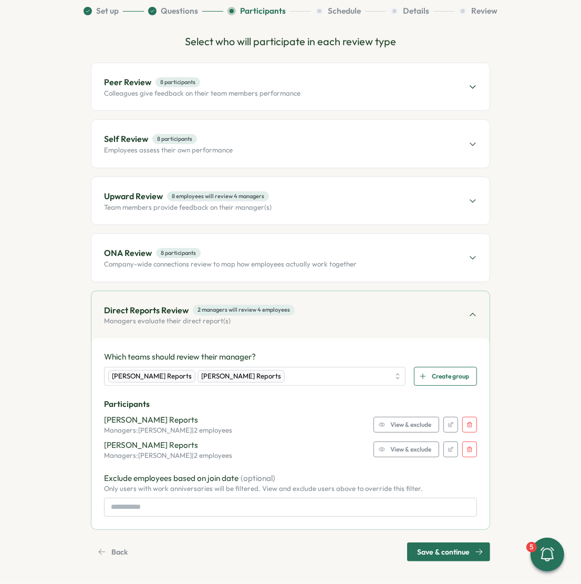
click at [393, 444] on span "View & exclude" at bounding box center [411, 449] width 41 height 15
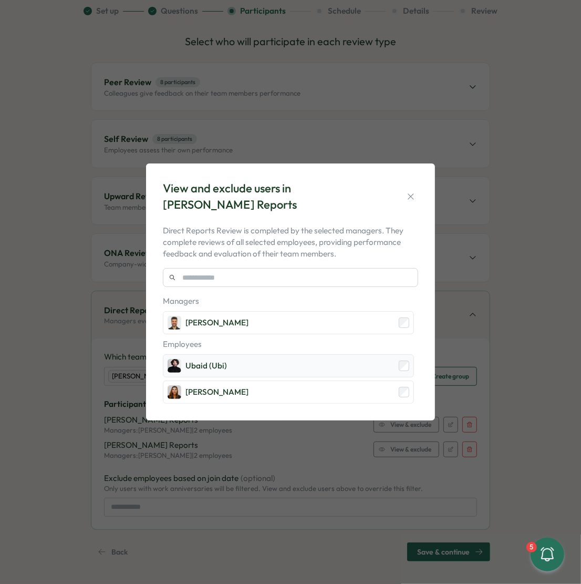
click at [330, 364] on div "Ubaid (Ubi)" at bounding box center [288, 365] width 251 height 23
click at [417, 204] on div "View and exclude users in Sagar Verma's Reports" at bounding box center [290, 196] width 255 height 33
click at [414, 197] on icon "button" at bounding box center [411, 196] width 11 height 11
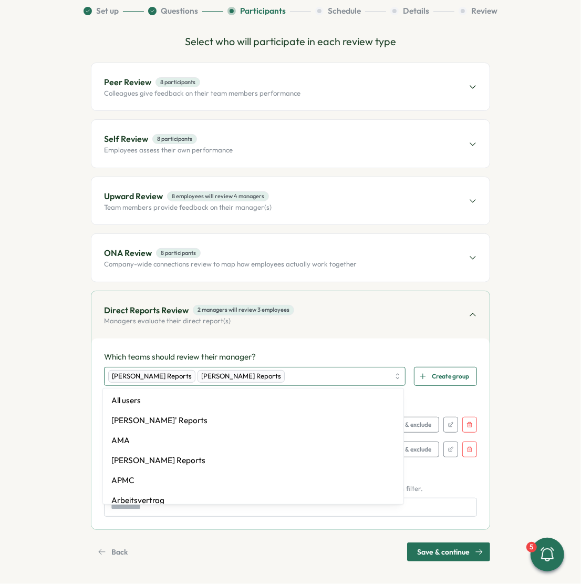
click at [308, 379] on div "Viktoria Korzhova's Reports Sagar Verma's Reports" at bounding box center [248, 376] width 281 height 18
type input "**"
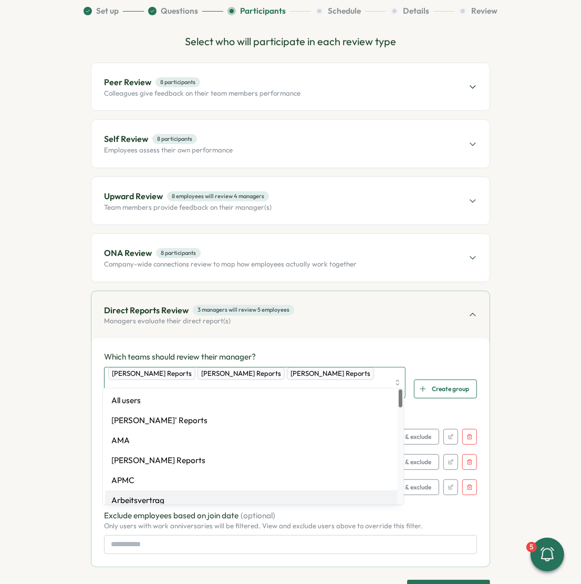
click at [399, 501] on div at bounding box center [400, 446] width 6 height 116
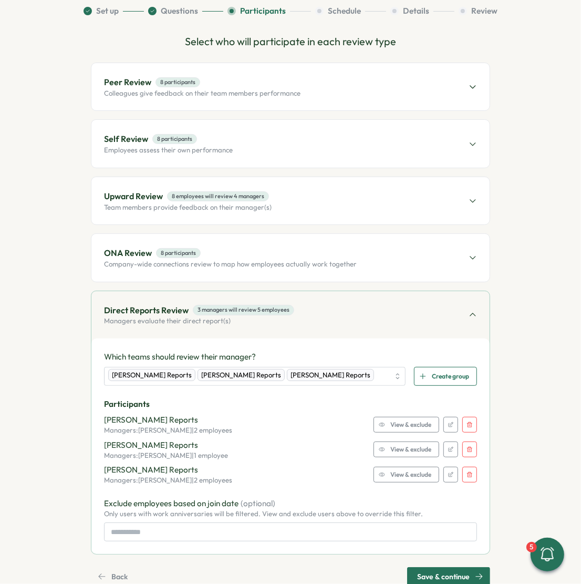
click at [425, 498] on p "Exclude employees based on join date (optional)" at bounding box center [290, 504] width 373 height 12
click at [418, 474] on span "View & exclude" at bounding box center [411, 474] width 41 height 15
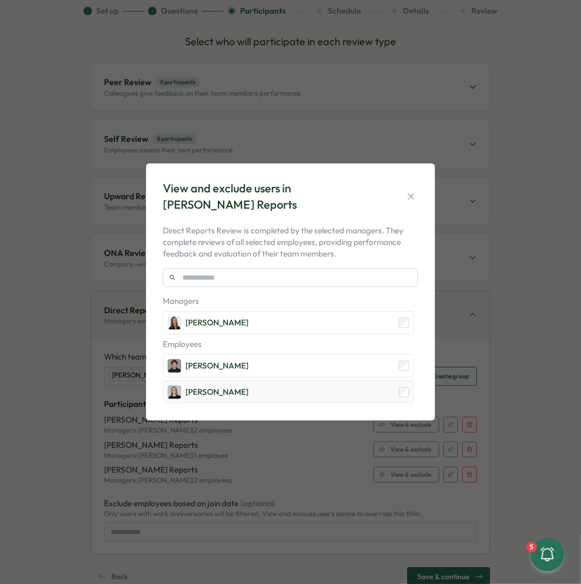
click at [245, 393] on div "Kerstin Manninger" at bounding box center [217, 392] width 63 height 12
click at [417, 199] on button "button" at bounding box center [411, 196] width 15 height 15
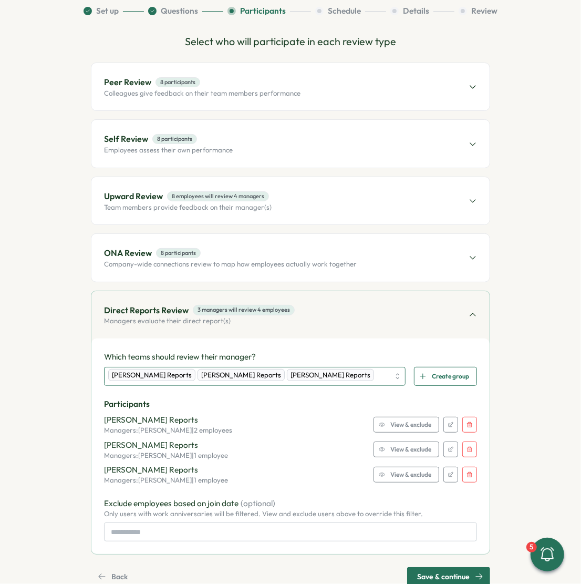
click at [364, 380] on div "Viktoria Korzhova's Reports Sagar Verma's Reports Ola Bak's Reports" at bounding box center [248, 376] width 281 height 18
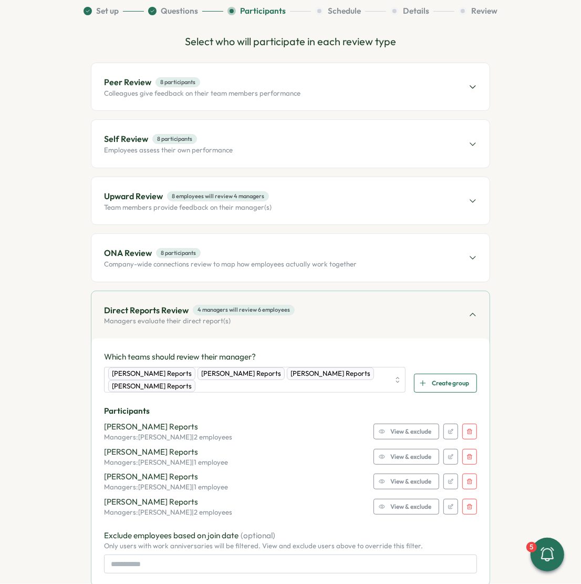
click at [425, 505] on span "View & exclude" at bounding box center [411, 506] width 41 height 15
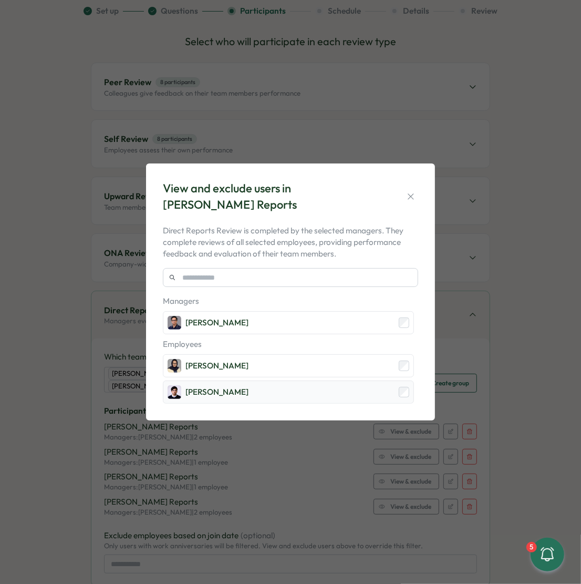
click at [268, 396] on div "Mirza Shayan Baig" at bounding box center [288, 392] width 251 height 23
click at [416, 203] on button "button" at bounding box center [411, 196] width 15 height 15
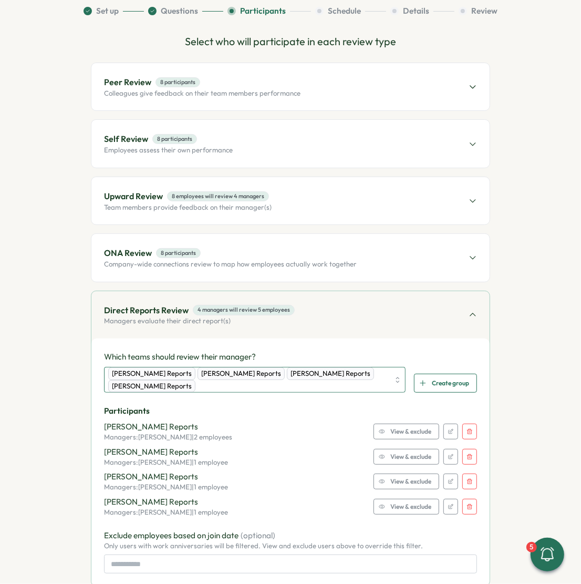
click at [378, 387] on div "Viktoria Korzhova's Reports Sagar Verma's Reports Ola Bak's Reports Furqan Tari…" at bounding box center [248, 379] width 281 height 25
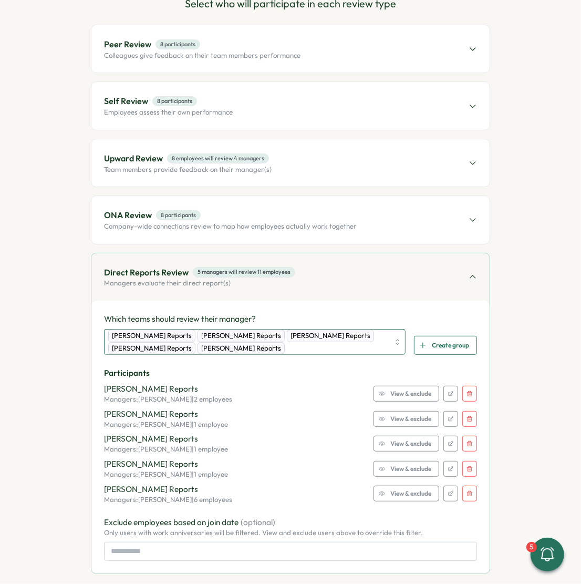
scroll to position [159, 0]
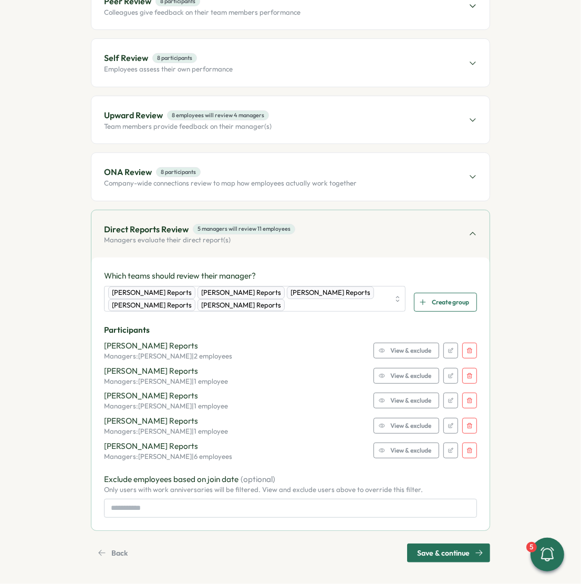
click at [397, 450] on span "View & exclude" at bounding box center [411, 450] width 41 height 15
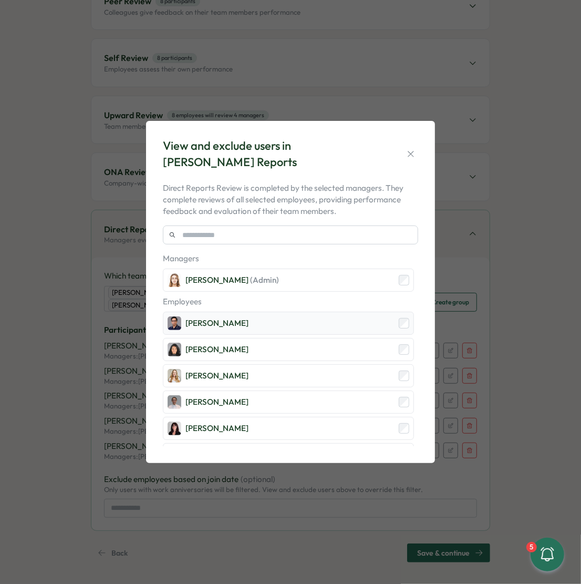
click at [246, 331] on div "Furqan Tariq" at bounding box center [288, 323] width 251 height 23
click at [242, 376] on div "Sarah McEwan" at bounding box center [288, 375] width 251 height 23
click at [242, 394] on div "Amna Khattak" at bounding box center [288, 402] width 251 height 23
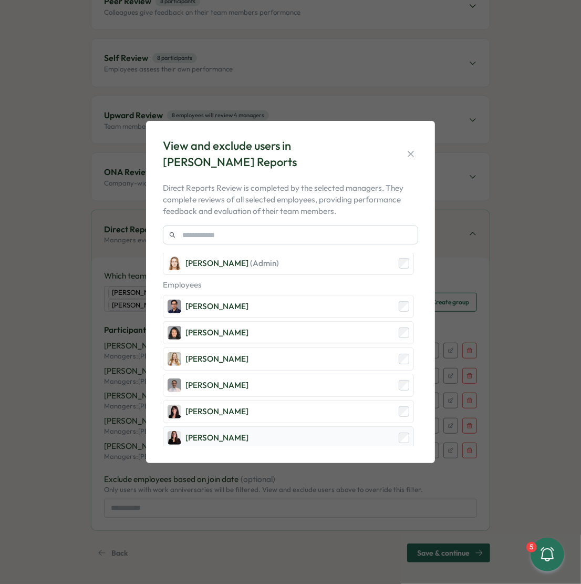
click at [239, 426] on div "Adriana Fosca" at bounding box center [288, 437] width 251 height 23
click at [407, 149] on icon "button" at bounding box center [411, 154] width 11 height 11
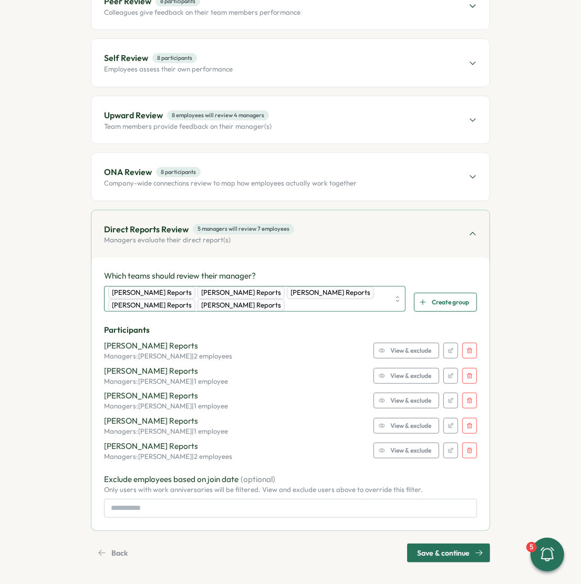
click at [325, 305] on div "Viktoria Korzhova's Reports Sagar Verma's Reports Ola Bak's Reports Furqan Tari…" at bounding box center [248, 298] width 281 height 25
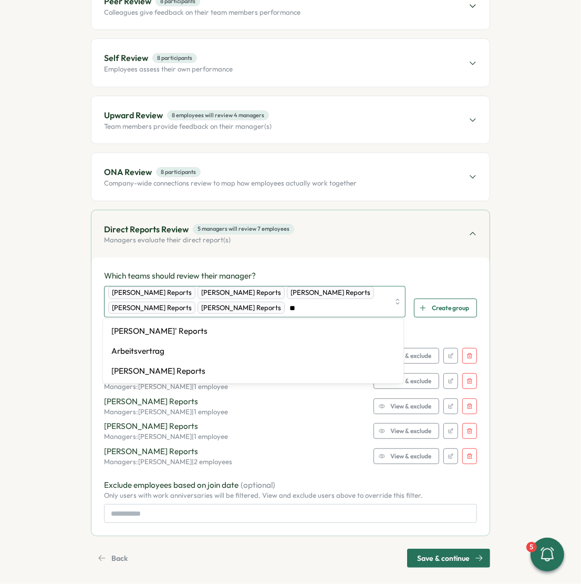
type input "***"
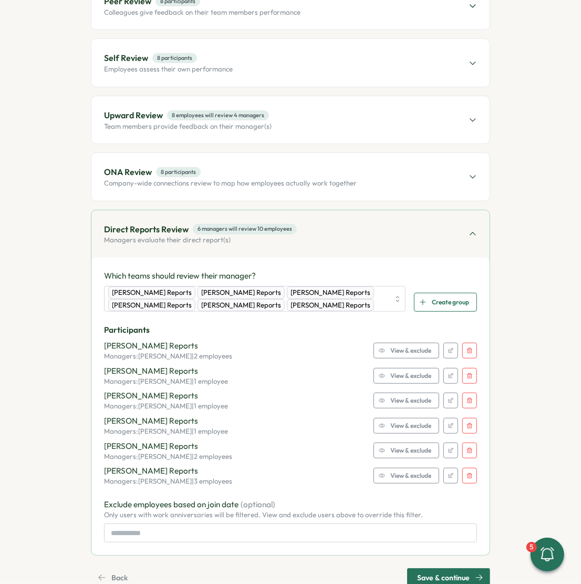
click at [393, 469] on span "View & exclude" at bounding box center [411, 475] width 41 height 15
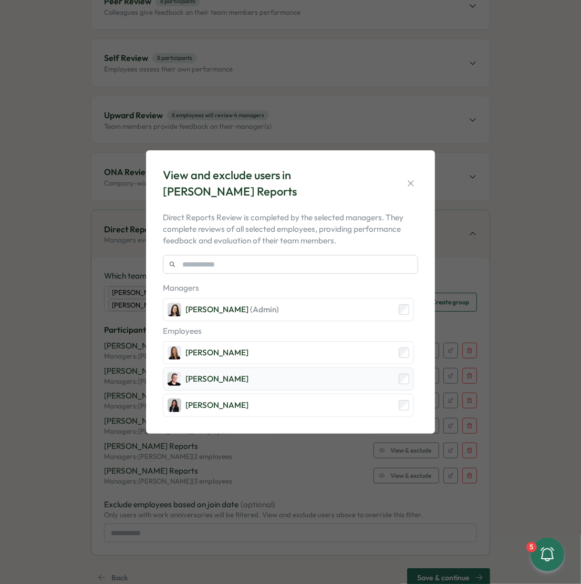
click at [267, 388] on div "Almudena Bernardos" at bounding box center [288, 378] width 251 height 23
click at [267, 400] on div "Marina Moric" at bounding box center [288, 405] width 251 height 23
click at [415, 184] on icon "button" at bounding box center [411, 183] width 11 height 11
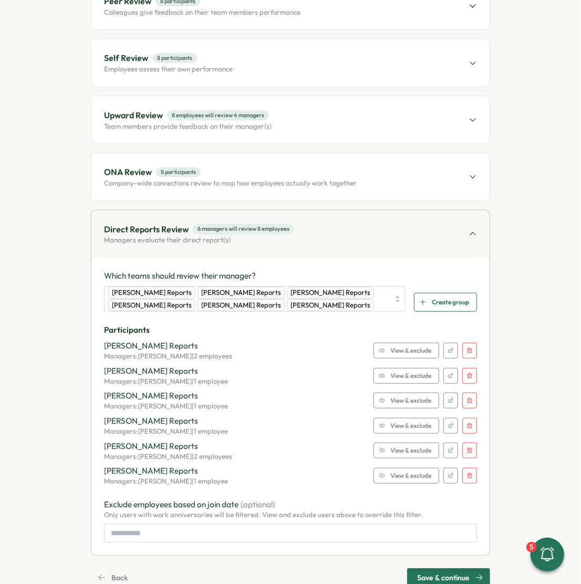
scroll to position [184, 0]
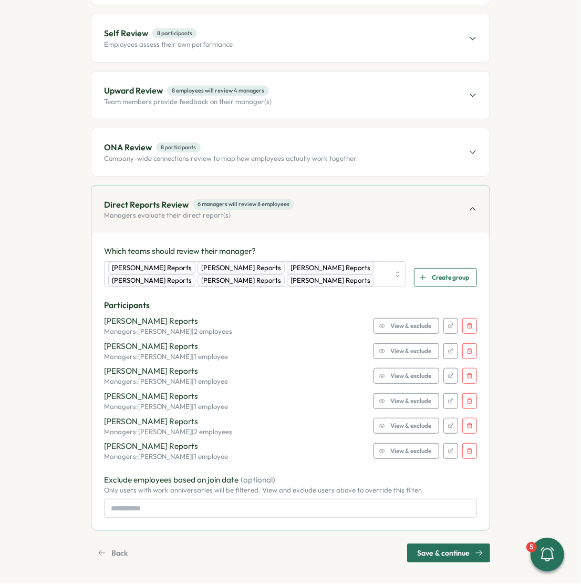
click at [425, 208] on div "Direct Reports Review 6 managers will review 8 employees Managers evaluate thei…" at bounding box center [290, 209] width 398 height 47
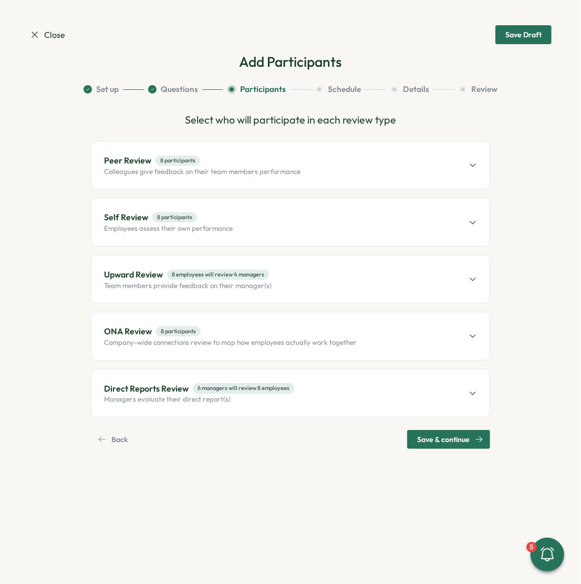
scroll to position [0, 0]
click at [430, 439] on span "Save & continue" at bounding box center [443, 440] width 53 height 18
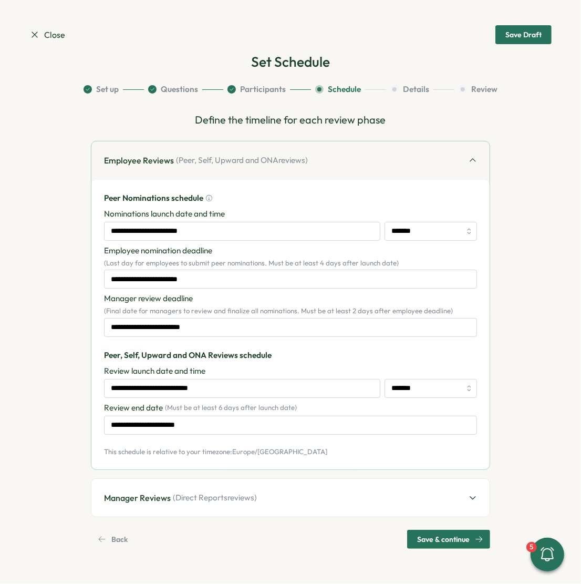
click at [239, 241] on div "**********" at bounding box center [290, 264] width 373 height 145
click at [237, 236] on input "**********" at bounding box center [242, 231] width 277 height 19
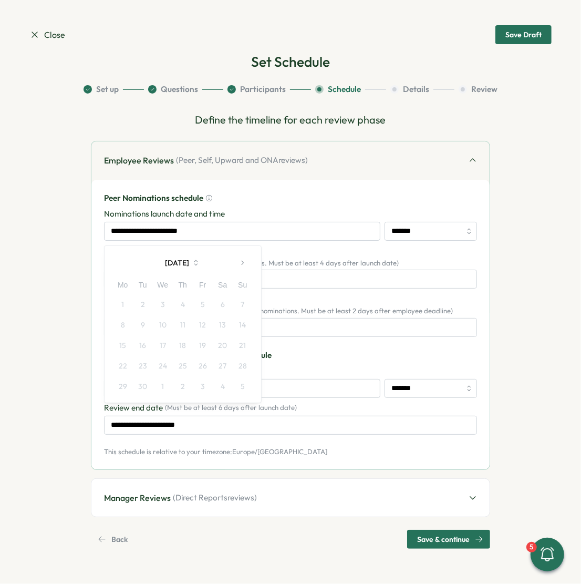
click at [249, 263] on button "button" at bounding box center [242, 262] width 21 height 21
click at [222, 308] on button "4" at bounding box center [223, 304] width 20 height 20
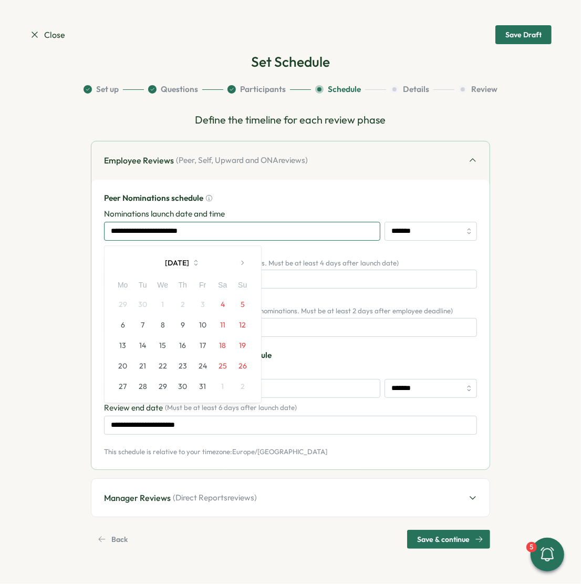
type input "**********"
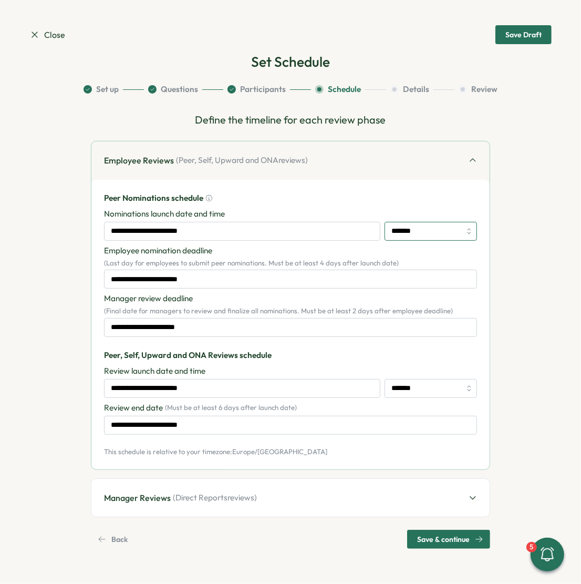
click at [410, 225] on input "*******" at bounding box center [431, 231] width 93 height 19
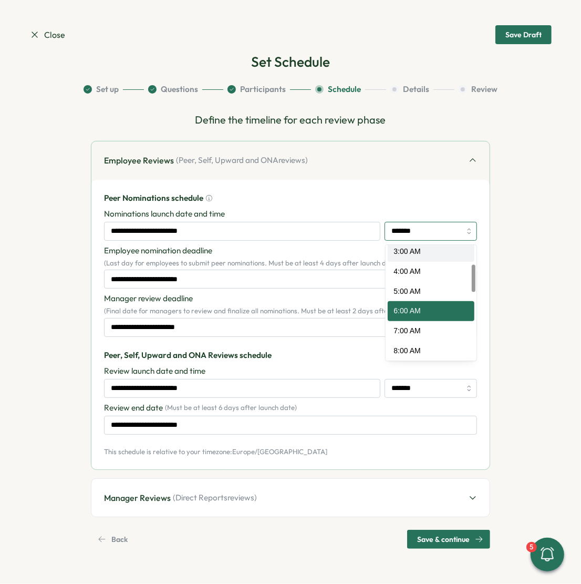
scroll to position [93, 0]
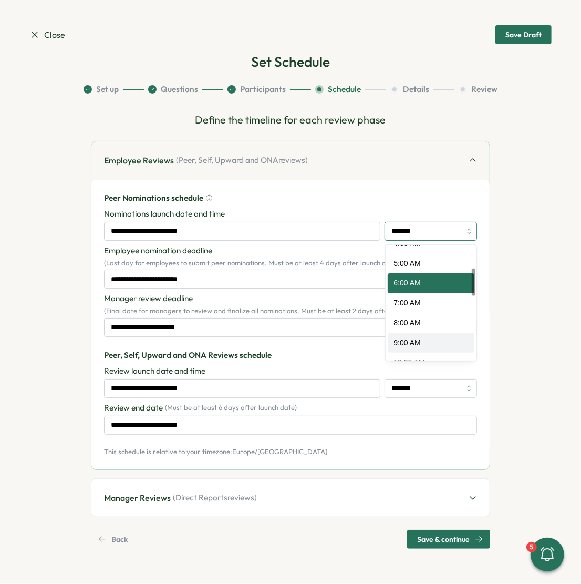
type input "*******"
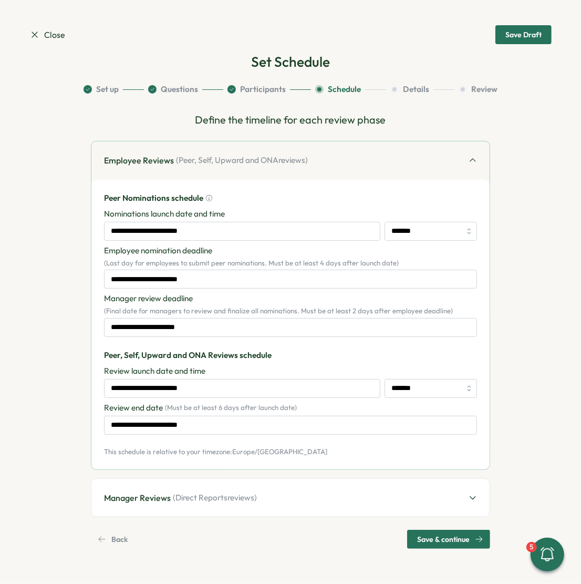
click at [261, 290] on div "**********" at bounding box center [290, 264] width 373 height 145
click at [244, 279] on input "**********" at bounding box center [290, 279] width 373 height 19
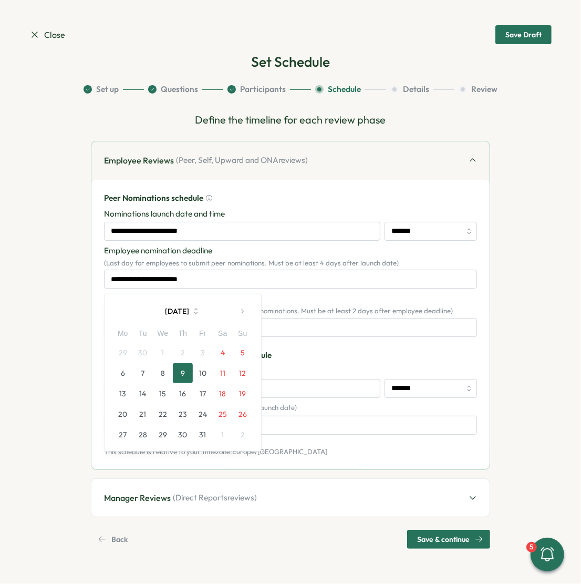
click at [149, 372] on button "7" at bounding box center [143, 373] width 20 height 20
type input "**********"
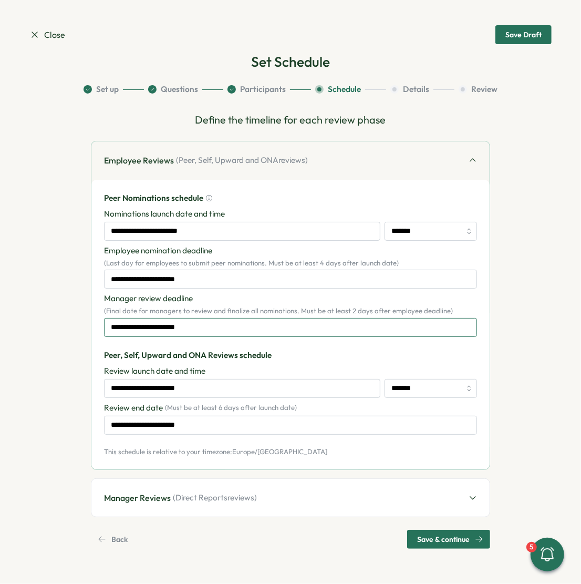
click at [172, 327] on input "**********" at bounding box center [290, 327] width 373 height 19
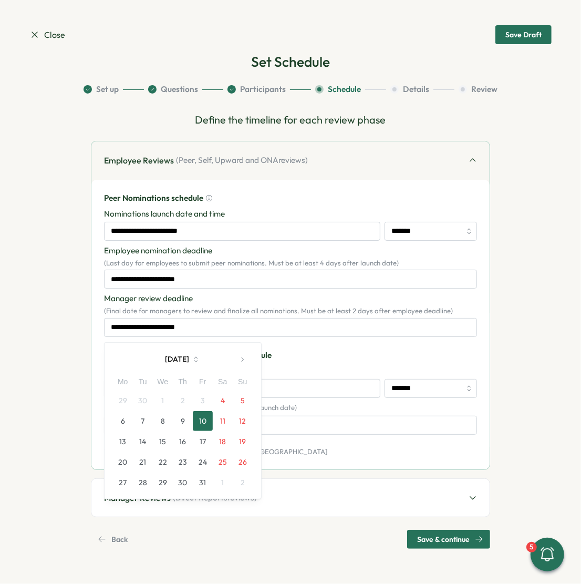
click at [201, 425] on button "10" at bounding box center [203, 421] width 20 height 20
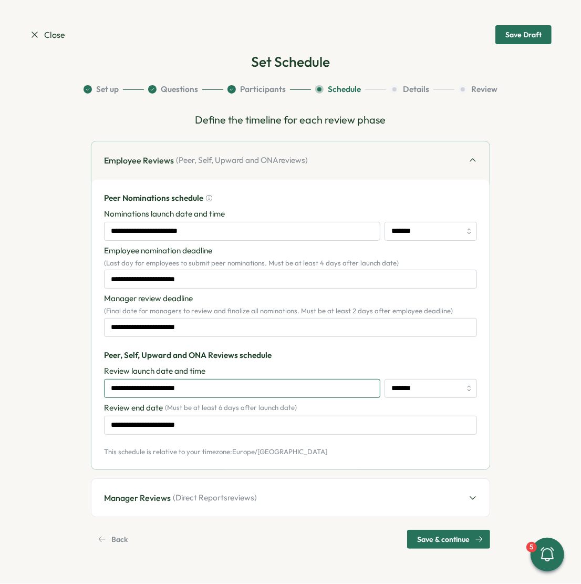
click at [191, 388] on input "**********" at bounding box center [242, 388] width 277 height 19
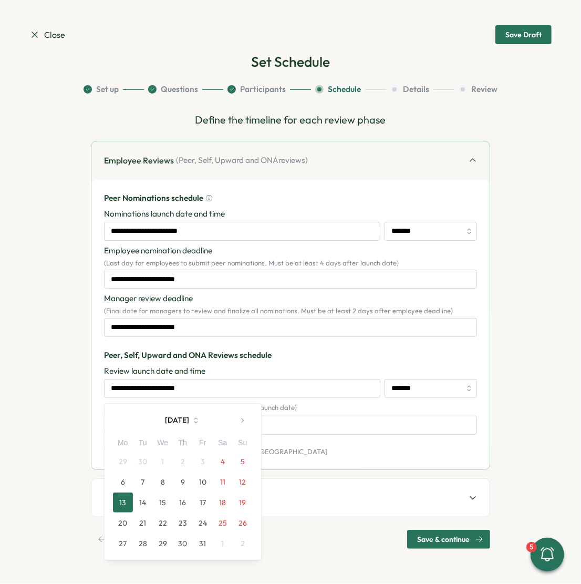
click at [128, 504] on button "13" at bounding box center [123, 503] width 20 height 20
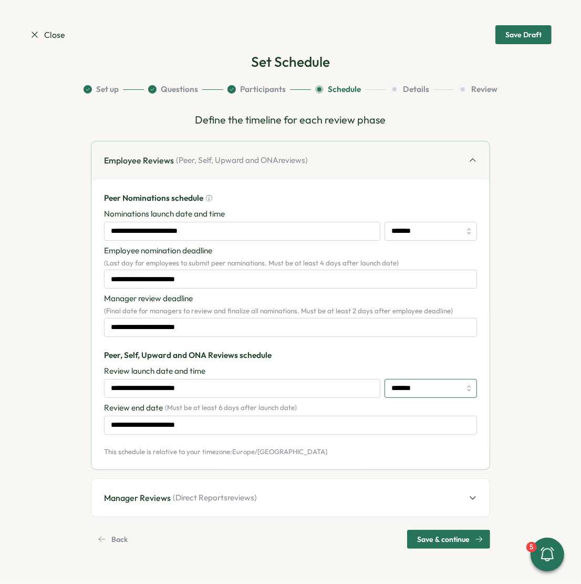
click at [401, 387] on input "*******" at bounding box center [431, 388] width 93 height 19
type input "*******"
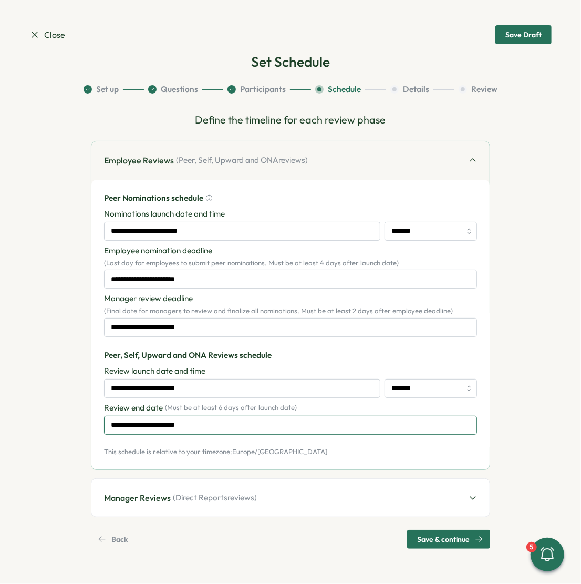
click at [276, 422] on input "**********" at bounding box center [290, 425] width 373 height 19
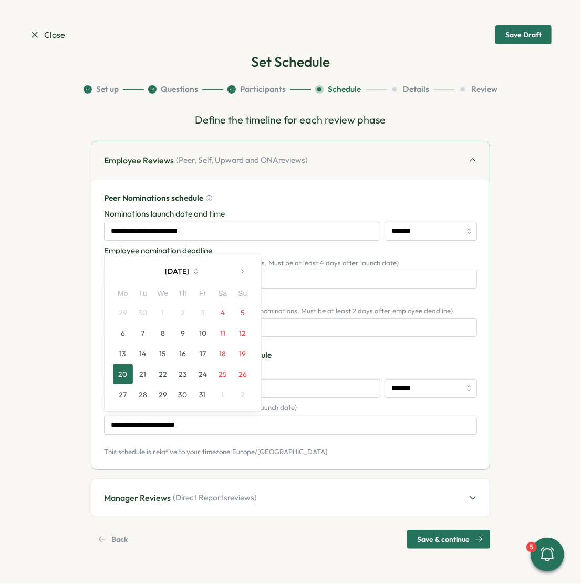
click at [207, 390] on button "31" at bounding box center [203, 395] width 20 height 20
type input "**********"
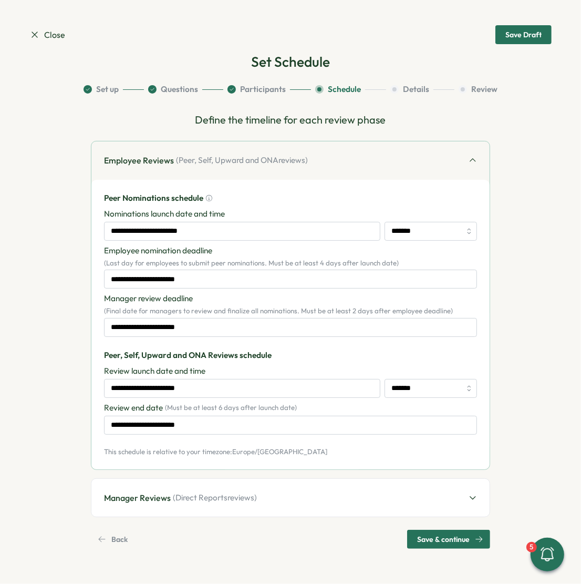
click at [224, 492] on span "( Direct Reports reviews)" at bounding box center [215, 498] width 84 height 12
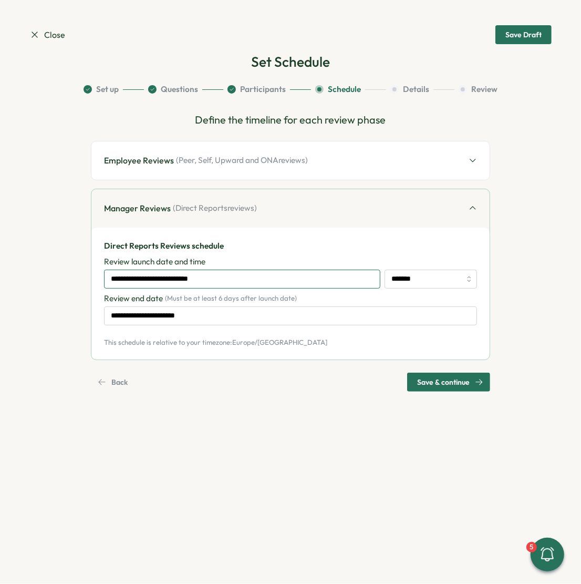
click at [182, 279] on input "**********" at bounding box center [242, 279] width 277 height 19
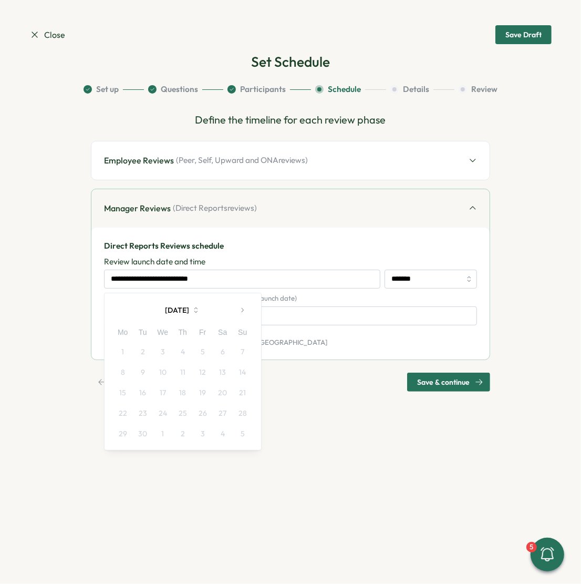
click at [245, 305] on button "button" at bounding box center [242, 310] width 21 height 21
click at [125, 391] on button "13" at bounding box center [123, 393] width 20 height 20
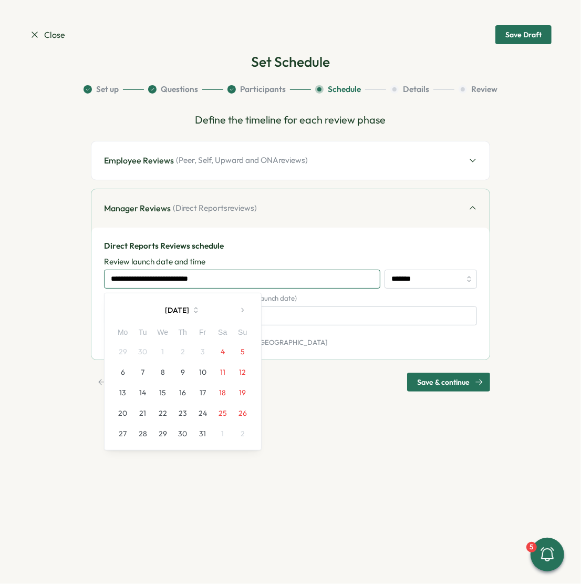
type input "**********"
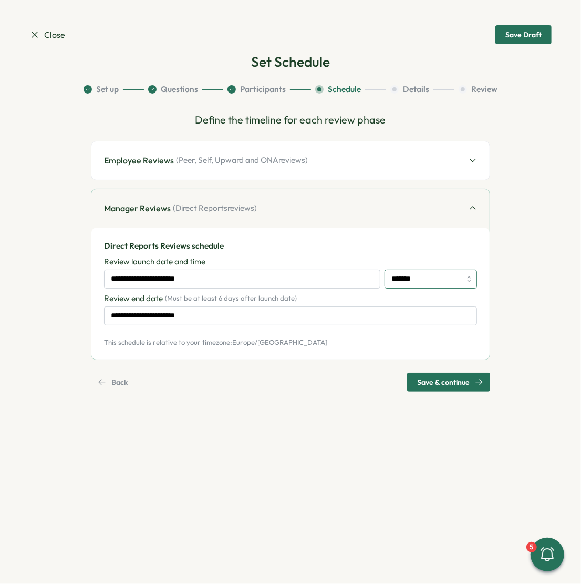
click at [393, 280] on input "*******" at bounding box center [431, 279] width 93 height 19
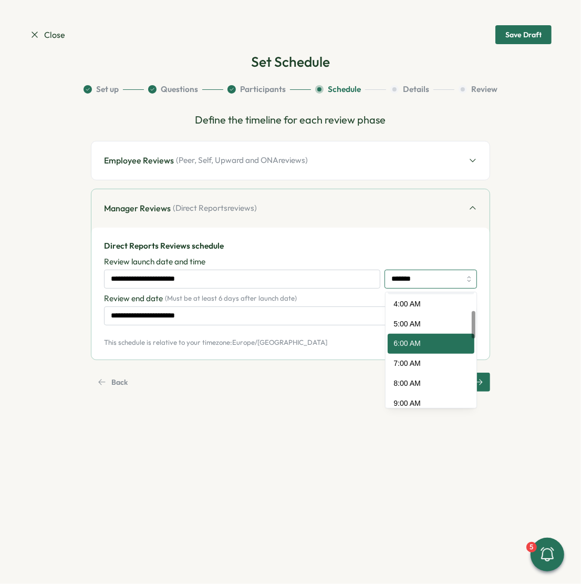
scroll to position [81, 0]
type input "*******"
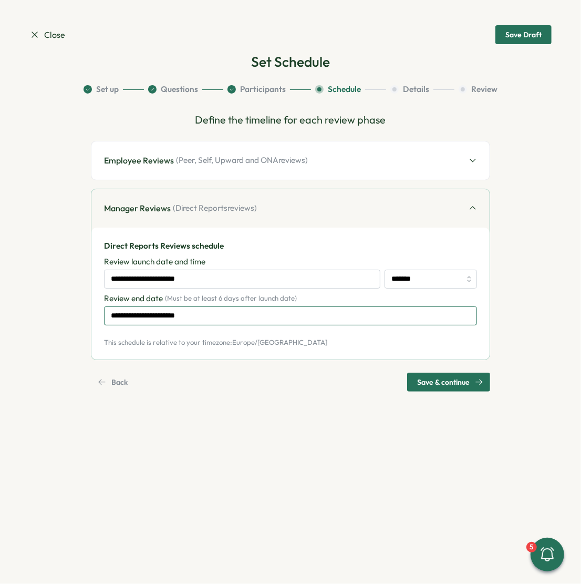
click at [228, 317] on input "**********" at bounding box center [290, 315] width 373 height 19
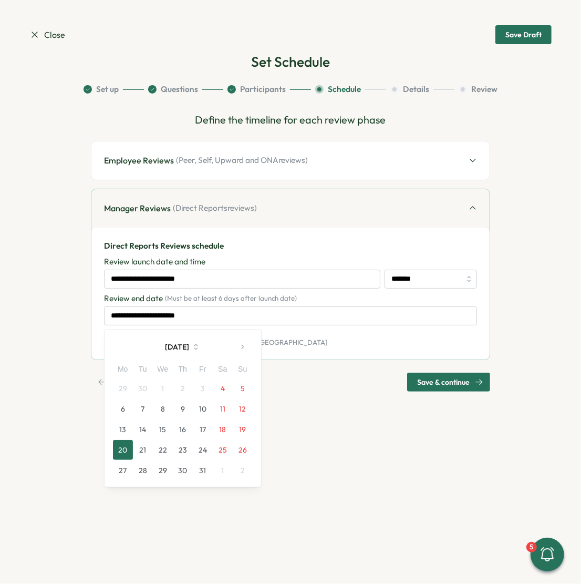
click at [203, 474] on button "31" at bounding box center [203, 470] width 20 height 20
type input "**********"
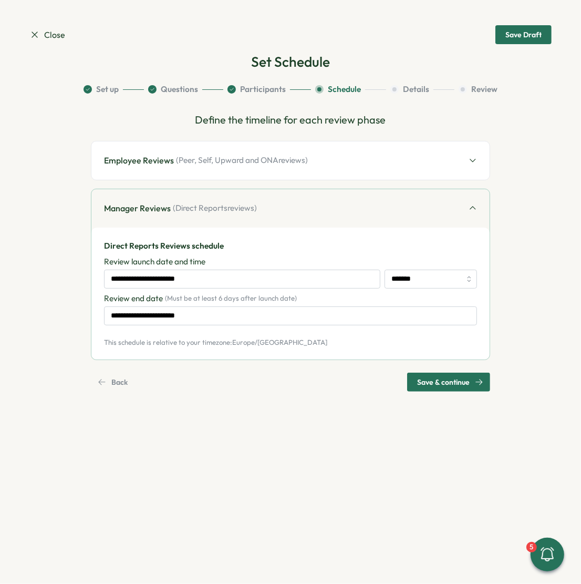
click at [432, 381] on span "Save & continue" at bounding box center [443, 382] width 53 height 18
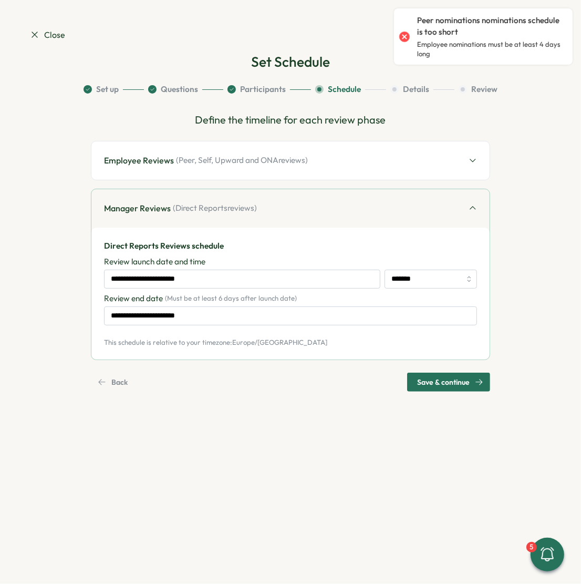
click at [222, 173] on div "Employee Reviews ( Peer, Self, Upward and ONA reviews)" at bounding box center [290, 160] width 398 height 38
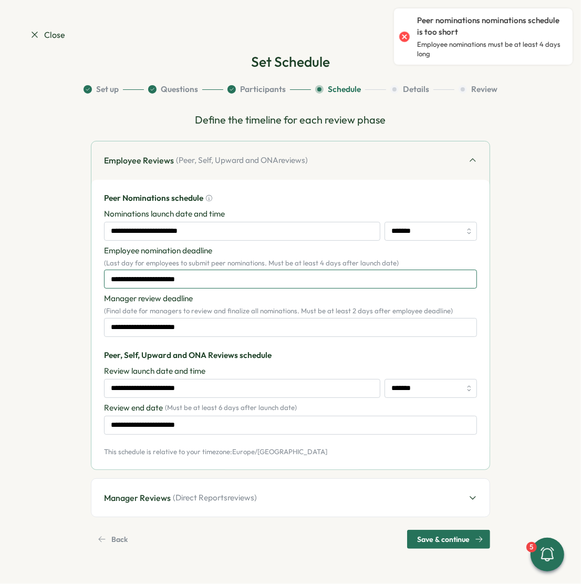
click at [213, 277] on input "**********" at bounding box center [290, 279] width 373 height 19
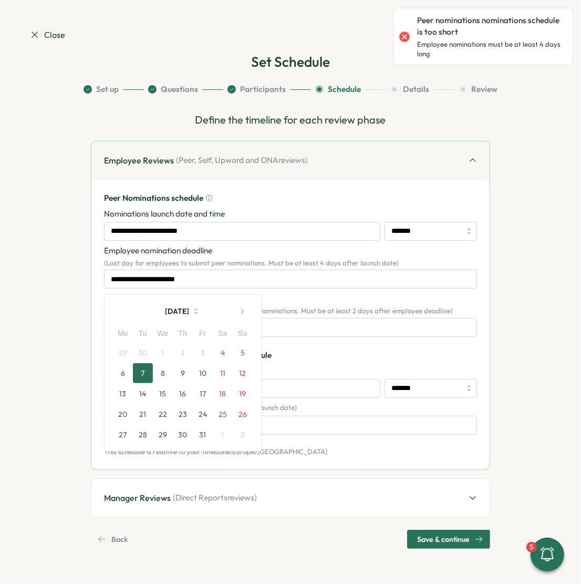
click at [161, 366] on button "8" at bounding box center [163, 373] width 20 height 20
type input "**********"
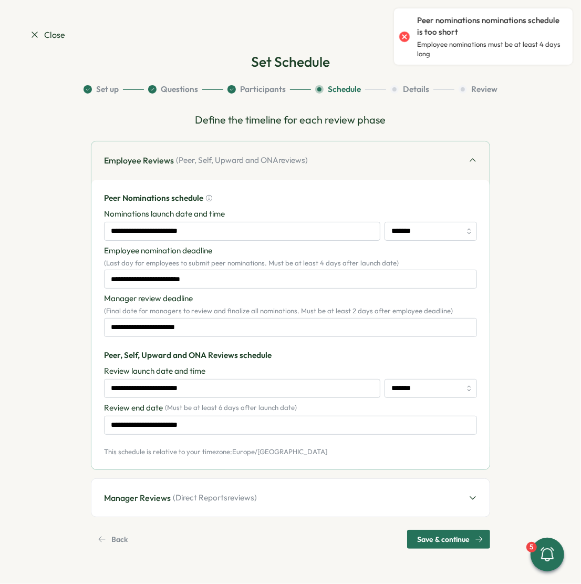
click at [440, 535] on span "Save & continue" at bounding box center [443, 539] width 53 height 18
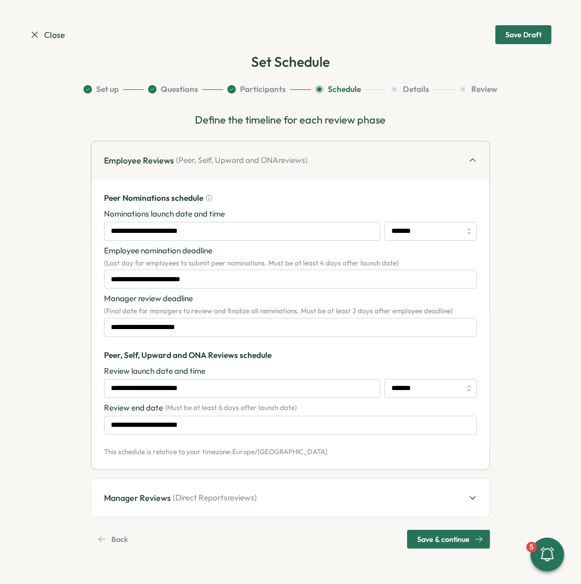
click at [200, 493] on span "( Direct Reports reviews)" at bounding box center [215, 498] width 84 height 12
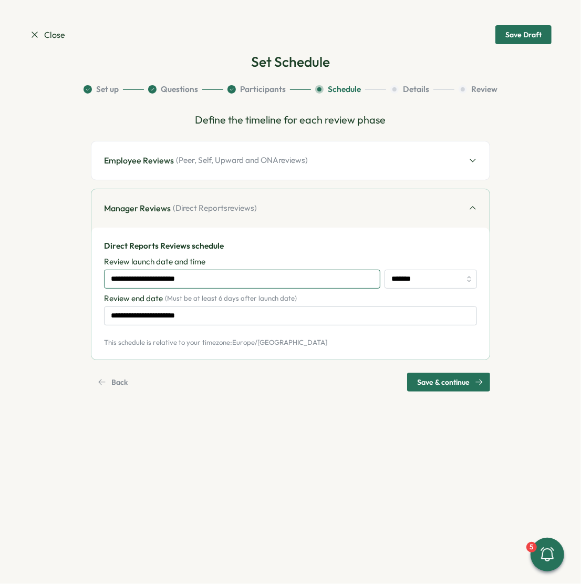
click at [179, 283] on input "**********" at bounding box center [242, 279] width 277 height 19
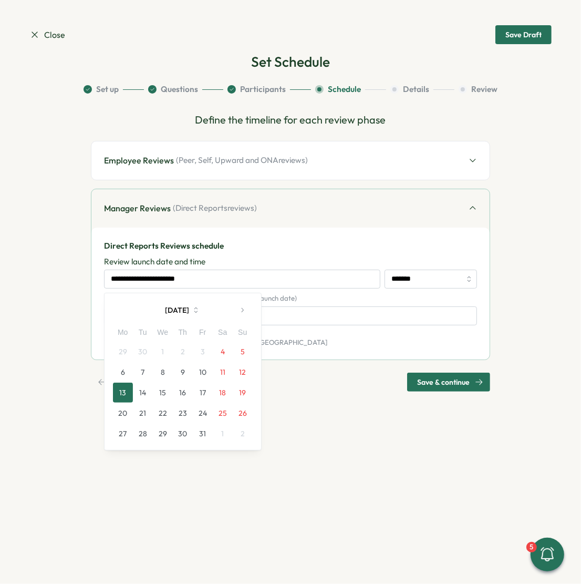
click at [145, 392] on button "14" at bounding box center [143, 393] width 20 height 20
type input "**********"
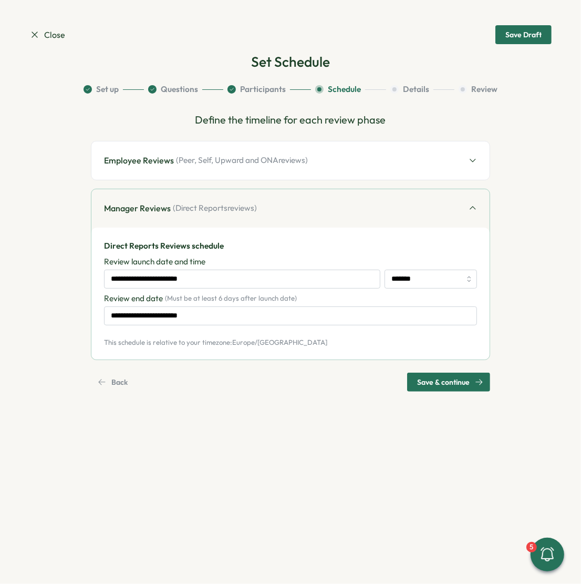
click at [465, 375] on span "Save & continue" at bounding box center [443, 382] width 53 height 18
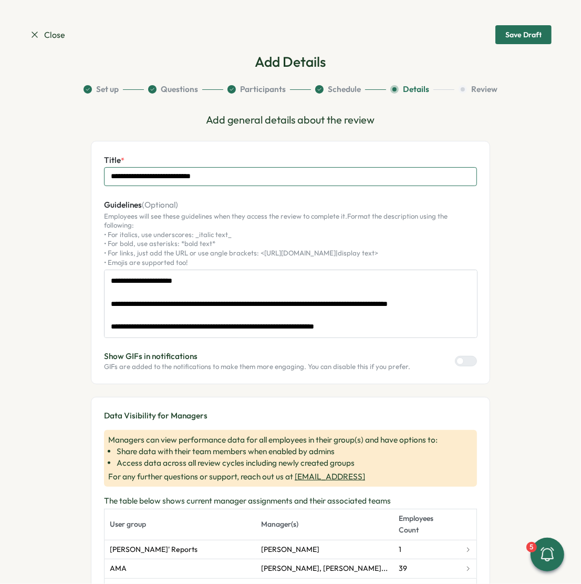
click at [134, 172] on input "**********" at bounding box center [290, 176] width 373 height 19
drag, startPoint x: 115, startPoint y: 179, endPoint x: 98, endPoint y: 179, distance: 17.3
click at [104, 179] on input "**********" at bounding box center [290, 176] width 373 height 19
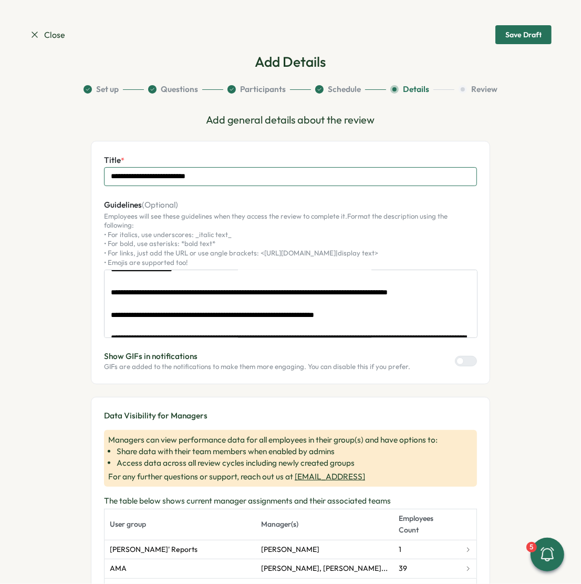
scroll to position [0, 0]
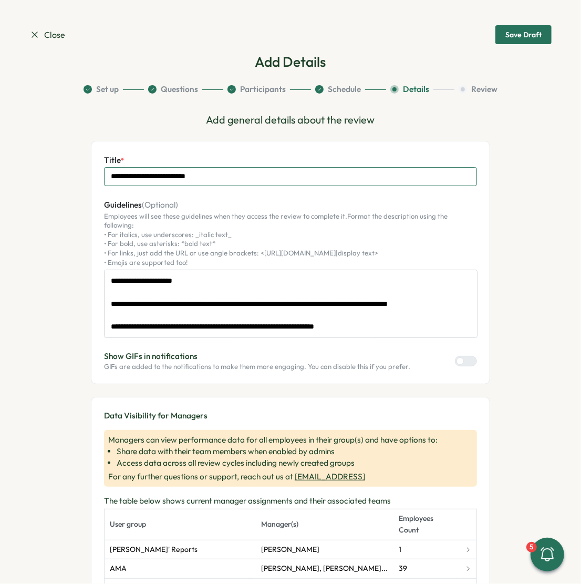
type input "**********"
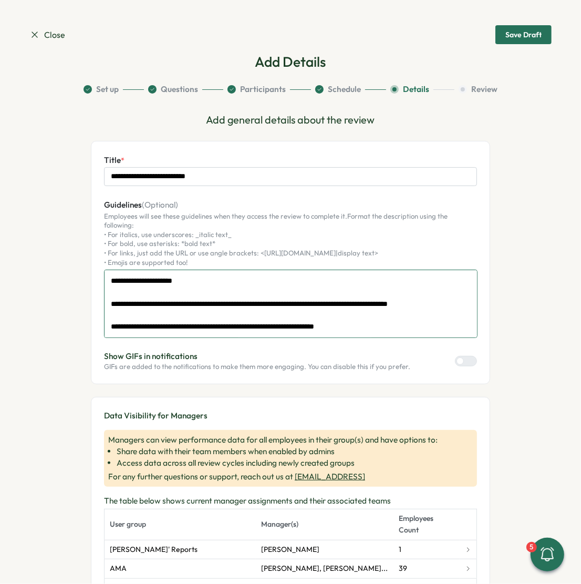
click at [454, 291] on textarea "**********" at bounding box center [291, 304] width 374 height 68
click at [279, 296] on textarea "**********" at bounding box center [291, 304] width 374 height 68
click at [370, 318] on textarea "**********" at bounding box center [291, 304] width 374 height 68
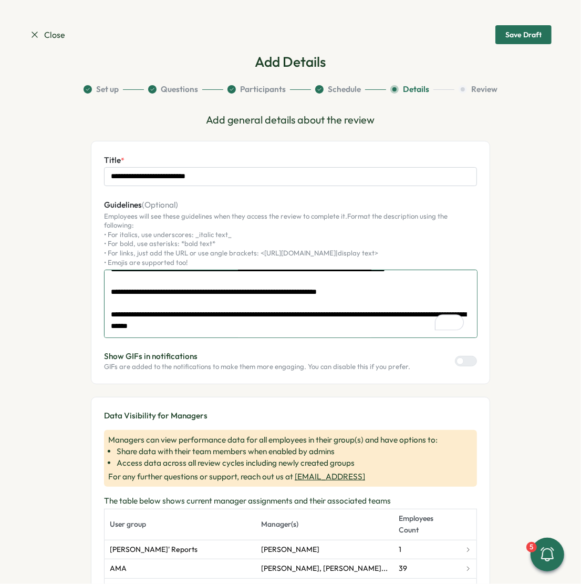
click at [362, 317] on textarea "**********" at bounding box center [291, 304] width 374 height 68
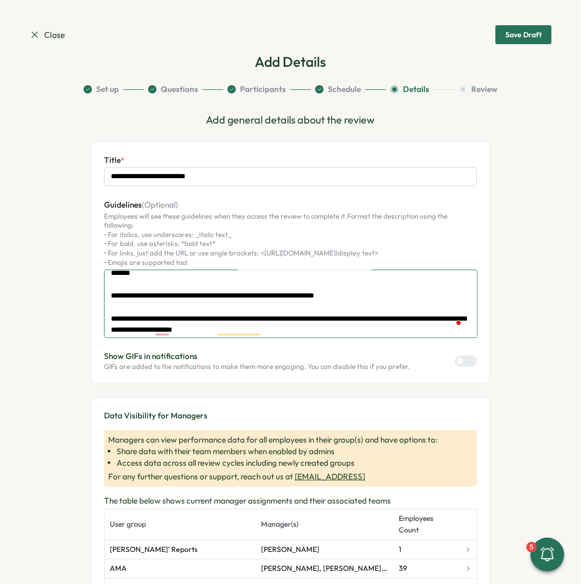
click at [412, 289] on textarea "**********" at bounding box center [291, 304] width 374 height 68
click at [334, 320] on textarea "**********" at bounding box center [291, 304] width 374 height 68
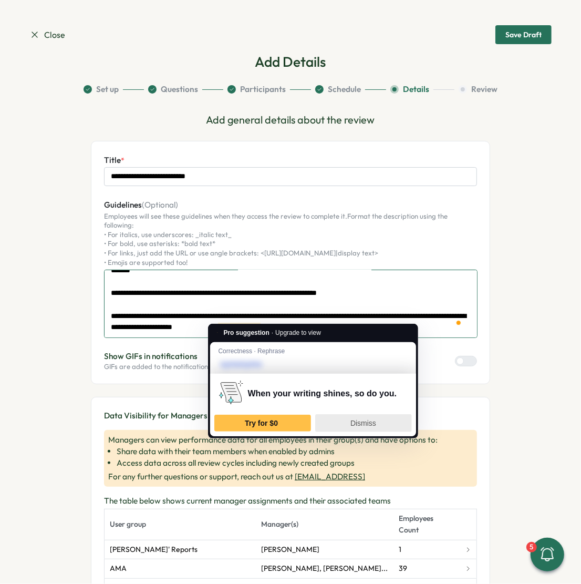
click at [355, 424] on span "Dismiss" at bounding box center [364, 423] width 26 height 8
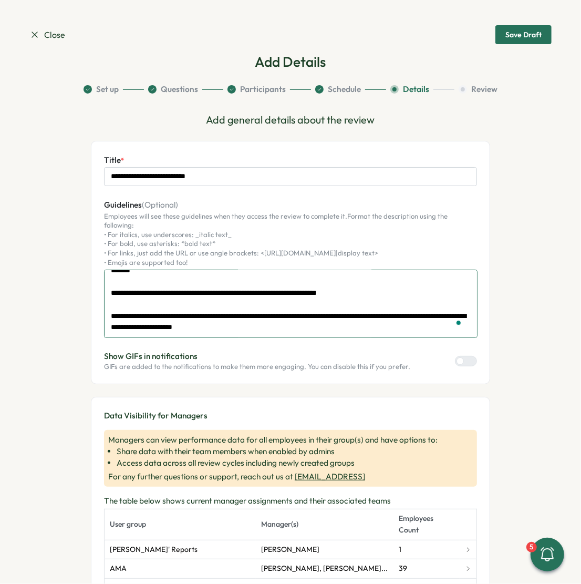
click at [244, 320] on textarea "**********" at bounding box center [291, 304] width 374 height 68
click at [311, 316] on textarea "**********" at bounding box center [291, 304] width 374 height 68
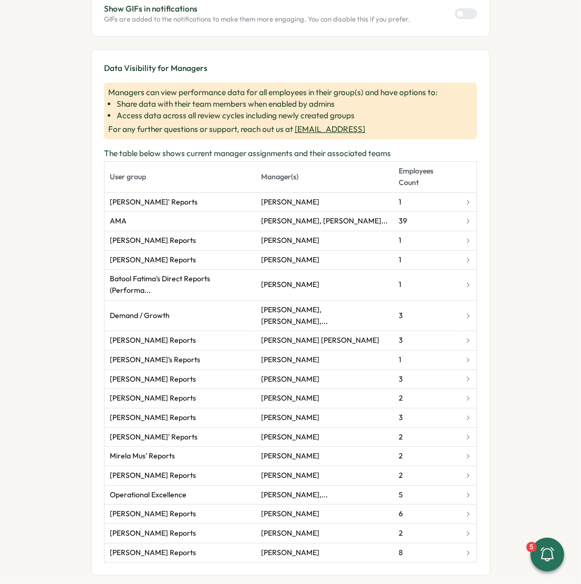
type textarea "**********"
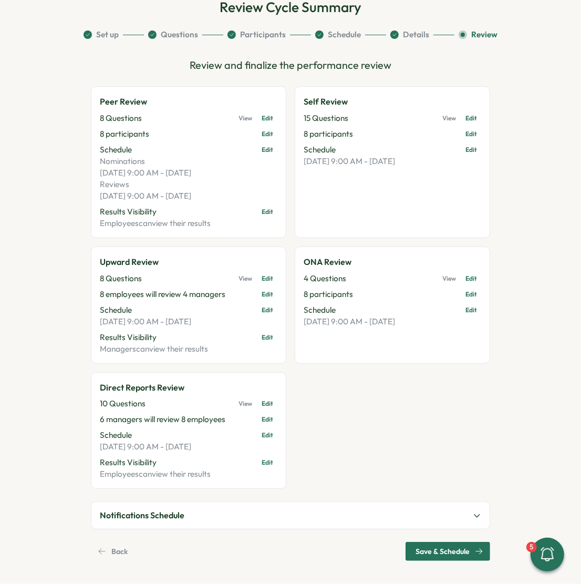
click at [431, 551] on span "Save & Schedule" at bounding box center [443, 551] width 54 height 18
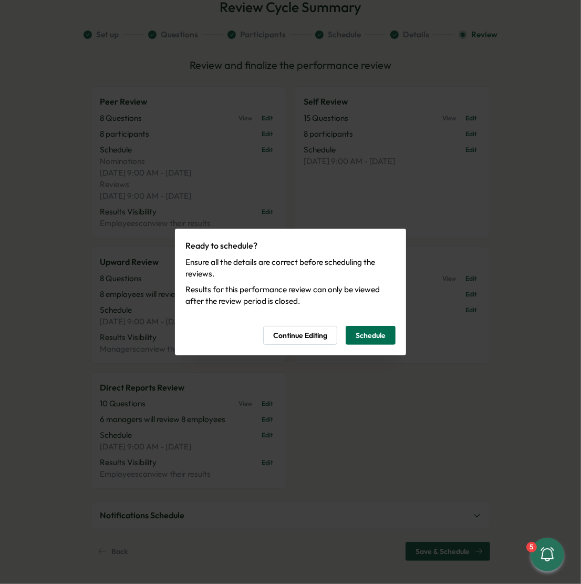
click at [372, 336] on span "Schedule" at bounding box center [371, 335] width 30 height 18
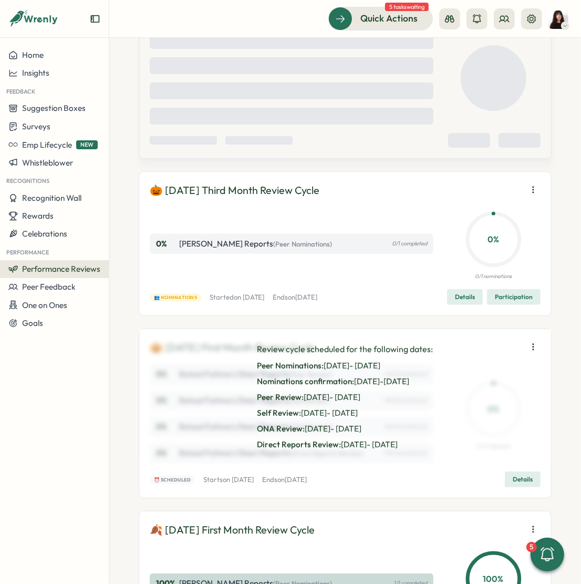
click at [529, 346] on icon "button" at bounding box center [533, 347] width 11 height 11
click at [501, 402] on button "Launch next phase" at bounding box center [466, 401] width 101 height 18
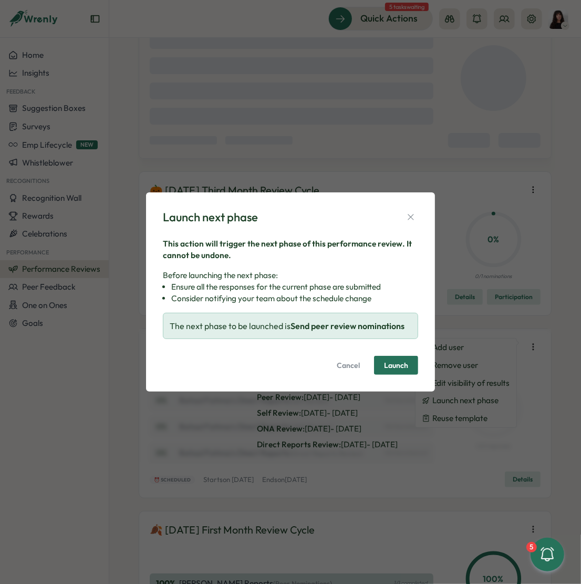
click at [397, 365] on span "Launch" at bounding box center [396, 365] width 24 height 7
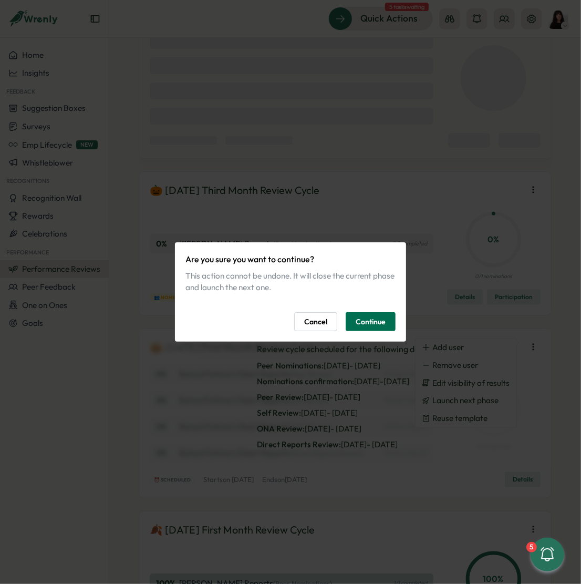
click at [367, 314] on span "Continue" at bounding box center [371, 322] width 30 height 18
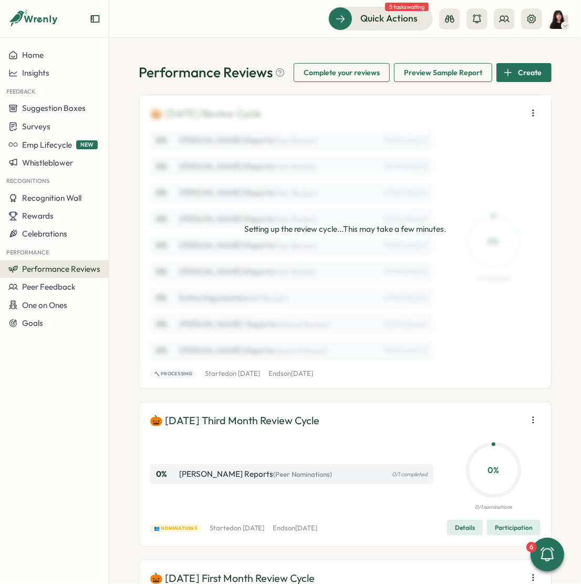
click at [532, 112] on icon "button" at bounding box center [533, 113] width 11 height 11
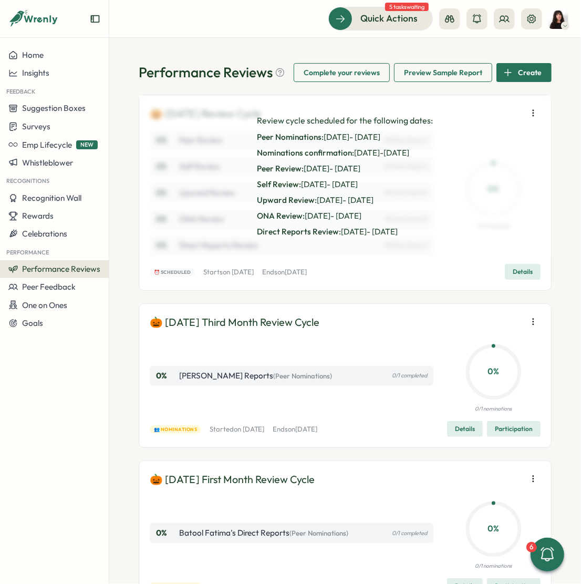
click at [533, 115] on icon "button" at bounding box center [533, 113] width 11 height 11
click at [504, 162] on button "Launch next phase" at bounding box center [466, 168] width 101 height 18
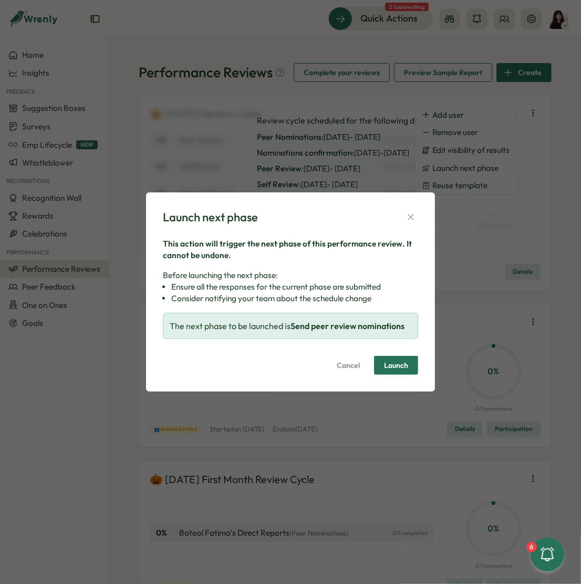
click at [407, 366] on span "Launch" at bounding box center [396, 365] width 24 height 7
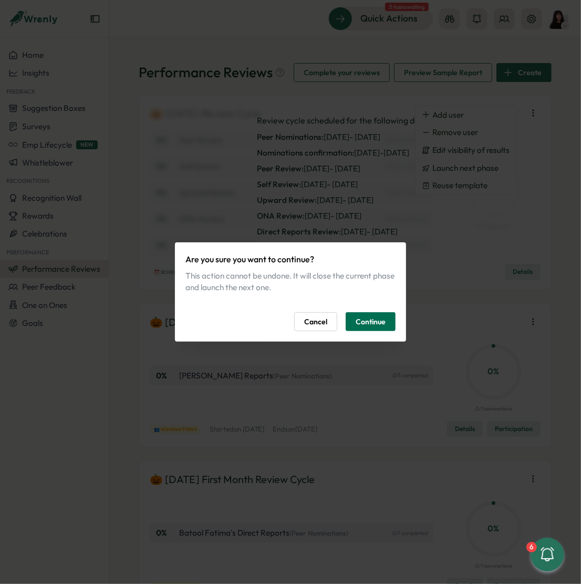
click at [375, 321] on span "Continue" at bounding box center [371, 322] width 30 height 18
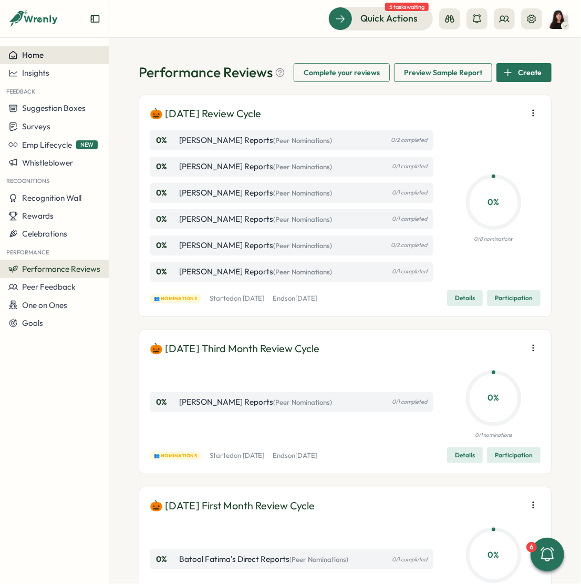
click at [48, 56] on div "Home" at bounding box center [54, 54] width 92 height 9
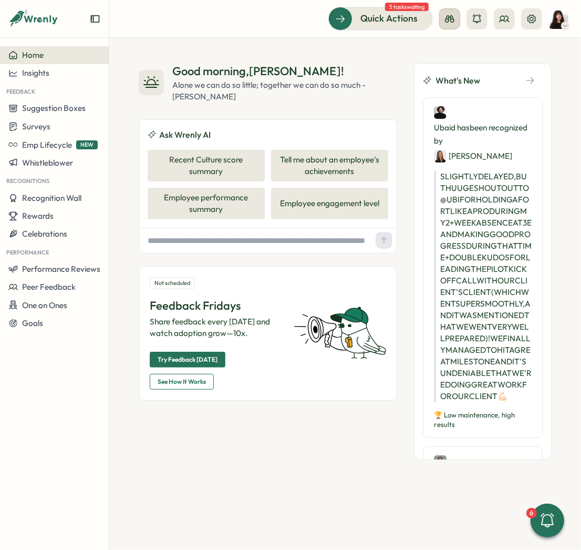
click at [449, 18] on icon at bounding box center [449, 18] width 9 height 7
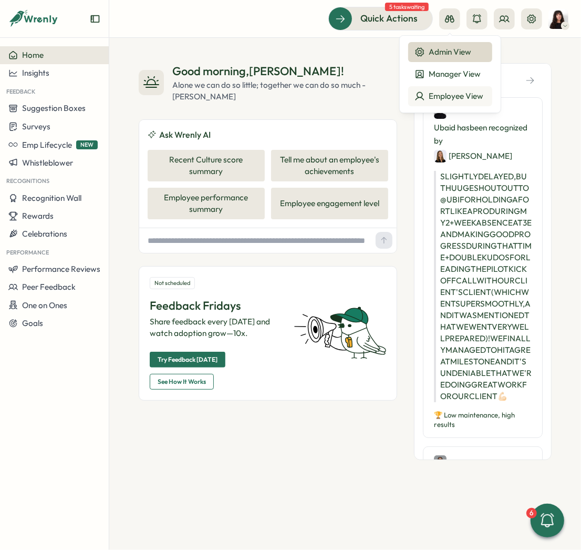
click at [445, 96] on div "Employee View" at bounding box center [450, 96] width 71 height 12
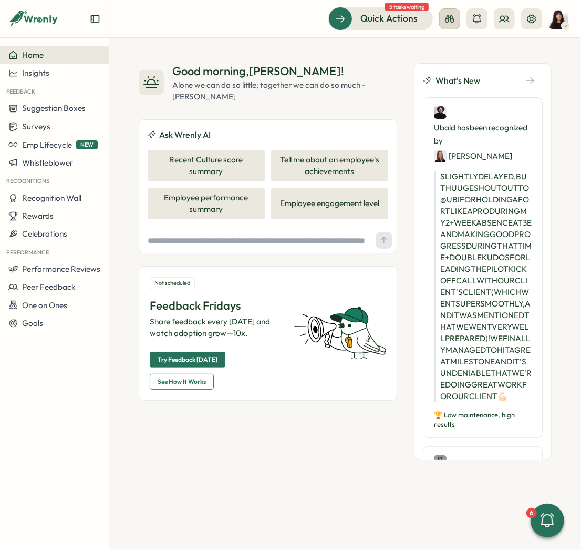
click at [442, 18] on button at bounding box center [449, 18] width 21 height 21
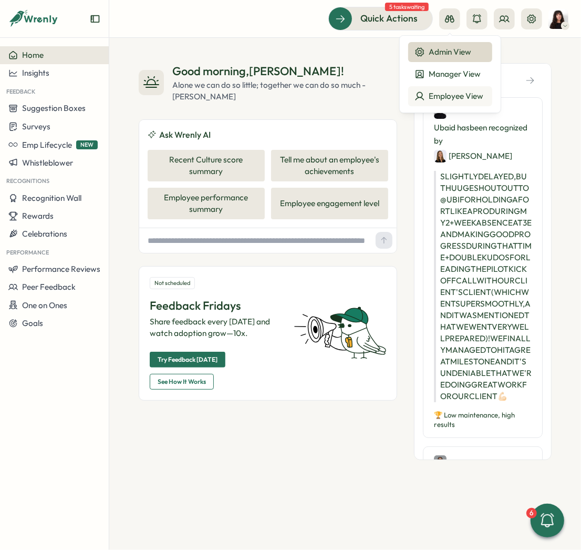
click at [432, 96] on div "Employee View" at bounding box center [450, 96] width 71 height 12
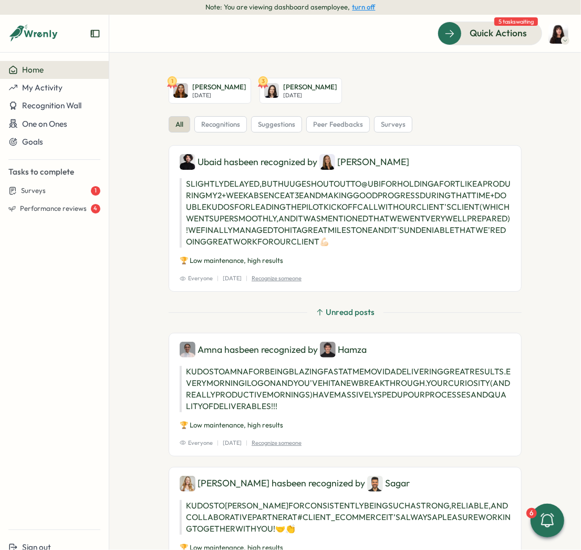
click at [557, 34] on img at bounding box center [559, 34] width 20 height 20
click at [538, 84] on div "My Activity" at bounding box center [542, 86] width 52 height 12
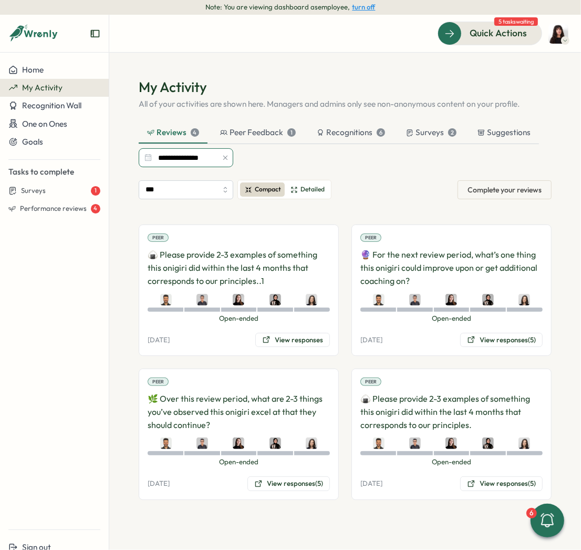
click at [202, 157] on input "**********" at bounding box center [186, 157] width 95 height 19
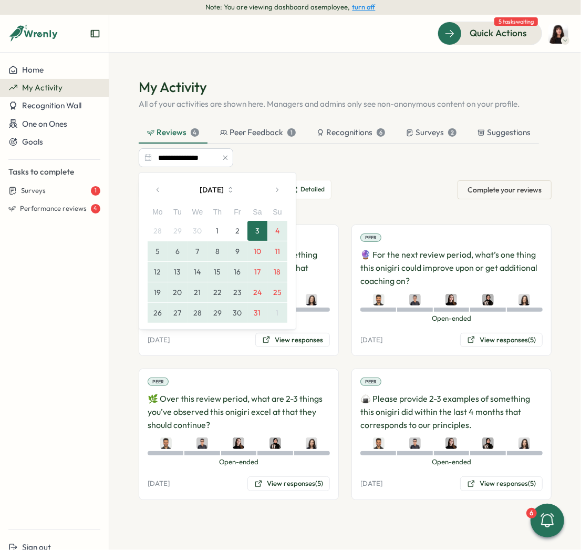
click at [155, 182] on button "button" at bounding box center [158, 189] width 21 height 21
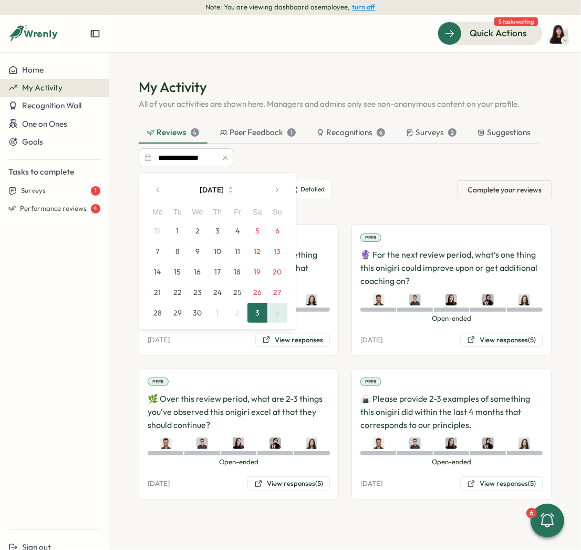
click at [155, 182] on button "button" at bounding box center [158, 189] width 21 height 21
click at [253, 229] on button "1" at bounding box center [258, 231] width 20 height 20
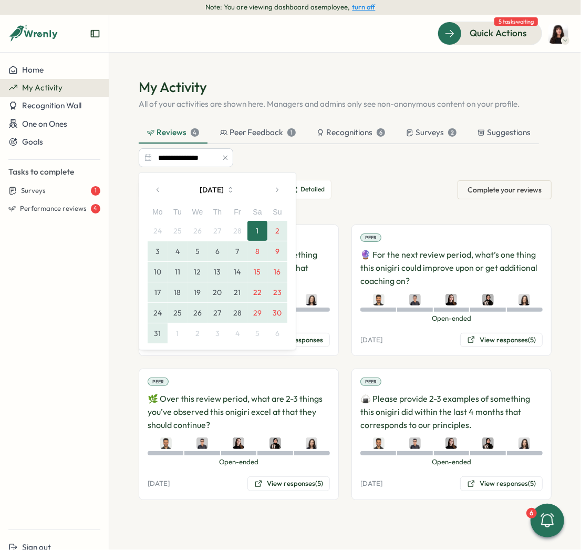
click at [157, 334] on button "31" at bounding box center [158, 333] width 20 height 20
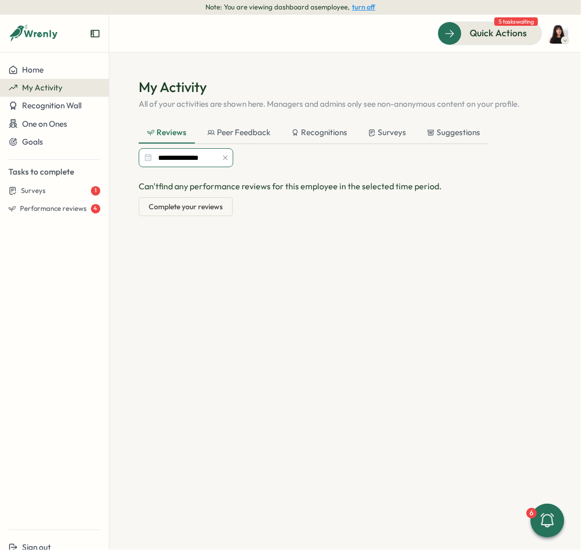
click at [192, 158] on input "**********" at bounding box center [186, 157] width 95 height 19
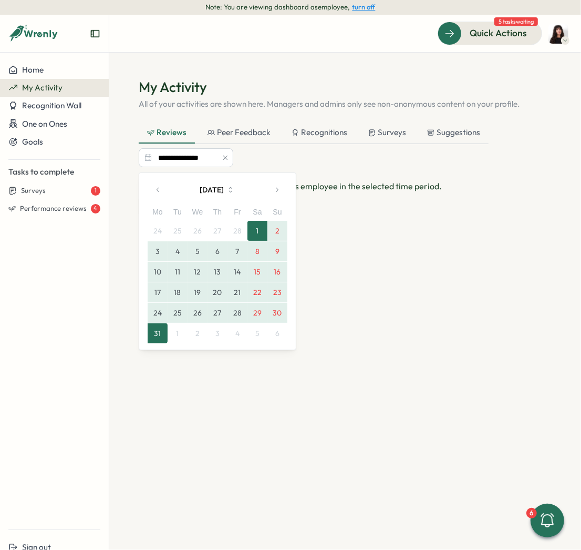
click at [275, 335] on button "6" at bounding box center [278, 333] width 20 height 20
click at [282, 337] on button "6" at bounding box center [278, 333] width 20 height 20
click at [283, 334] on button "6" at bounding box center [278, 333] width 20 height 20
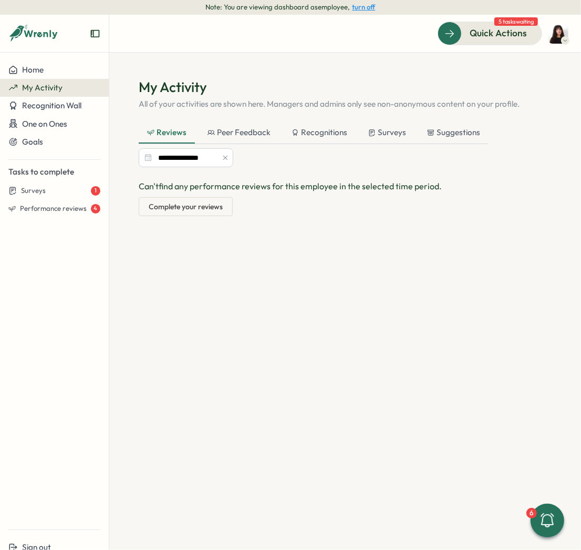
click at [372, 237] on div "Can't find any performance reviews for this employee in the selected time perio…" at bounding box center [345, 298] width 413 height 237
click at [195, 161] on input "**********" at bounding box center [186, 157] width 95 height 19
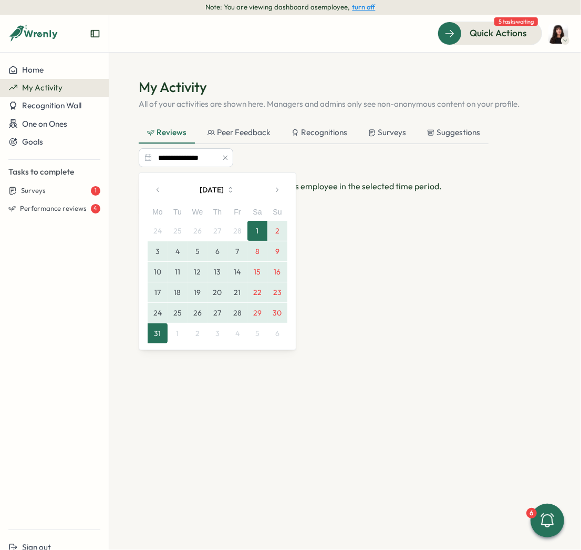
click at [278, 187] on icon "button" at bounding box center [276, 189] width 7 height 7
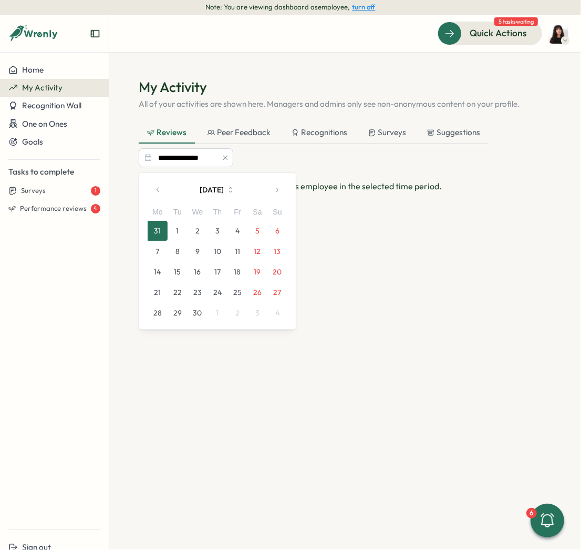
click at [273, 190] on icon "button" at bounding box center [276, 189] width 7 height 7
click at [279, 182] on button "button" at bounding box center [277, 189] width 21 height 21
click at [176, 228] on button "1" at bounding box center [178, 231] width 20 height 20
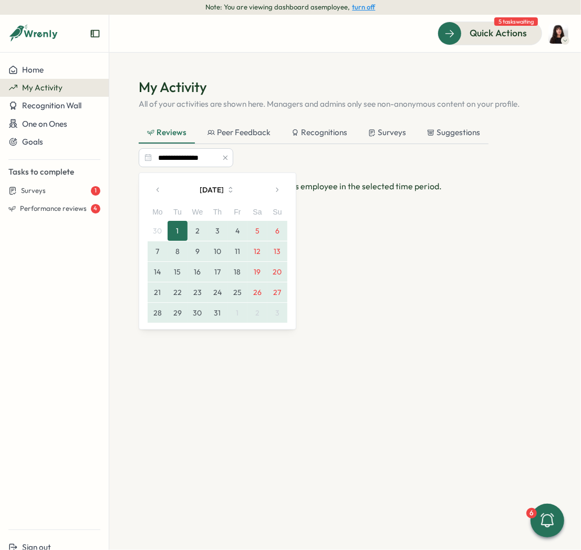
click at [274, 314] on button "3" at bounding box center [278, 313] width 20 height 20
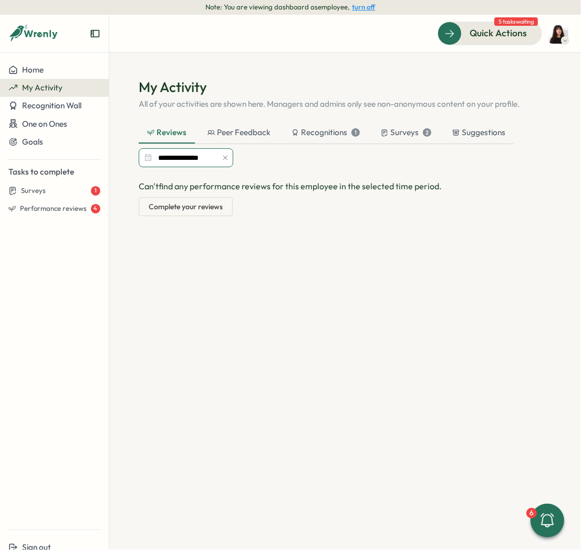
click at [193, 153] on input "**********" at bounding box center [186, 157] width 95 height 19
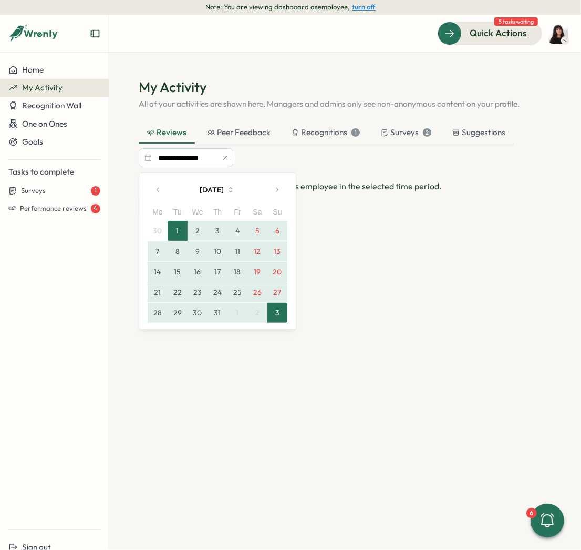
click at [277, 193] on button "button" at bounding box center [277, 189] width 21 height 21
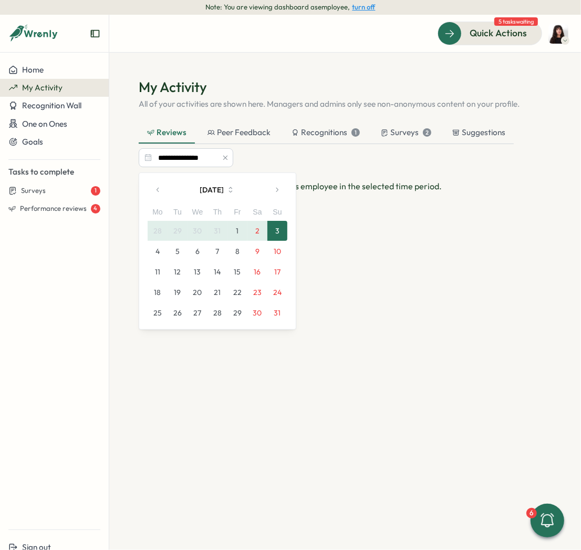
click at [277, 193] on button "button" at bounding box center [277, 189] width 21 height 21
click at [157, 187] on icon "button" at bounding box center [158, 189] width 7 height 7
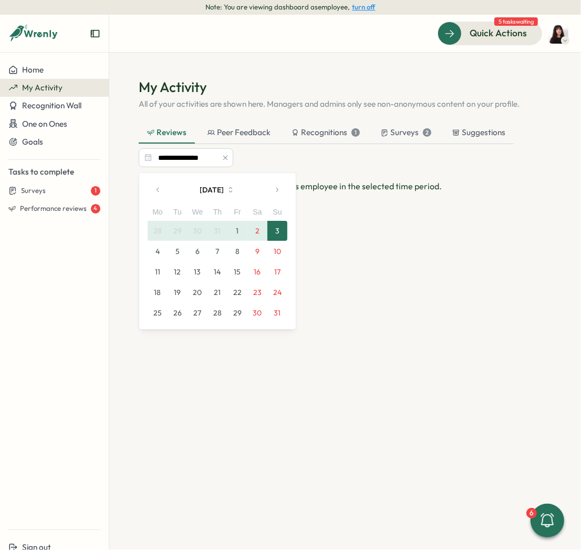
click at [157, 187] on icon "button" at bounding box center [158, 189] width 7 height 7
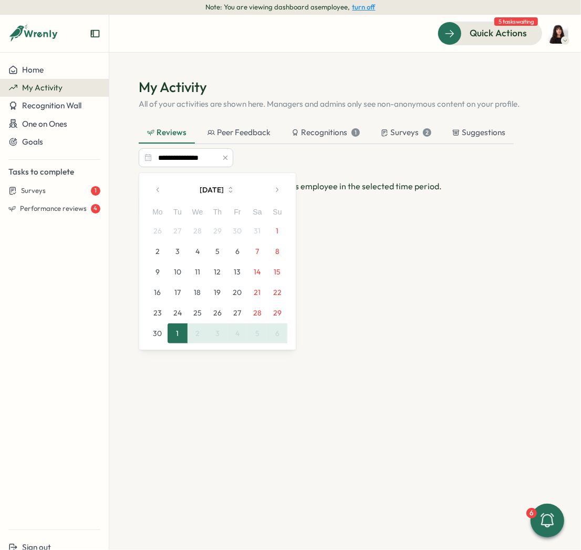
click at [157, 187] on icon "button" at bounding box center [158, 189] width 7 height 7
click at [158, 182] on button "button" at bounding box center [158, 189] width 21 height 21
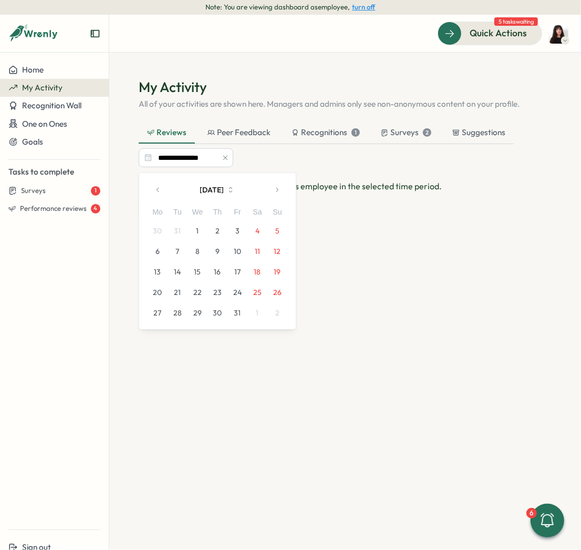
click at [193, 228] on button "1" at bounding box center [198, 231] width 20 height 20
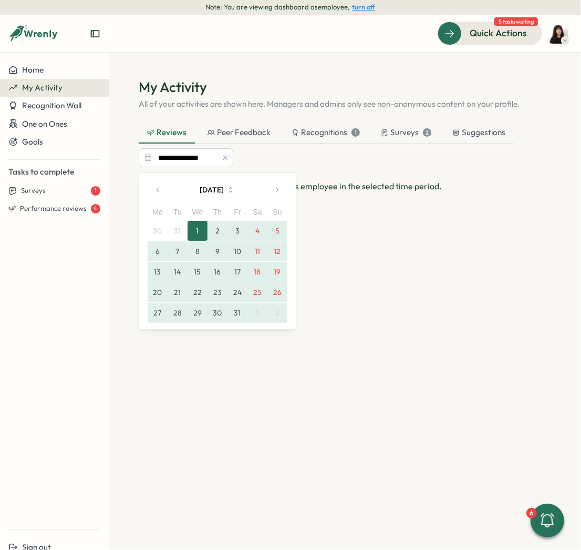
click at [277, 314] on button "2" at bounding box center [278, 313] width 20 height 20
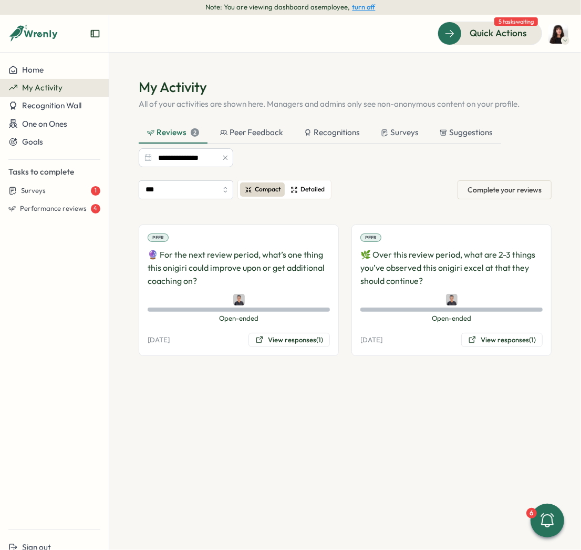
click at [314, 190] on span "Detailed" at bounding box center [313, 190] width 24 height 10
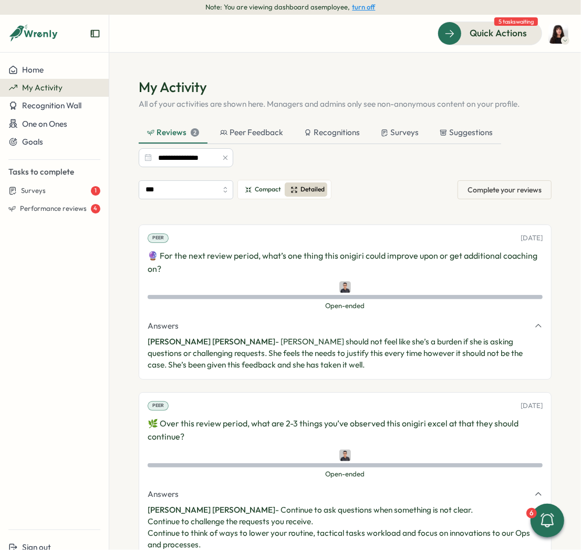
scroll to position [33, 0]
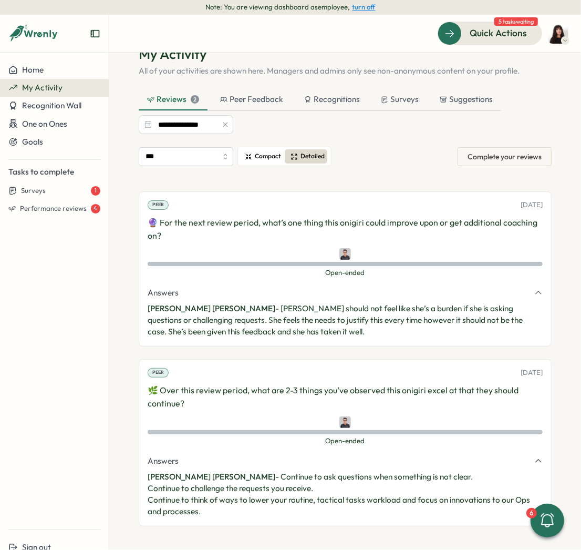
click at [264, 153] on span "Compact" at bounding box center [268, 156] width 26 height 10
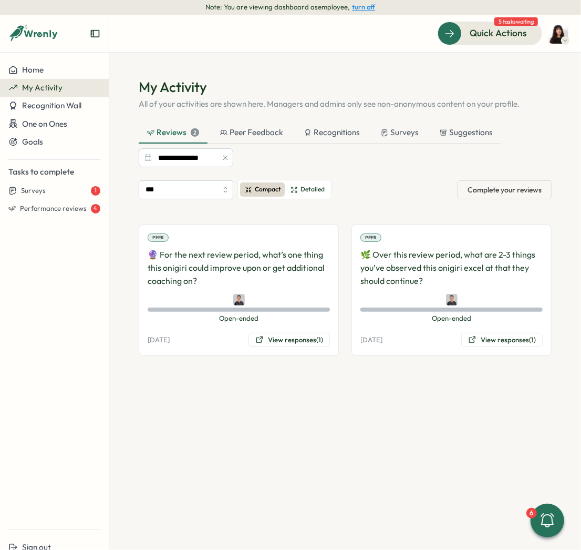
scroll to position [0, 0]
click at [360, 5] on button "turn off" at bounding box center [364, 7] width 23 height 8
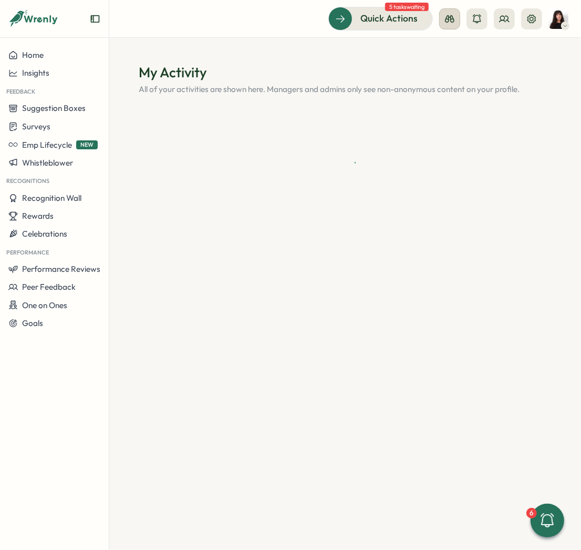
click at [448, 23] on icon at bounding box center [450, 19] width 11 height 11
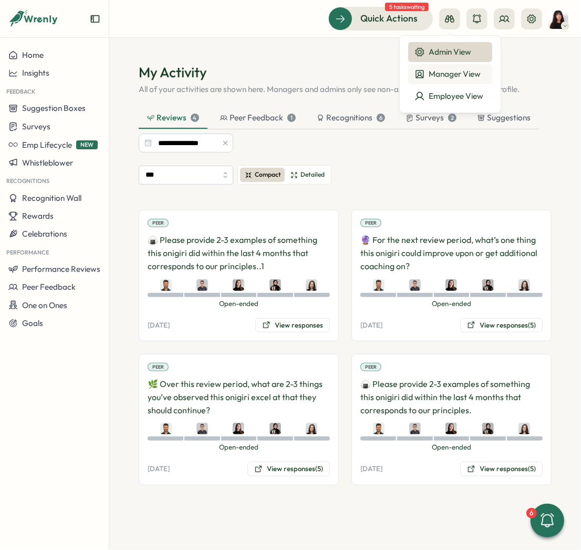
click at [437, 80] on button "Manager View" at bounding box center [450, 74] width 84 height 20
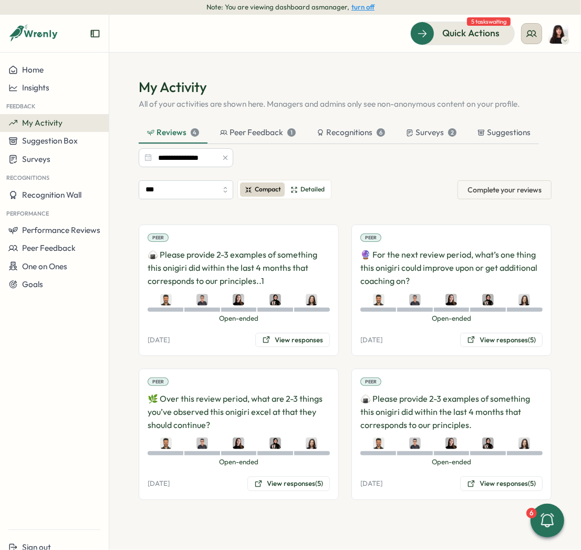
click at [534, 32] on icon at bounding box center [532, 33] width 11 height 11
click at [530, 67] on div "My Team" at bounding box center [532, 67] width 66 height 12
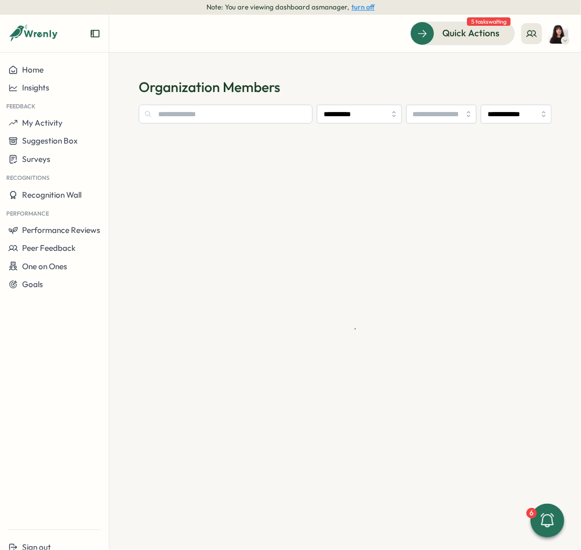
type input "**********"
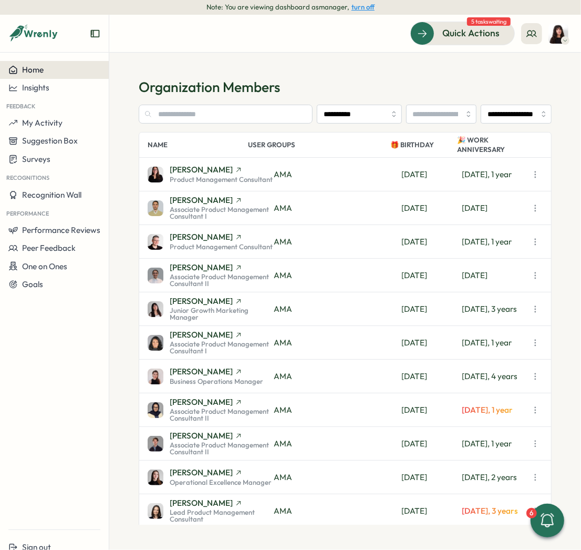
click at [39, 70] on span "Home" at bounding box center [33, 70] width 22 height 10
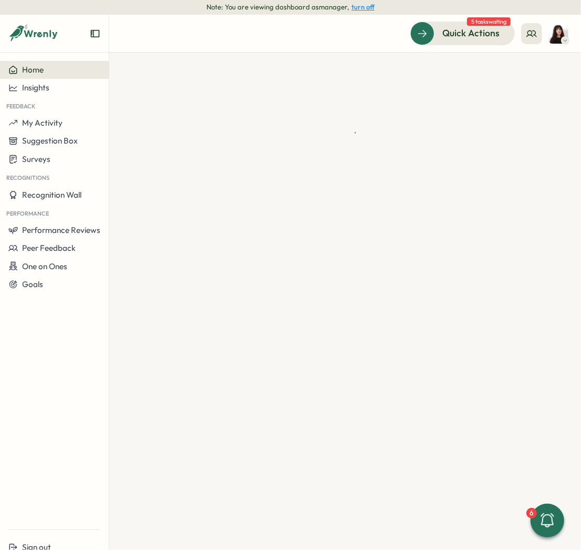
click at [38, 68] on span "Home" at bounding box center [33, 70] width 22 height 10
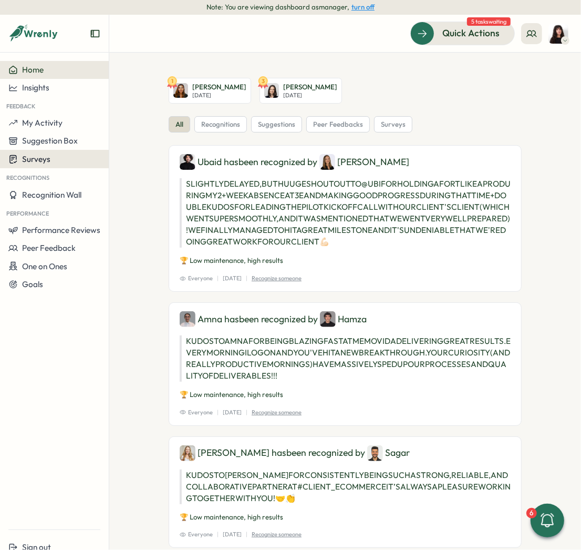
click at [40, 154] on span "Surveys" at bounding box center [36, 159] width 28 height 10
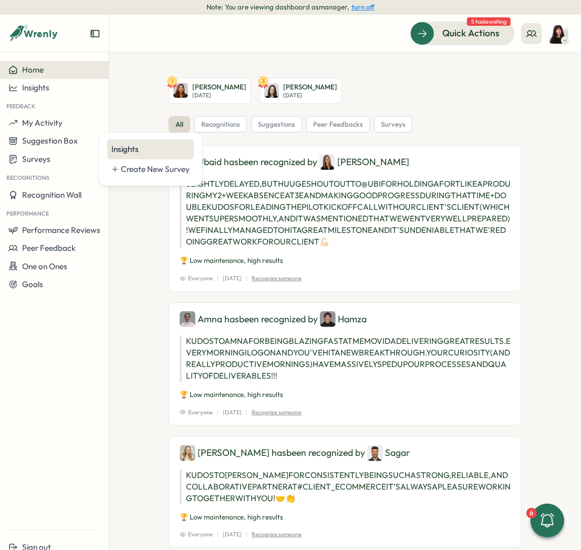
click at [120, 145] on div "Insights" at bounding box center [150, 150] width 78 height 12
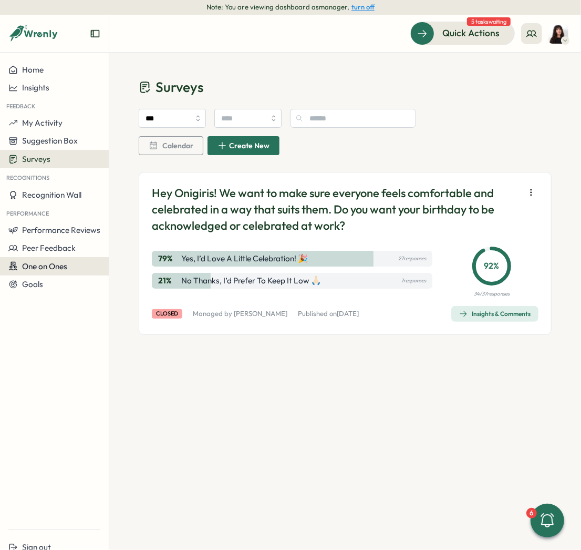
click at [57, 264] on span "One on Ones" at bounding box center [44, 266] width 45 height 10
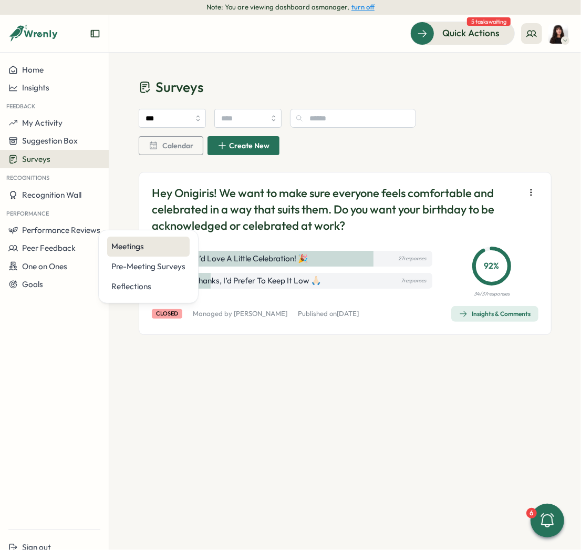
click at [148, 248] on div "Meetings" at bounding box center [148, 247] width 74 height 12
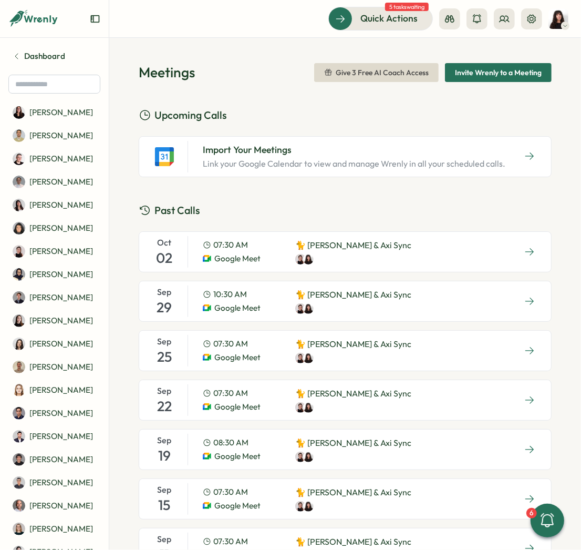
click at [503, 77] on span "Invite Wrenly to a Meeting" at bounding box center [498, 73] width 87 height 18
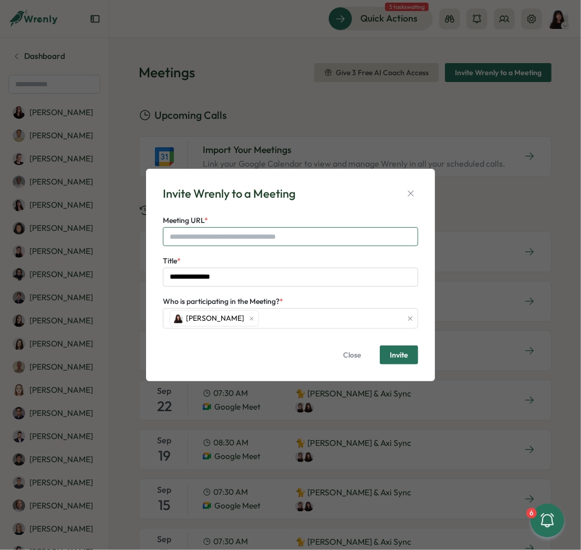
click at [191, 243] on input "Meeting URL *" at bounding box center [290, 236] width 255 height 19
click at [410, 188] on icon "button" at bounding box center [411, 193] width 11 height 11
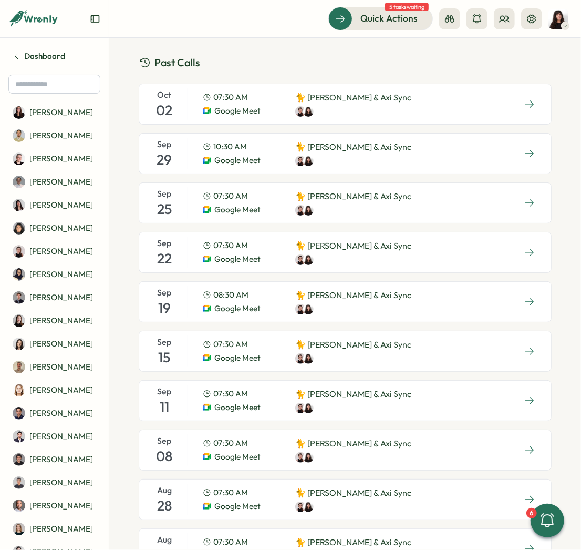
scroll to position [281, 0]
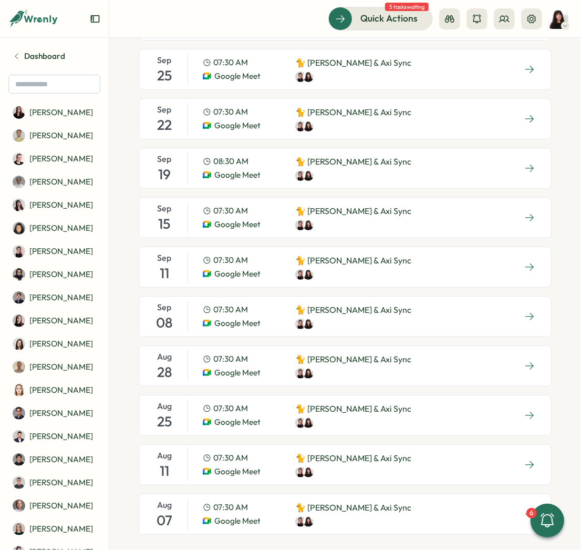
click at [232, 268] on span "Google Meet" at bounding box center [237, 274] width 46 height 12
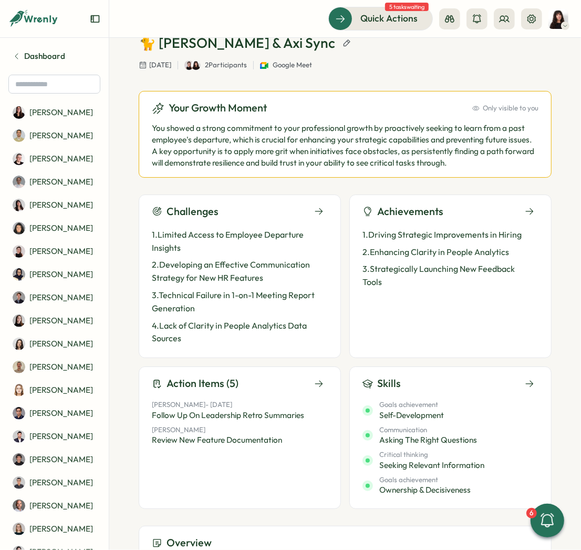
scroll to position [85, 0]
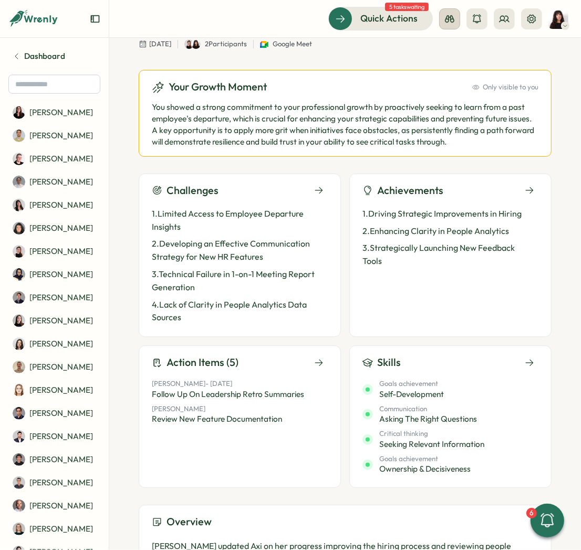
click at [455, 20] on icon at bounding box center [450, 19] width 11 height 11
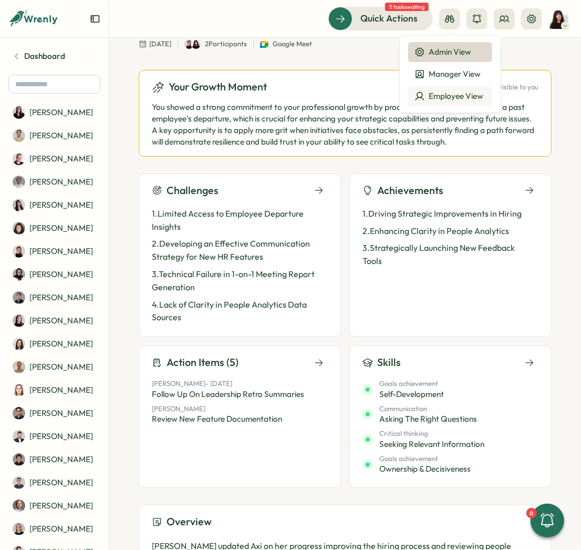
click at [435, 92] on div "Employee View" at bounding box center [450, 96] width 71 height 12
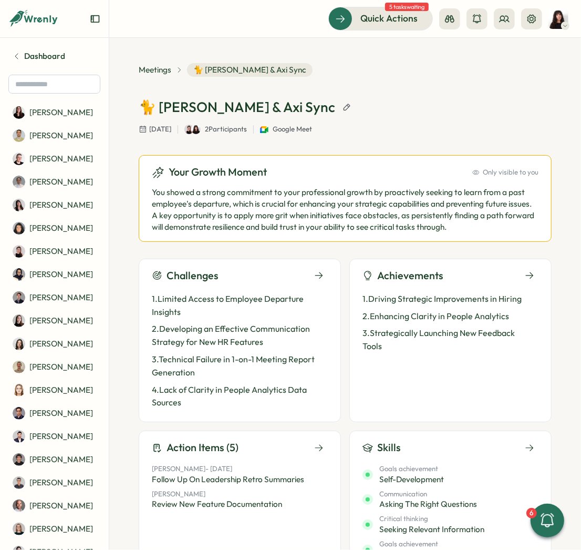
click at [97, 19] on icon "Expand sidebar" at bounding box center [95, 19] width 11 height 11
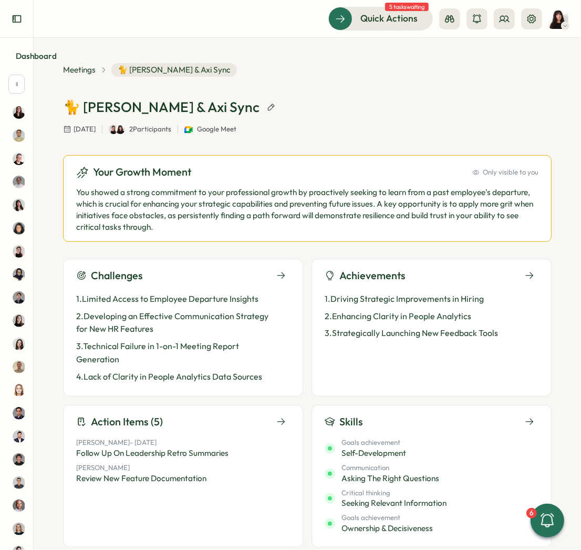
click at [22, 15] on icon "Expand sidebar" at bounding box center [17, 19] width 11 height 11
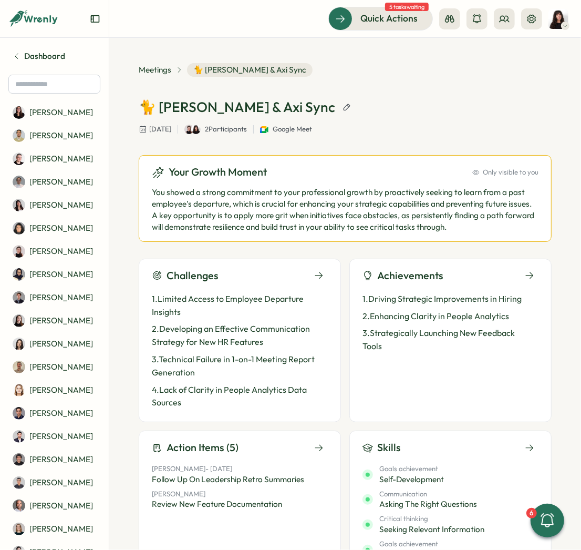
click at [47, 16] on icon at bounding box center [33, 19] width 50 height 18
click at [35, 53] on span "Dashboard" at bounding box center [44, 56] width 41 height 12
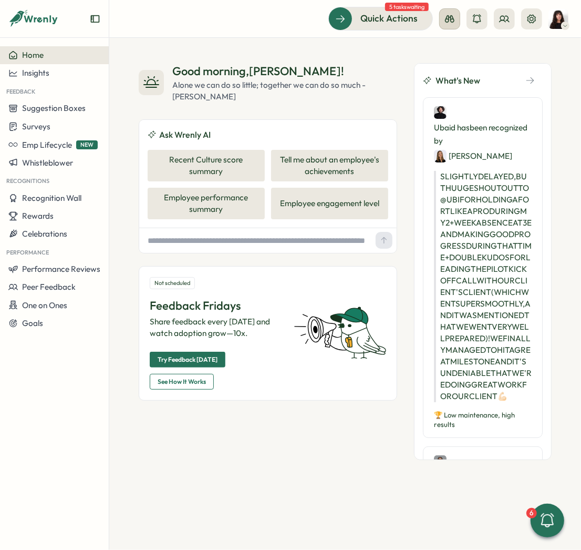
click at [452, 12] on button at bounding box center [449, 18] width 21 height 21
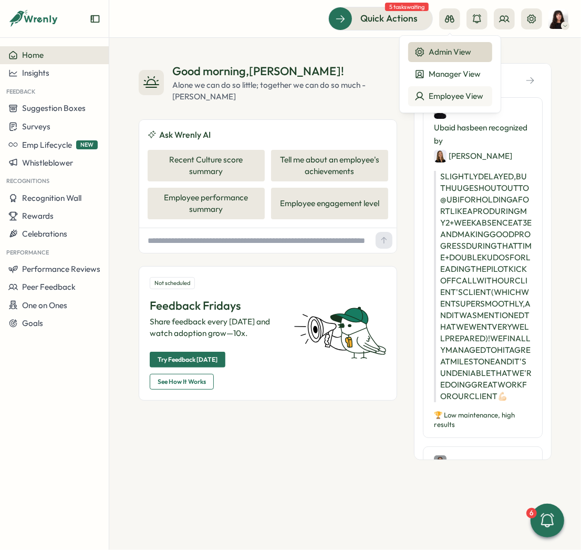
click at [438, 94] on div "Employee View" at bounding box center [450, 96] width 71 height 12
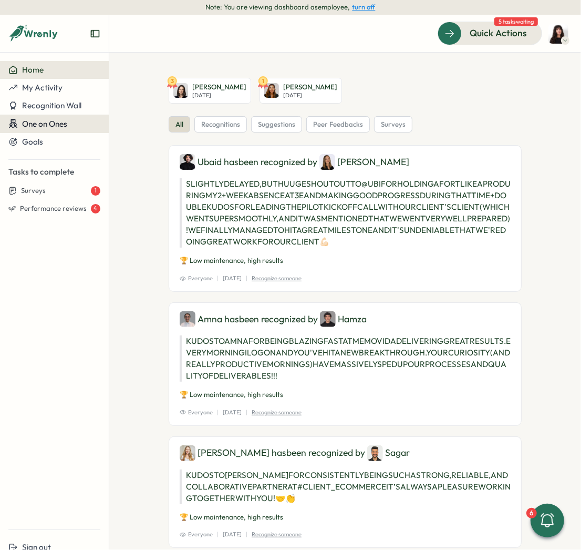
click at [51, 124] on span "One on Ones" at bounding box center [44, 124] width 45 height 10
click at [122, 128] on div "Meetings" at bounding box center [127, 124] width 33 height 12
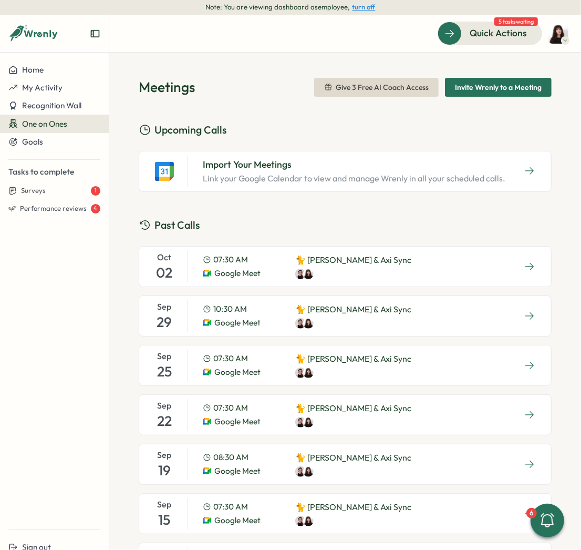
click at [490, 91] on span "Invite Wrenly to a Meeting" at bounding box center [498, 87] width 87 height 18
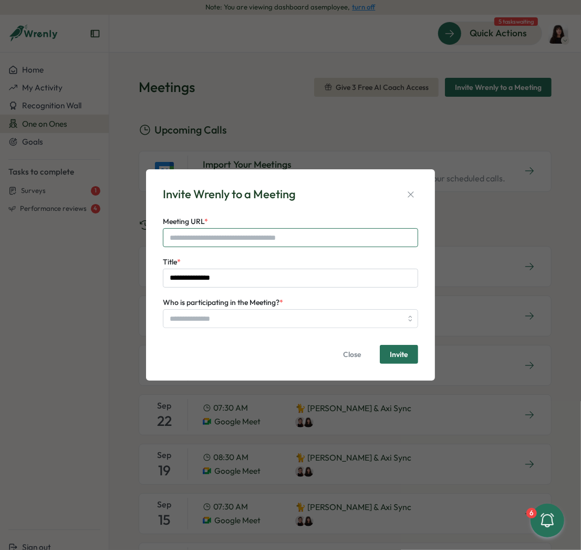
click at [210, 237] on input "Meeting URL *" at bounding box center [290, 237] width 255 height 19
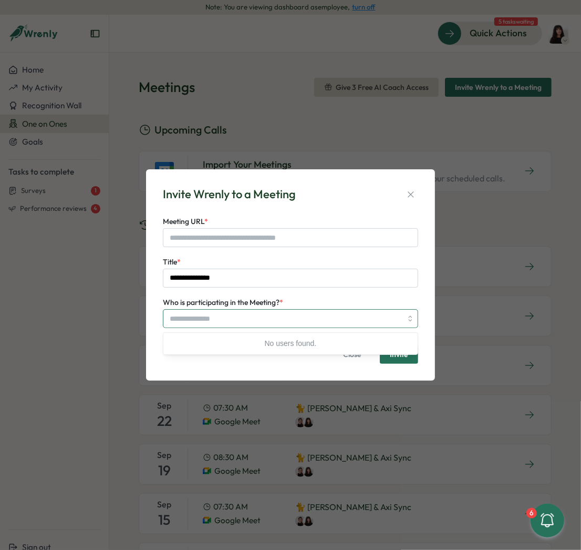
click at [231, 314] on input "Who is participating in the Meeting? *" at bounding box center [286, 319] width 232 height 18
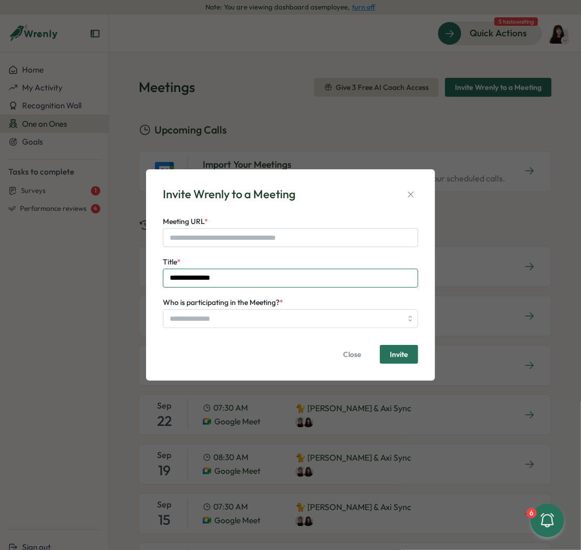
click at [227, 278] on input "**********" at bounding box center [290, 278] width 255 height 19
click at [412, 192] on icon "button" at bounding box center [411, 194] width 11 height 11
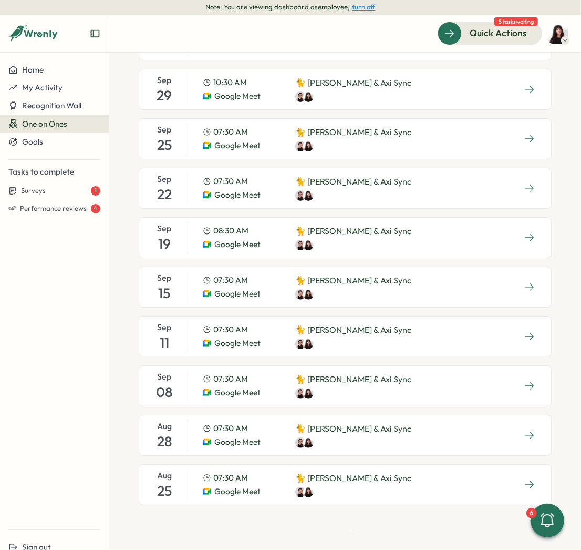
scroll to position [251, 0]
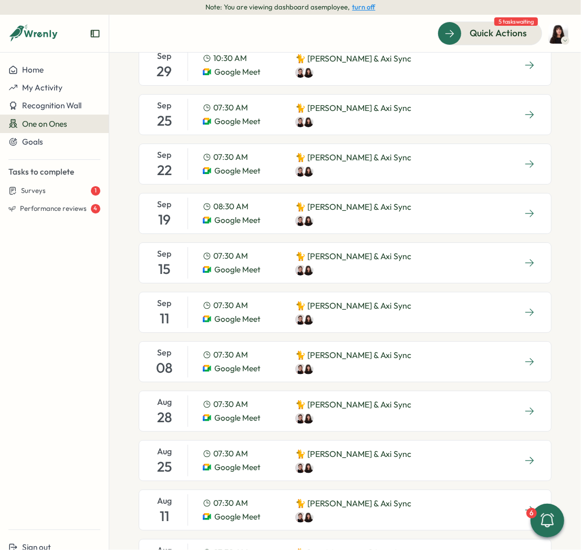
click at [196, 311] on div "07:30 AM Google Meet 🐈 Kelly & Axi Sync" at bounding box center [307, 312] width 226 height 32
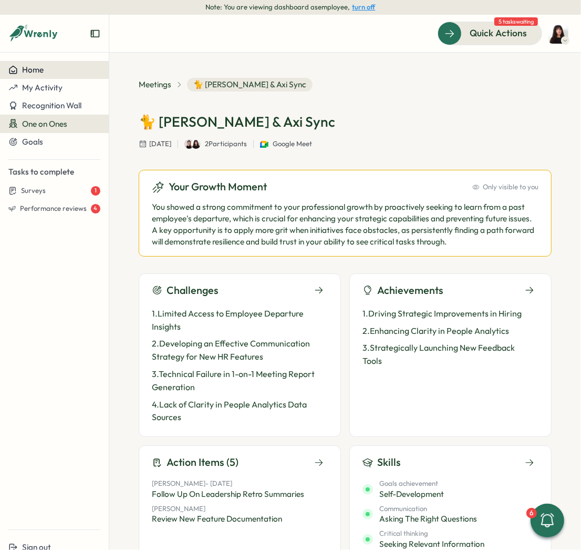
click at [55, 71] on div "Home" at bounding box center [54, 69] width 92 height 9
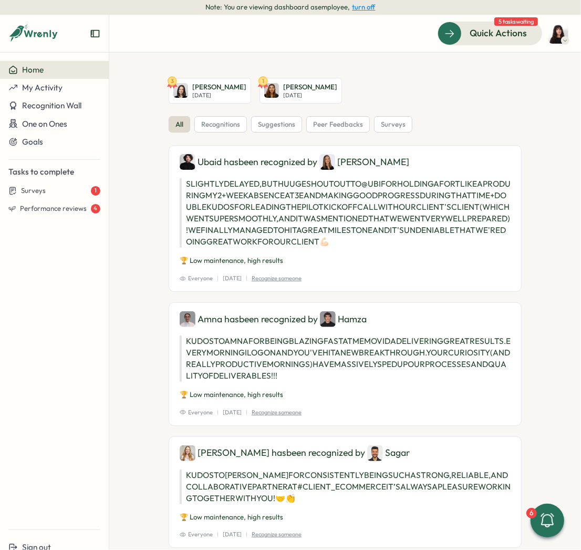
click at [370, 6] on button "turn off" at bounding box center [364, 7] width 23 height 8
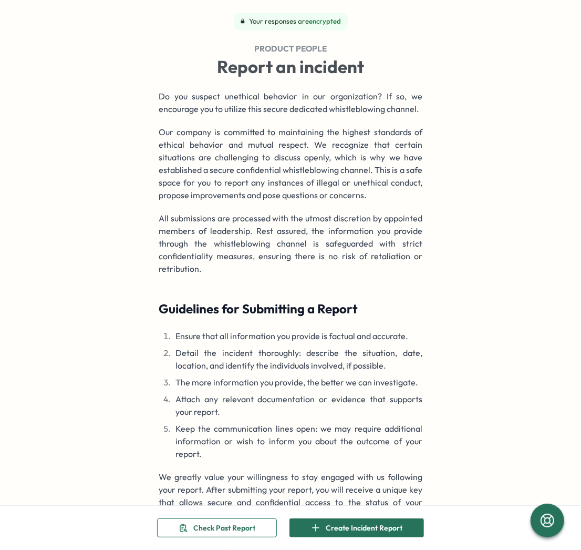
scroll to position [72, 0]
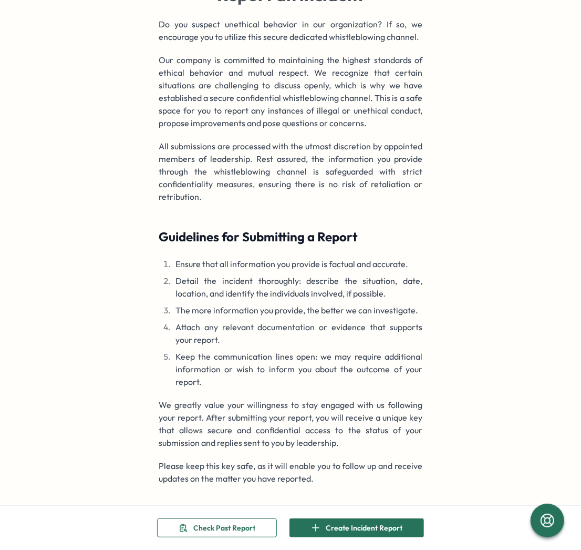
click at [337, 302] on span "Create Incident Report" at bounding box center [364, 528] width 77 height 18
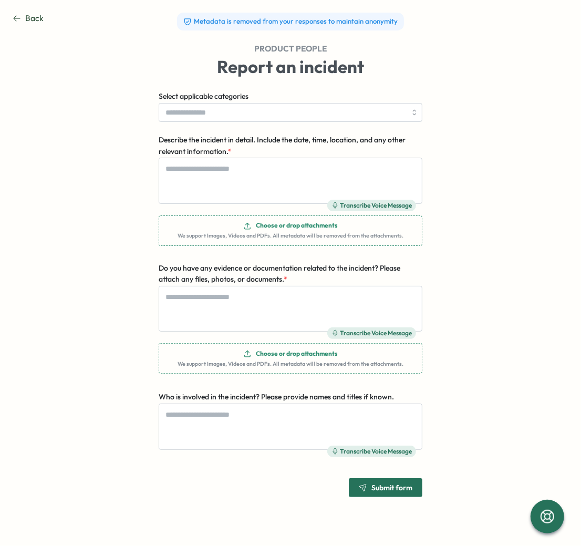
type textarea "*"
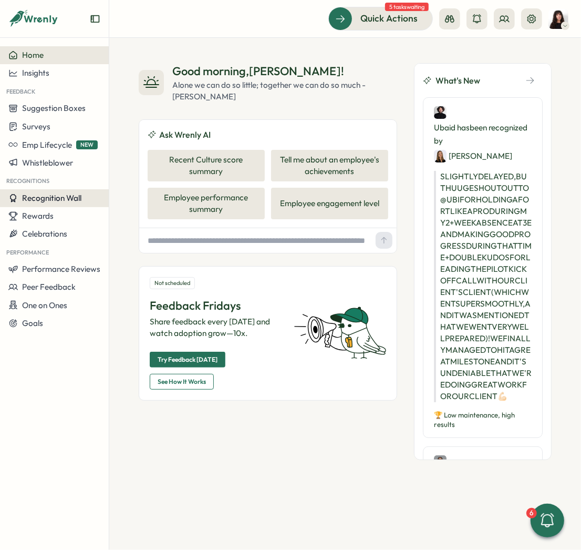
click at [48, 203] on button "Recognition Wall" at bounding box center [54, 198] width 109 height 18
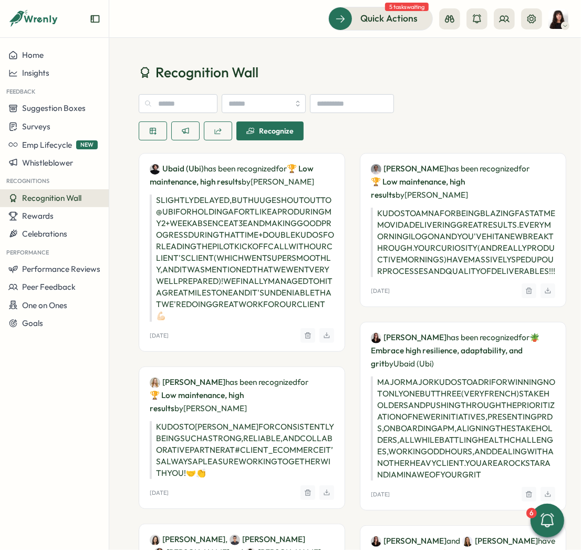
click at [202, 250] on p "SLIGHTLY DELAYED, BUT HUUGE SHOUTOUT TO @UBI FOR HOLDING A FORT LIKE A PRO DURI…" at bounding box center [242, 257] width 185 height 127
click at [200, 66] on span "Recognition Wall" at bounding box center [207, 72] width 103 height 18
drag, startPoint x: 153, startPoint y: 70, endPoint x: 280, endPoint y: 70, distance: 126.7
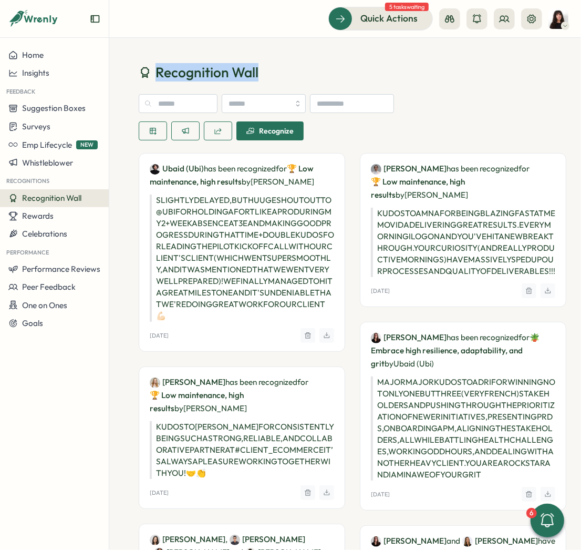
click at [280, 70] on h1 "Recognition Wall" at bounding box center [345, 72] width 413 height 18
